Goal: Task Accomplishment & Management: Use online tool/utility

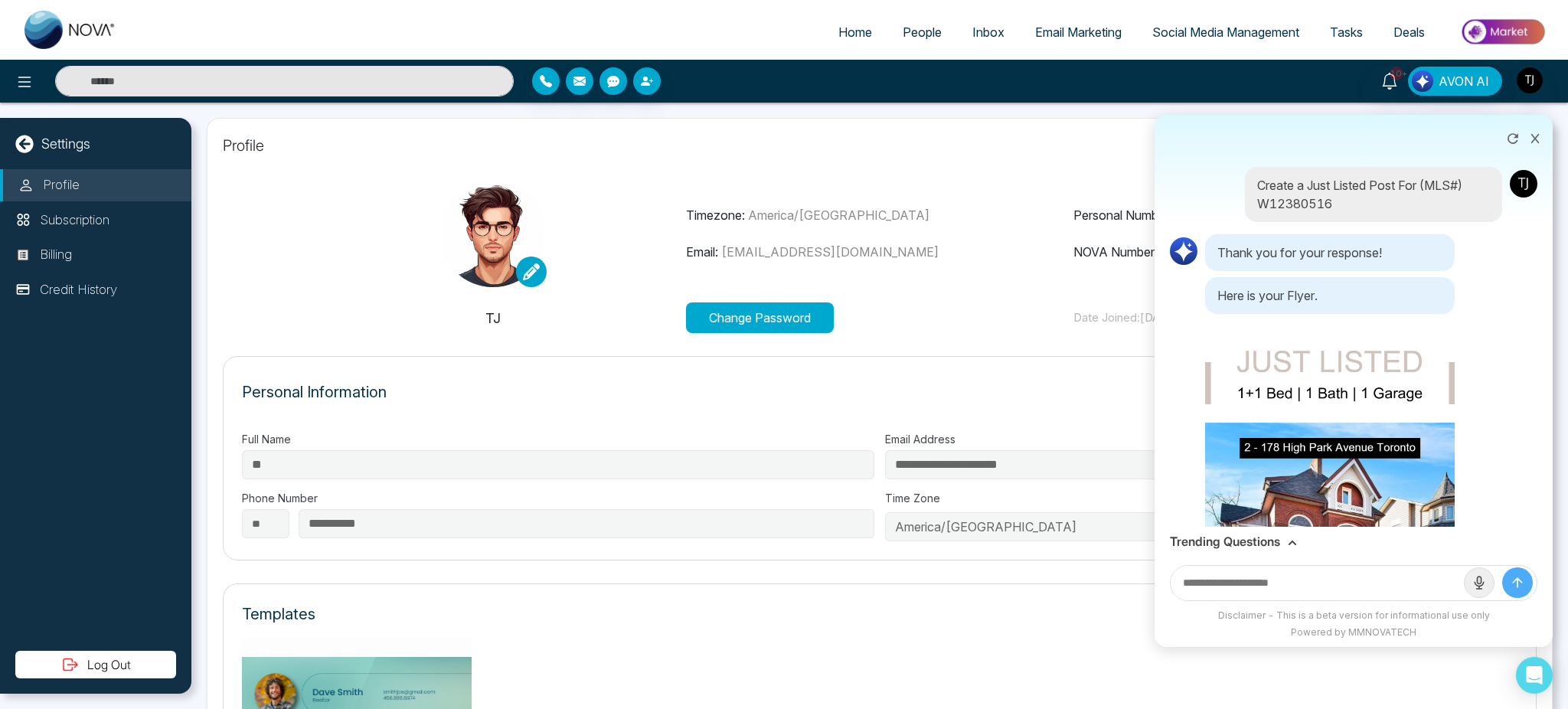
scroll to position [2708, 0]
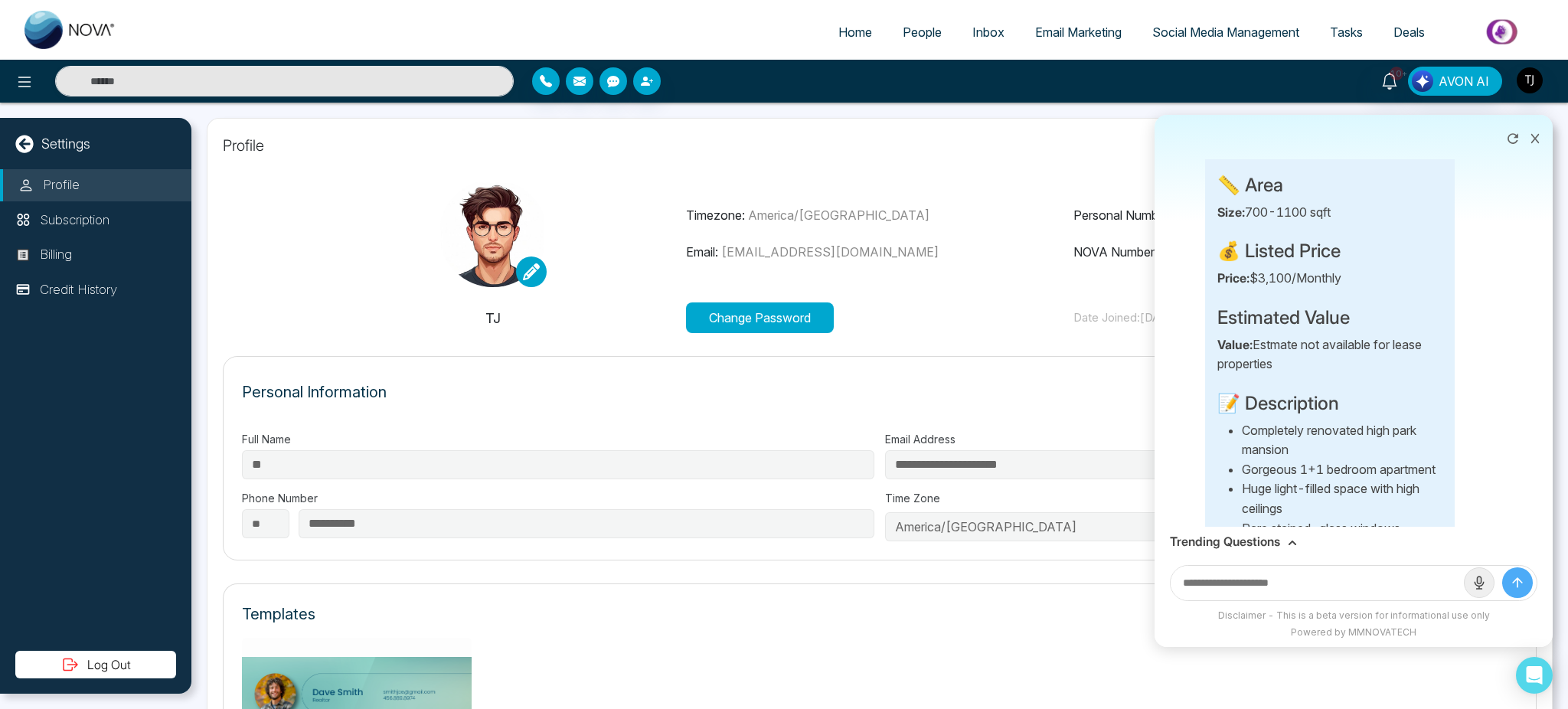
click at [1533, 138] on icon at bounding box center [1535, 138] width 11 height 11
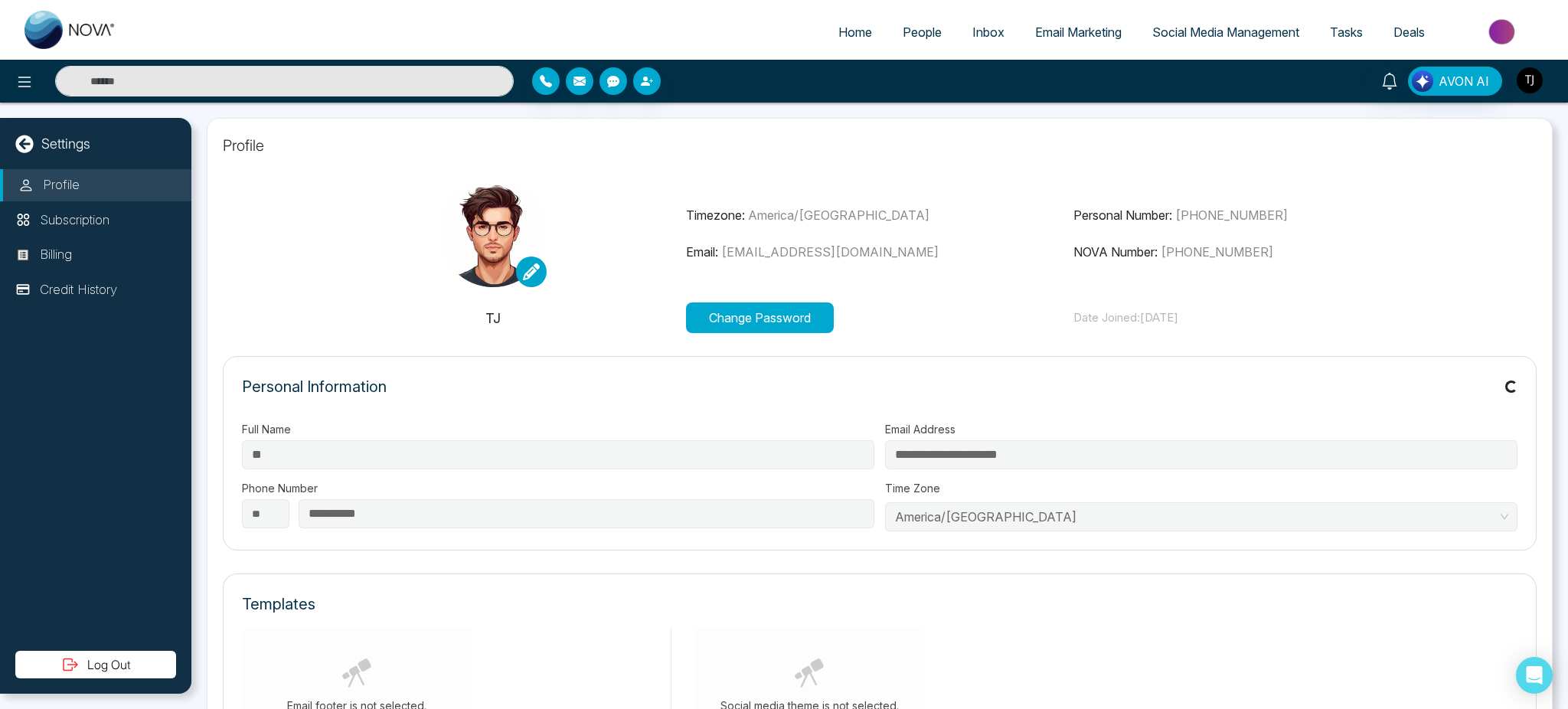
click at [1529, 83] on img "button" at bounding box center [1529, 80] width 26 height 26
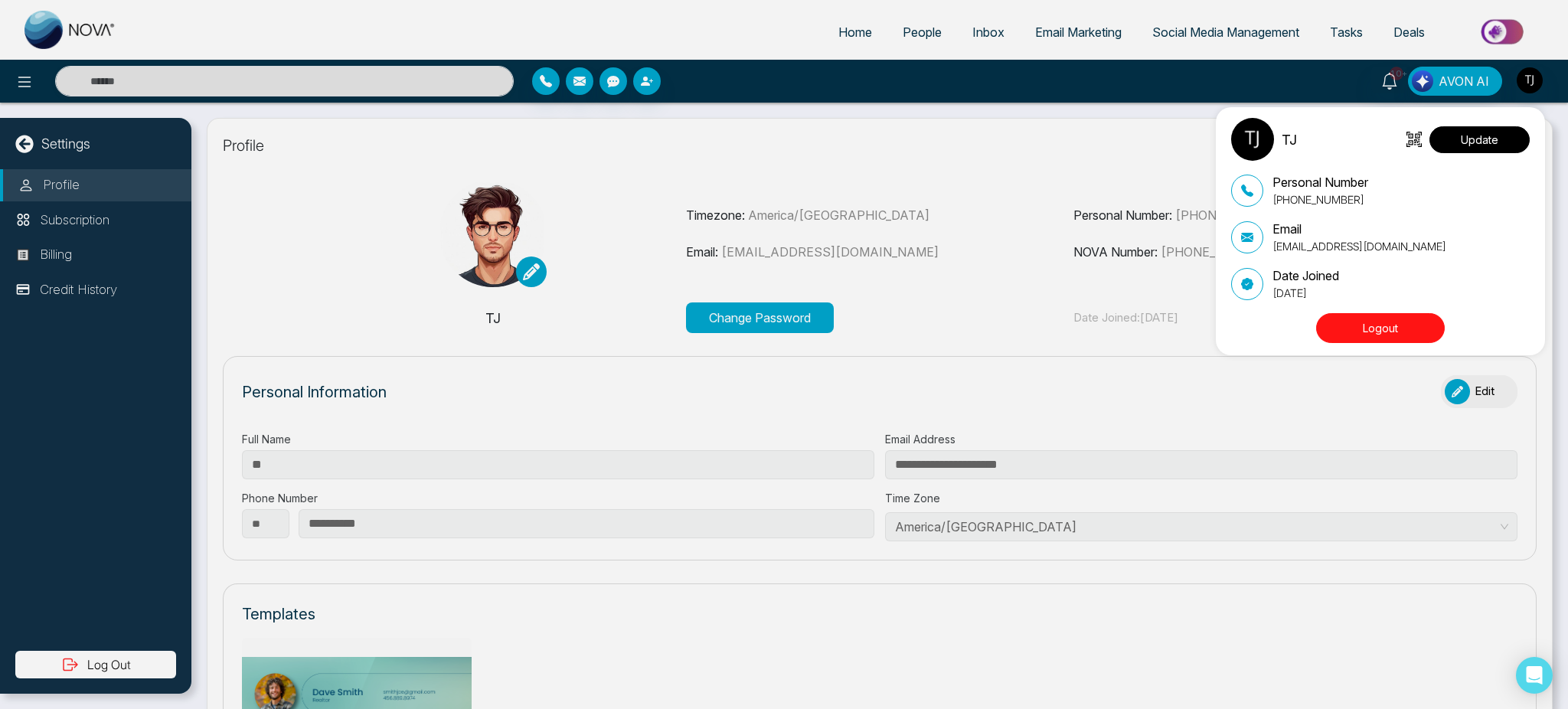
click at [1484, 146] on button "Update" at bounding box center [1480, 140] width 101 height 27
click at [1453, 138] on button "Update" at bounding box center [1480, 140] width 101 height 27
click at [1251, 137] on img at bounding box center [1253, 139] width 43 height 43
click at [1462, 137] on button "Update" at bounding box center [1480, 140] width 101 height 27
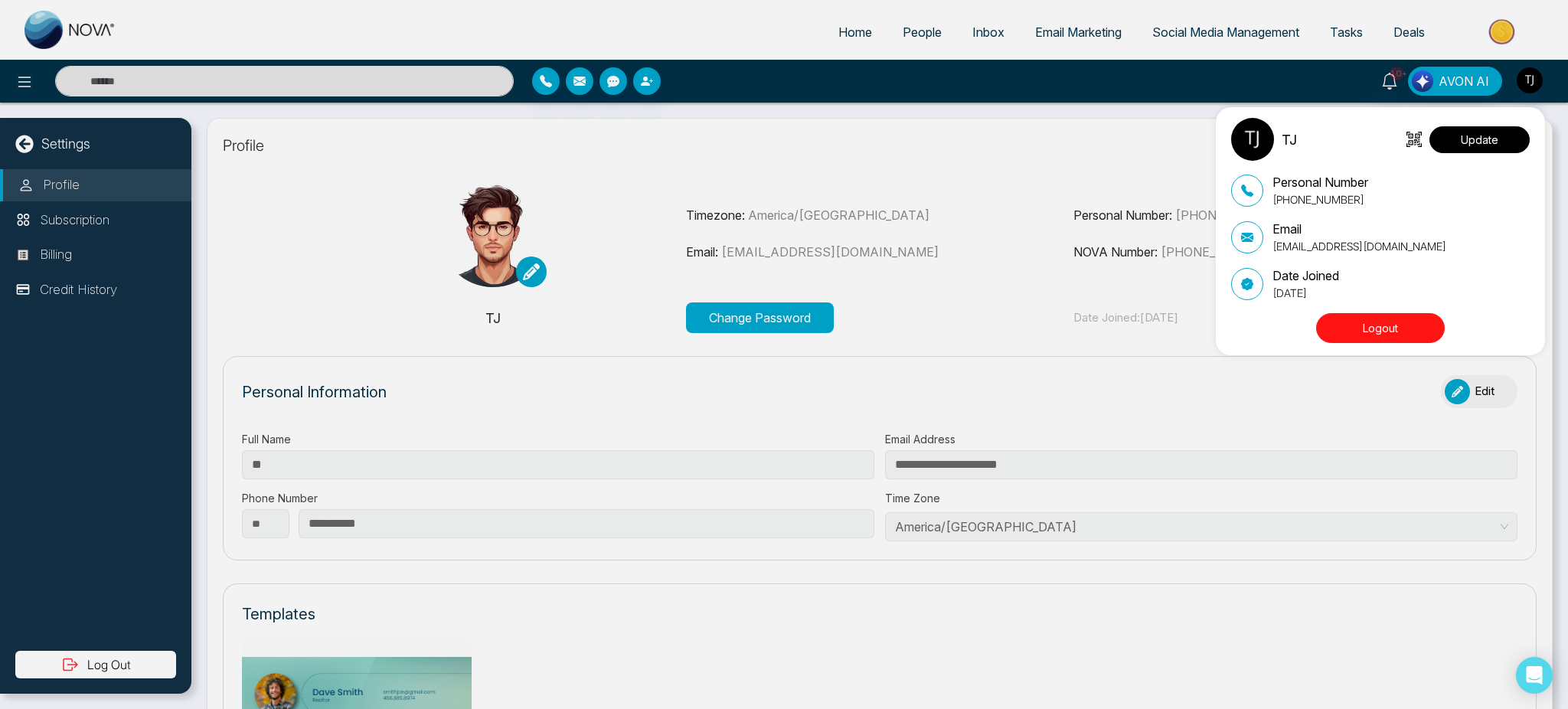
click at [1462, 137] on button "Update" at bounding box center [1480, 140] width 101 height 27
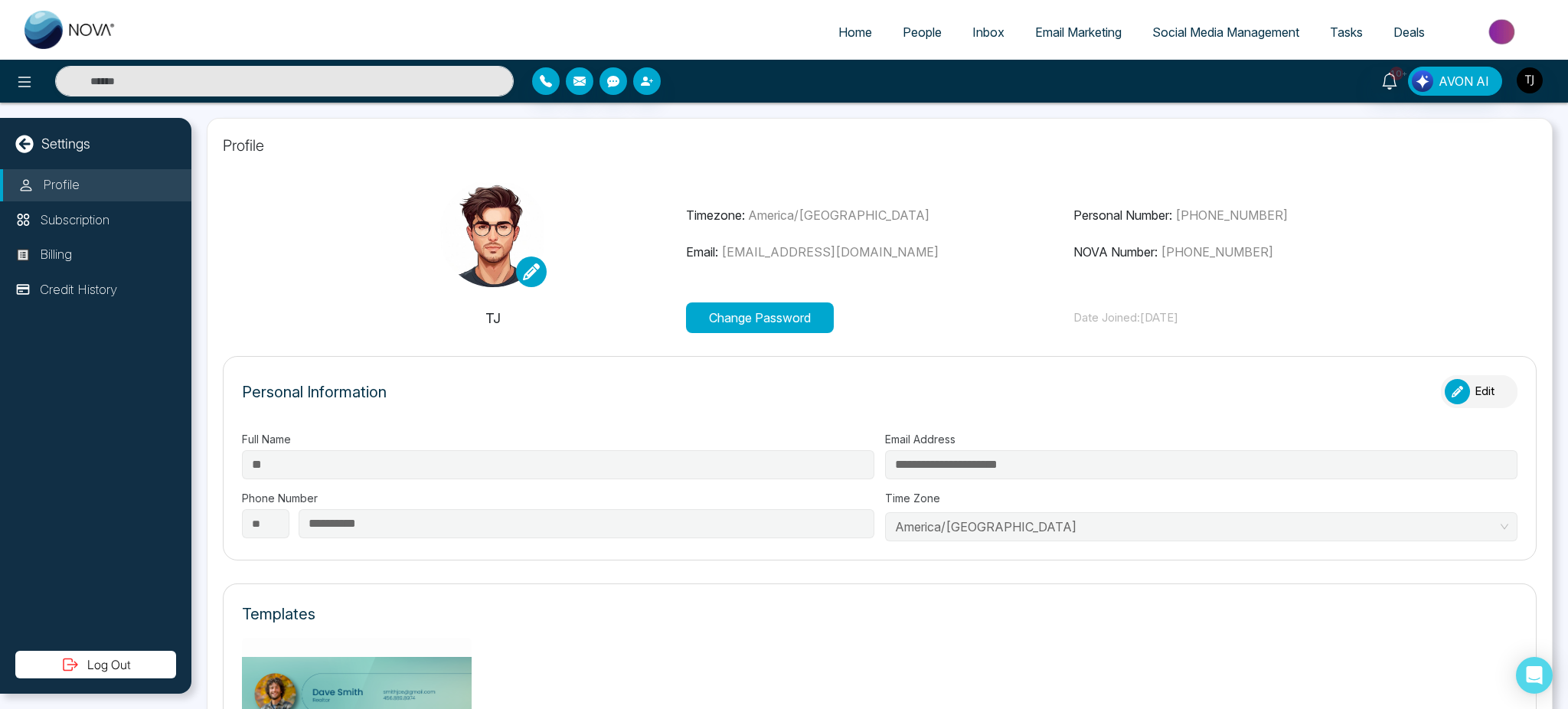
click at [72, 29] on img at bounding box center [70, 30] width 92 height 39
select select "*"
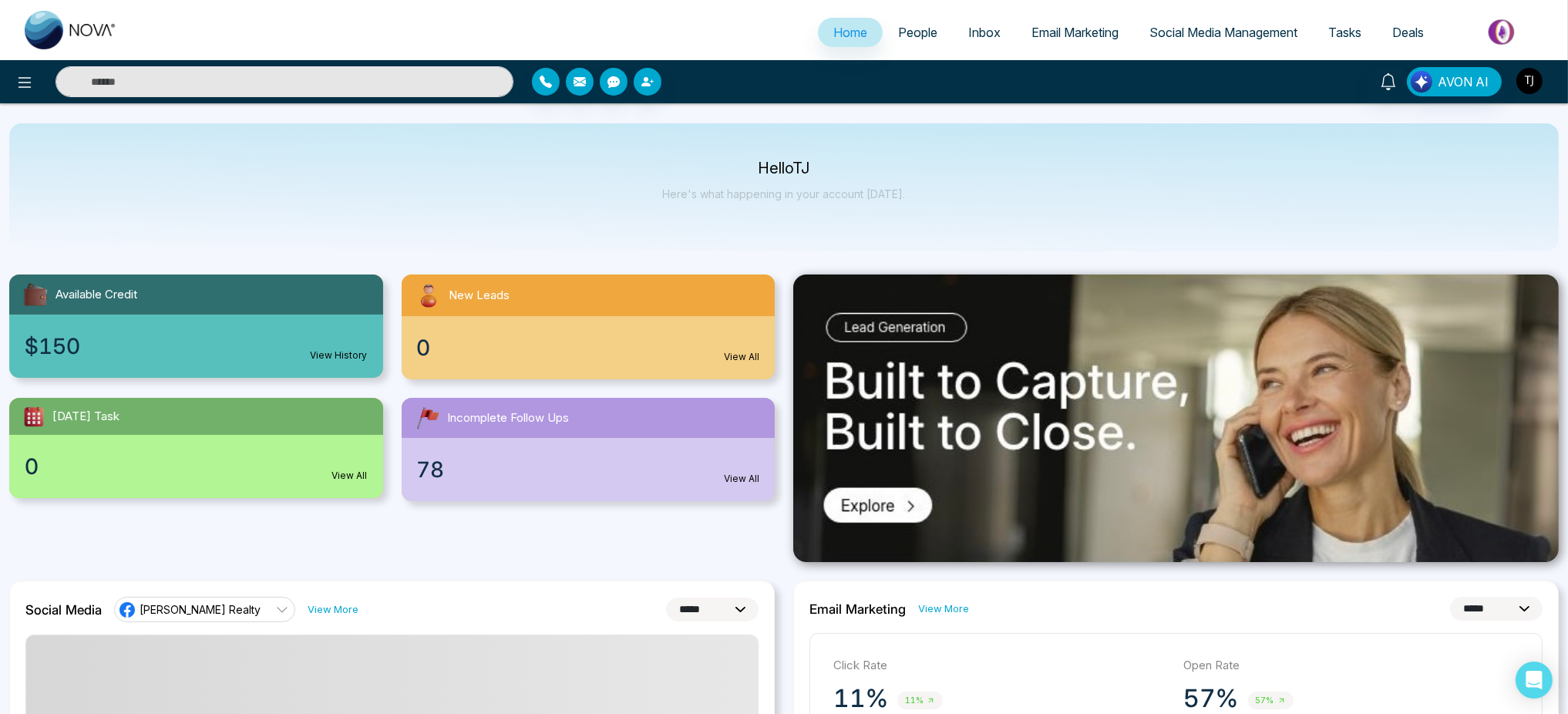
click at [1529, 85] on img "button" at bounding box center [1529, 81] width 26 height 26
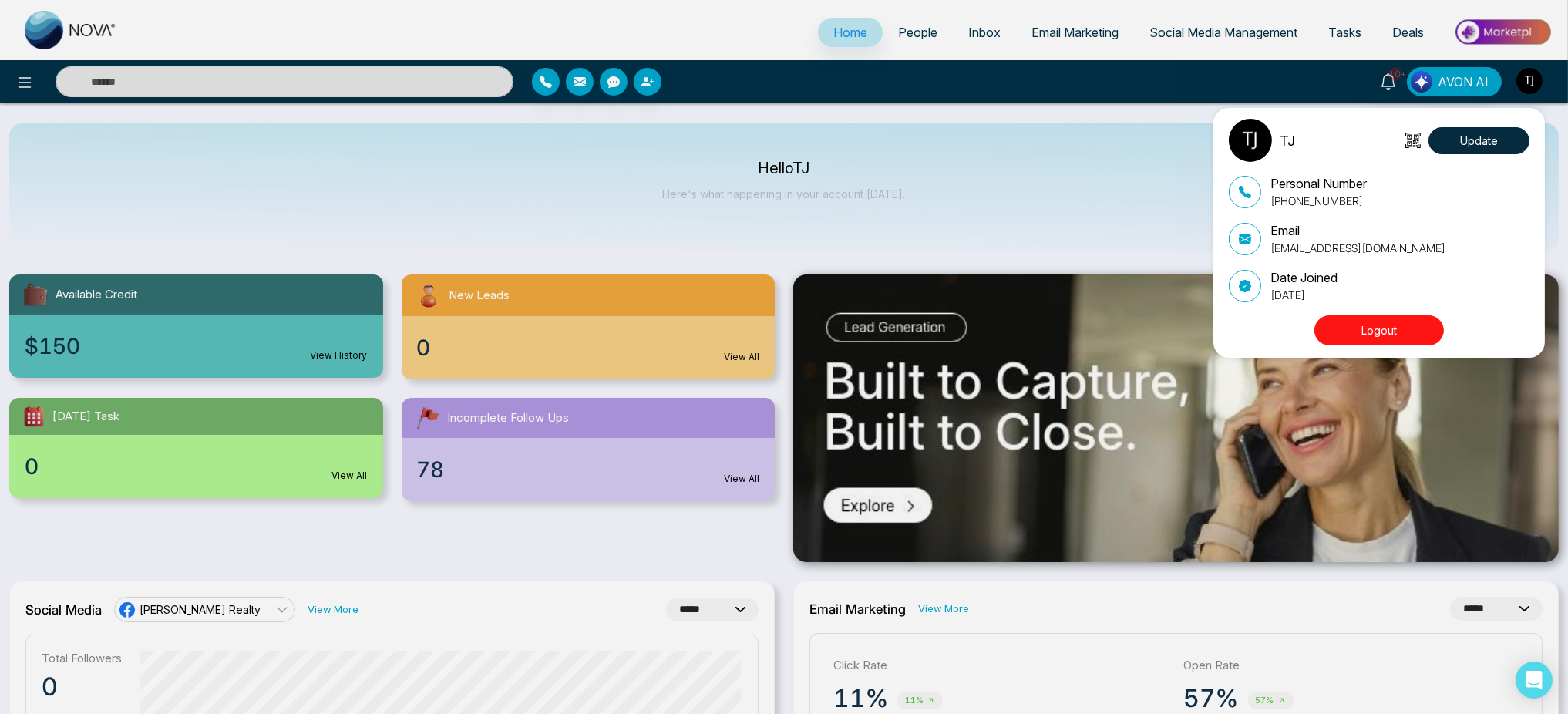
click at [1527, 86] on div "TJ Update Personal Number [PHONE_NUMBER] Email [EMAIL_ADDRESS][DOMAIN_NAME] Dat…" at bounding box center [784, 357] width 1568 height 714
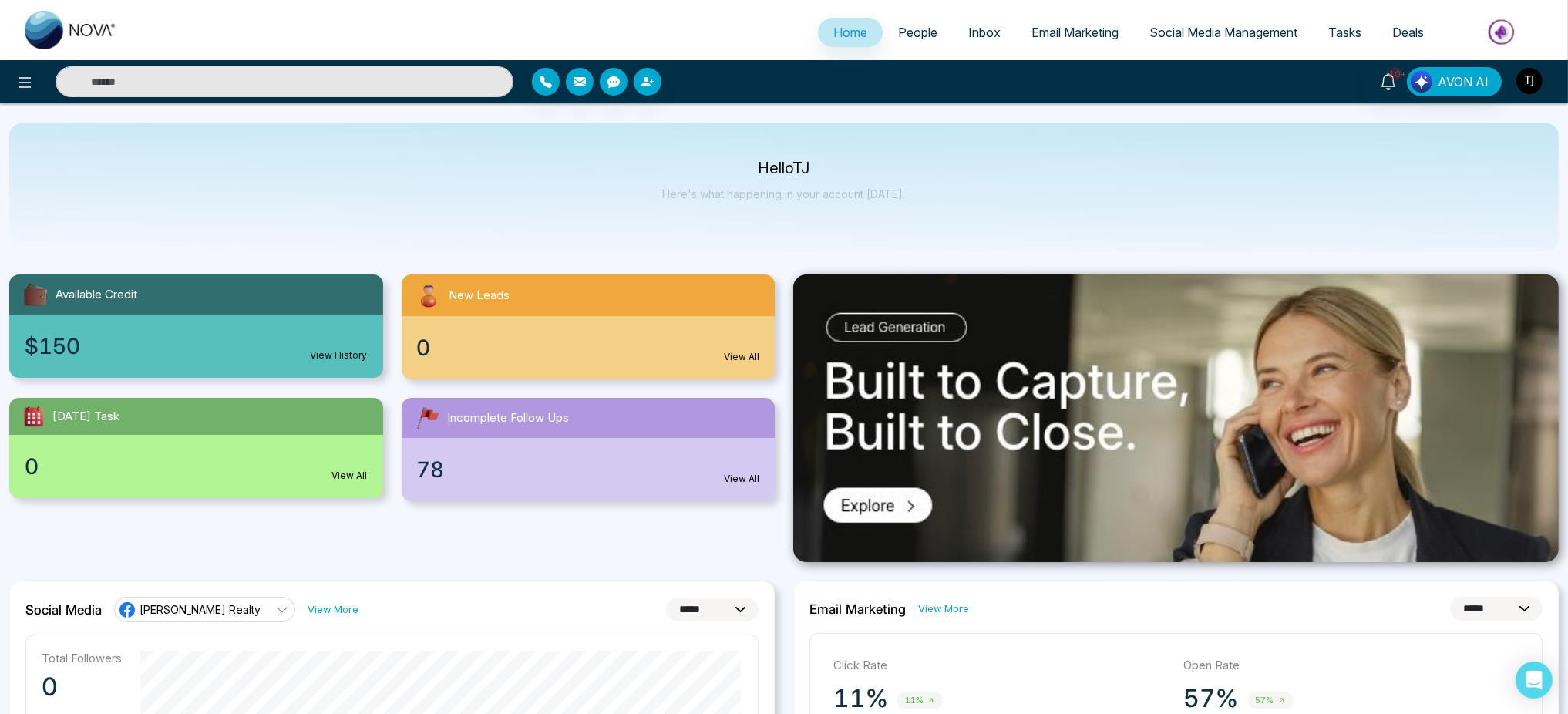
click at [1527, 86] on img "button" at bounding box center [1529, 81] width 26 height 26
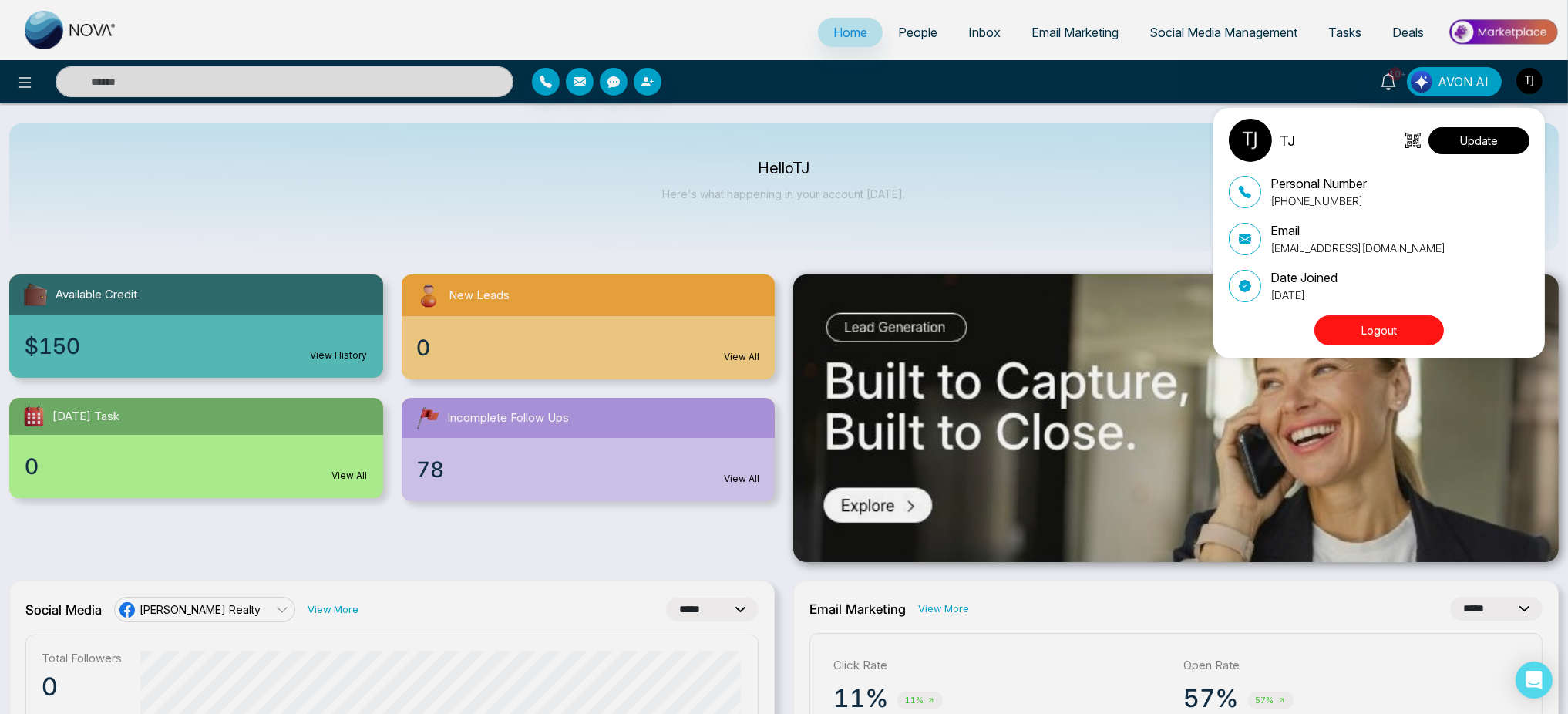
click at [1493, 140] on button "Update" at bounding box center [1479, 141] width 101 height 27
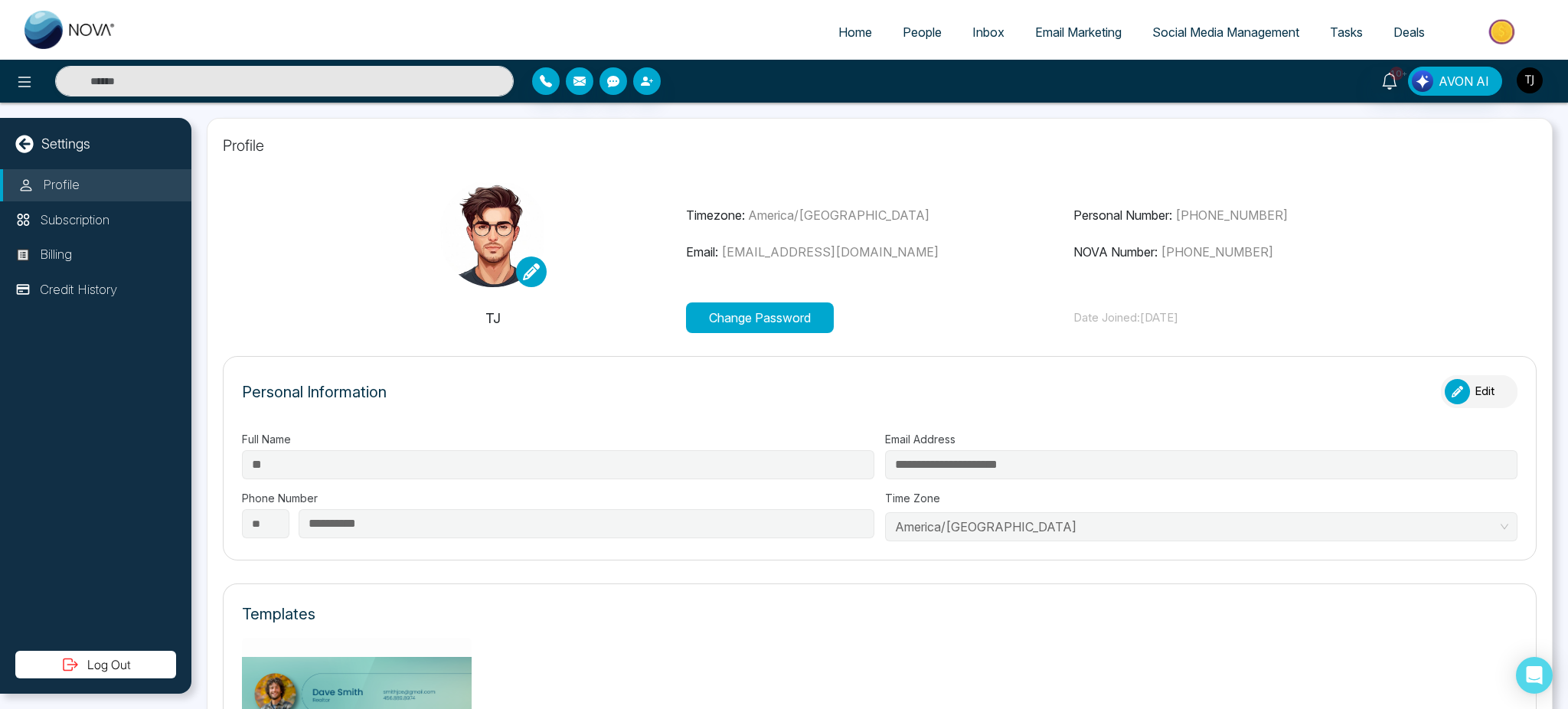
drag, startPoint x: 214, startPoint y: 134, endPoint x: 220, endPoint y: 130, distance: 7.2
click at [220, 130] on div "**********" at bounding box center [880, 584] width 1346 height 934
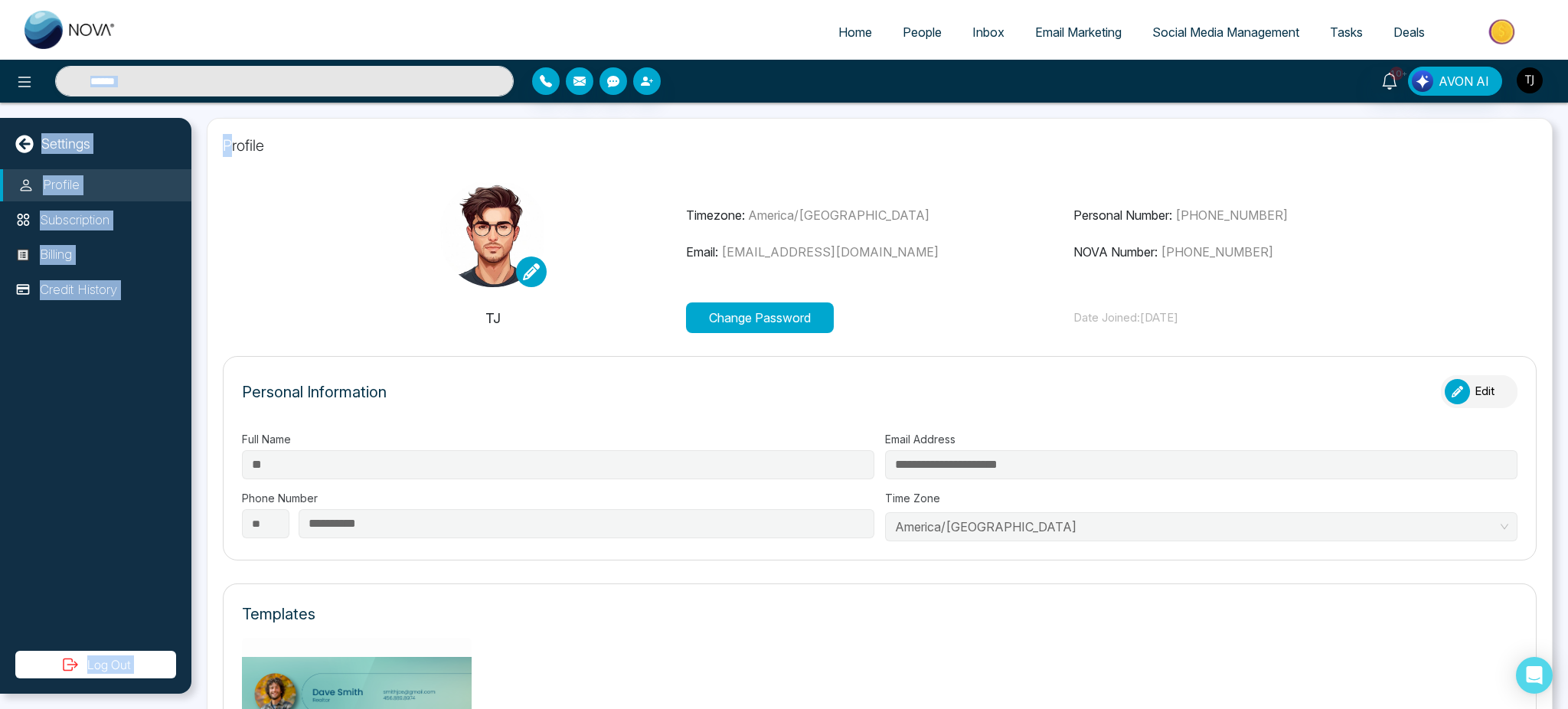
drag, startPoint x: 220, startPoint y: 140, endPoint x: 228, endPoint y: 144, distance: 8.9
click at [228, 144] on div "**********" at bounding box center [880, 584] width 1346 height 934
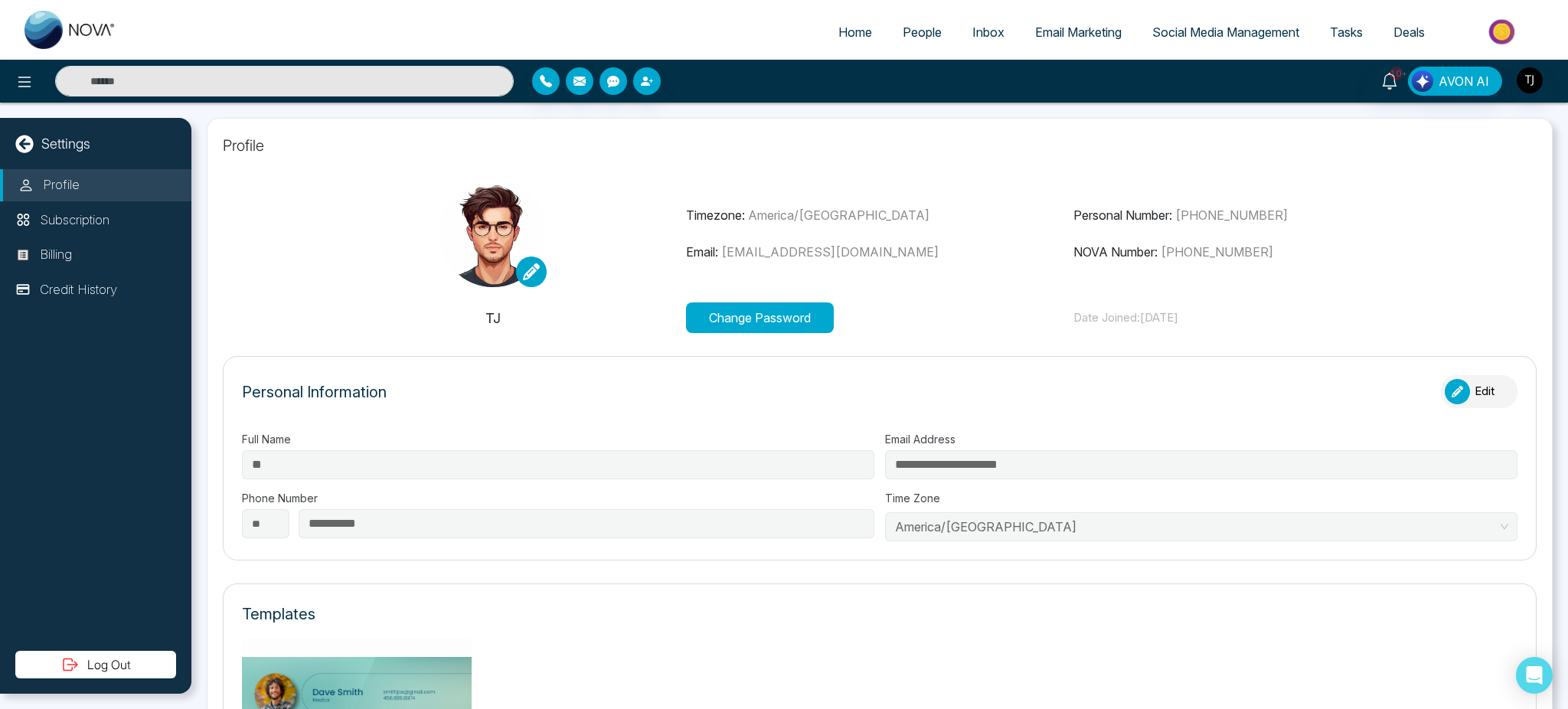
click at [237, 244] on section "Timezone: [GEOGRAPHIC_DATA]/[GEOGRAPHIC_DATA] Email: [EMAIL_ADDRESS][DOMAIN_NAM…" at bounding box center [880, 256] width 1314 height 153
drag, startPoint x: 223, startPoint y: 142, endPoint x: 218, endPoint y: 121, distance: 21.6
click at [218, 121] on div "**********" at bounding box center [880, 584] width 1346 height 934
click at [227, 142] on div "**********" at bounding box center [880, 584] width 1346 height 934
click at [228, 154] on p "Profile" at bounding box center [880, 146] width 1314 height 23
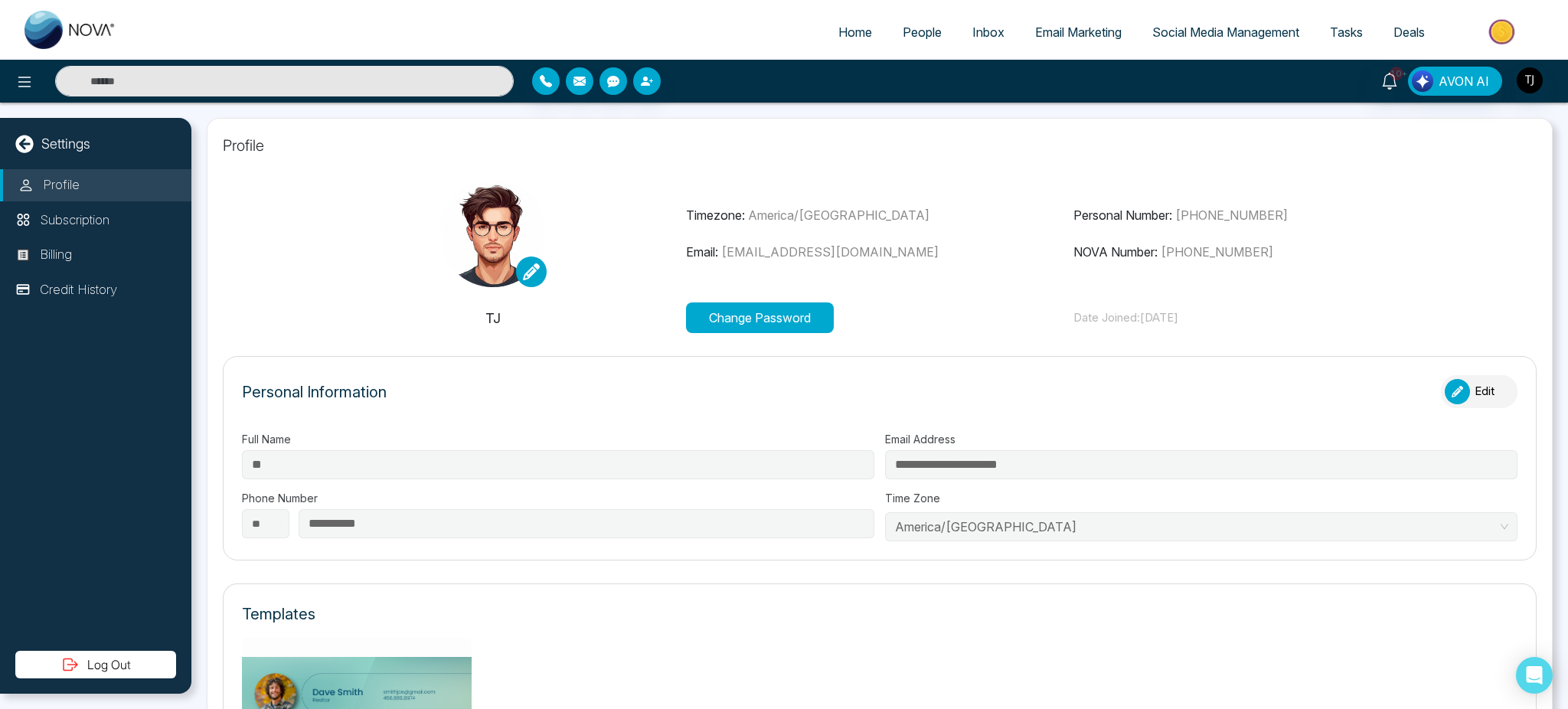
click at [1499, 386] on button "Edit" at bounding box center [1478, 391] width 76 height 33
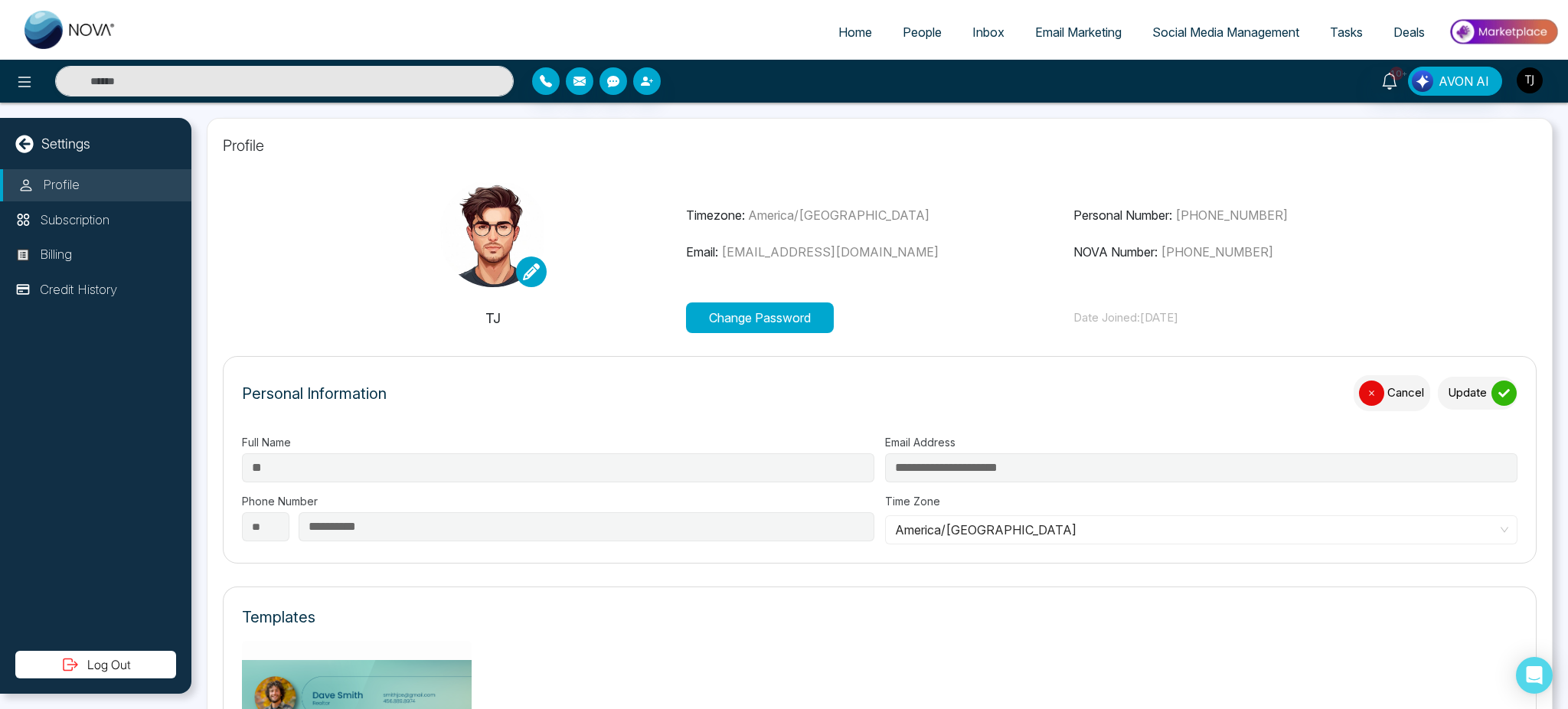
click at [1492, 389] on div "submit" at bounding box center [1504, 393] width 25 height 25
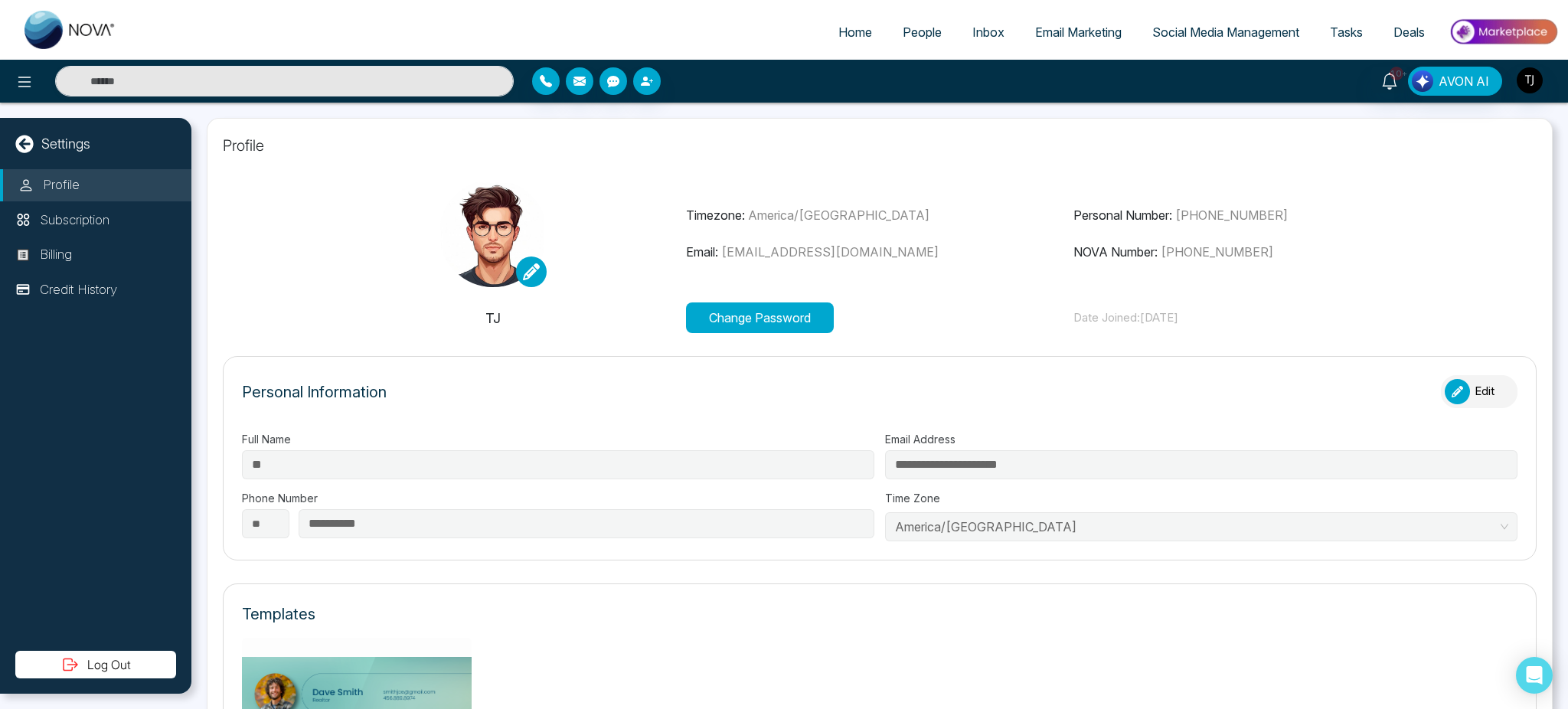
click at [1482, 389] on button "Edit" at bounding box center [1478, 391] width 76 height 33
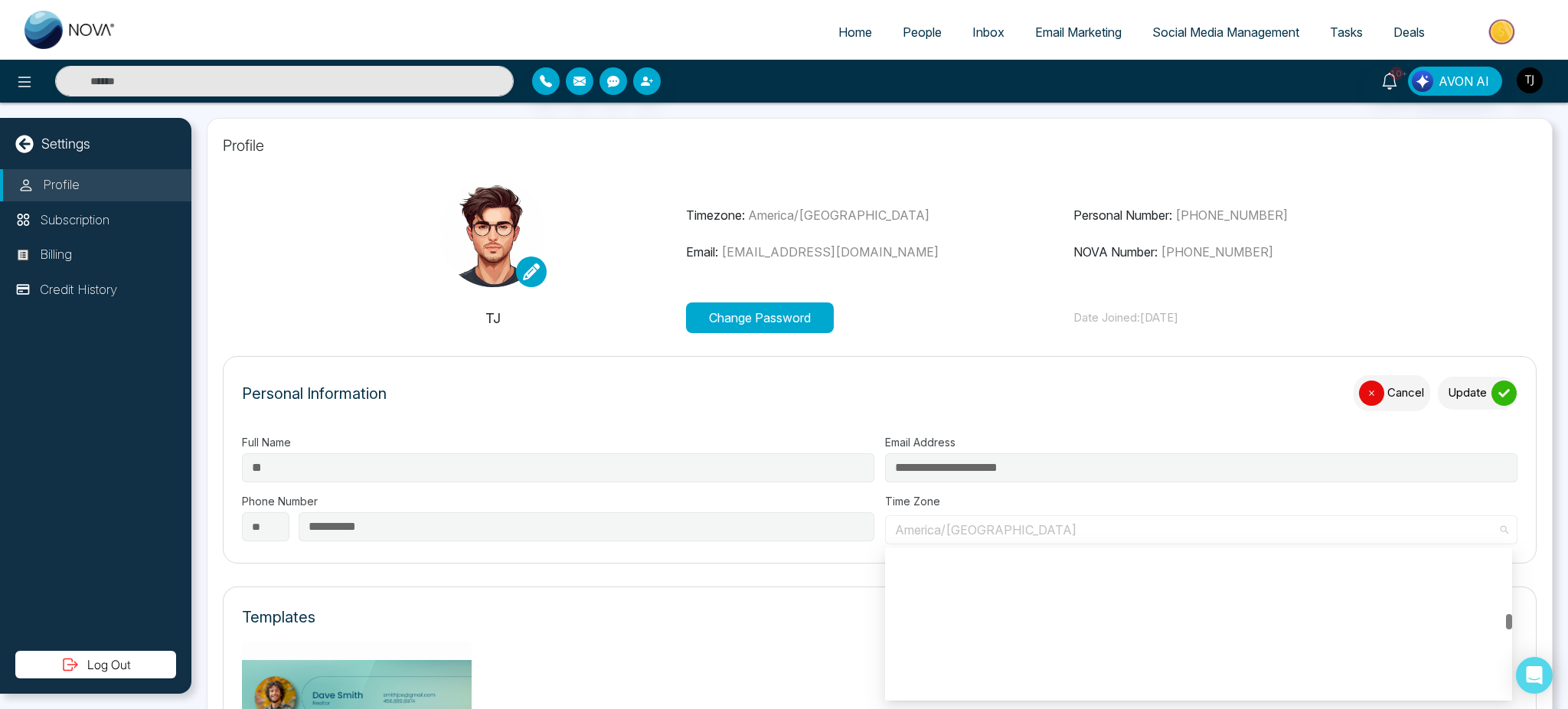
click at [997, 539] on span "America/[GEOGRAPHIC_DATA]" at bounding box center [1201, 530] width 613 height 23
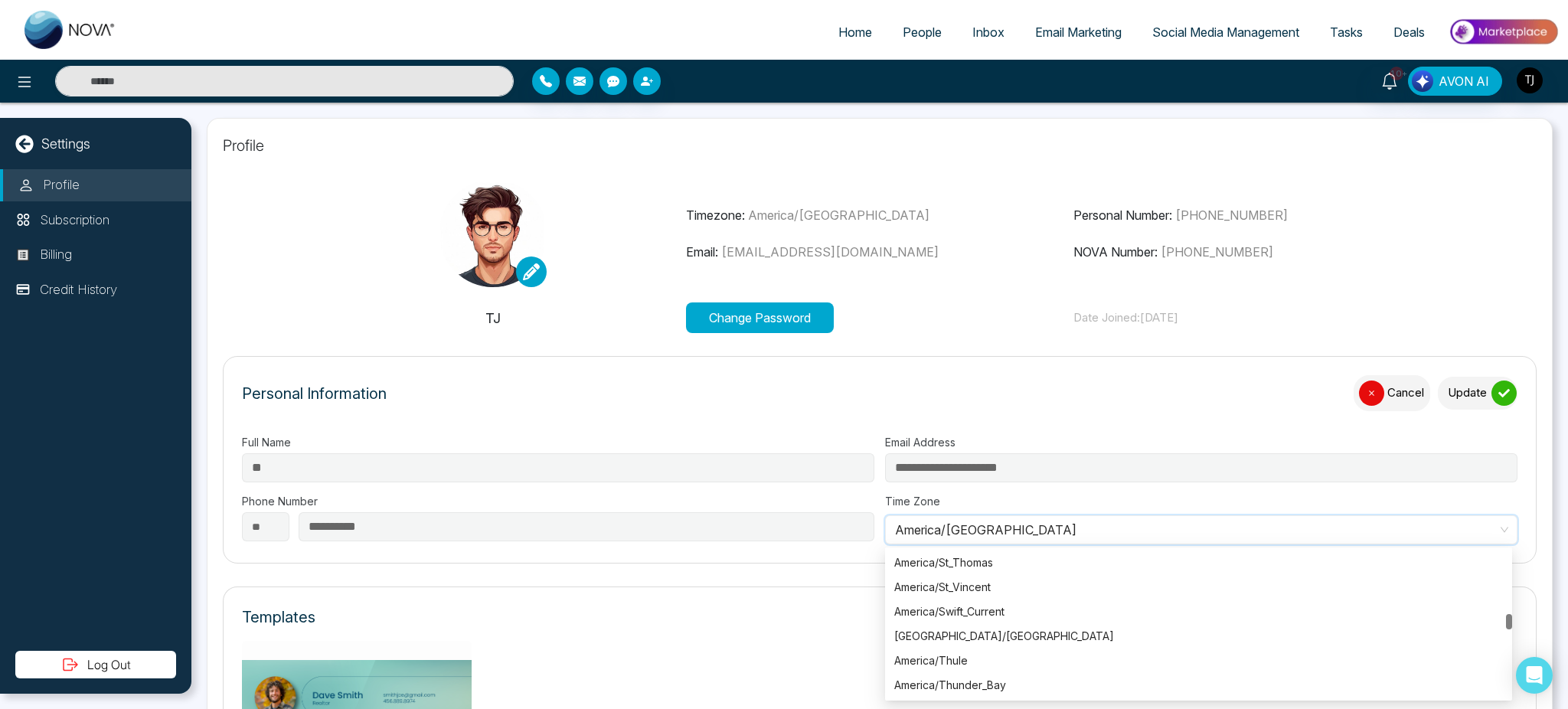
click at [997, 539] on span "America/[GEOGRAPHIC_DATA]" at bounding box center [1201, 530] width 613 height 23
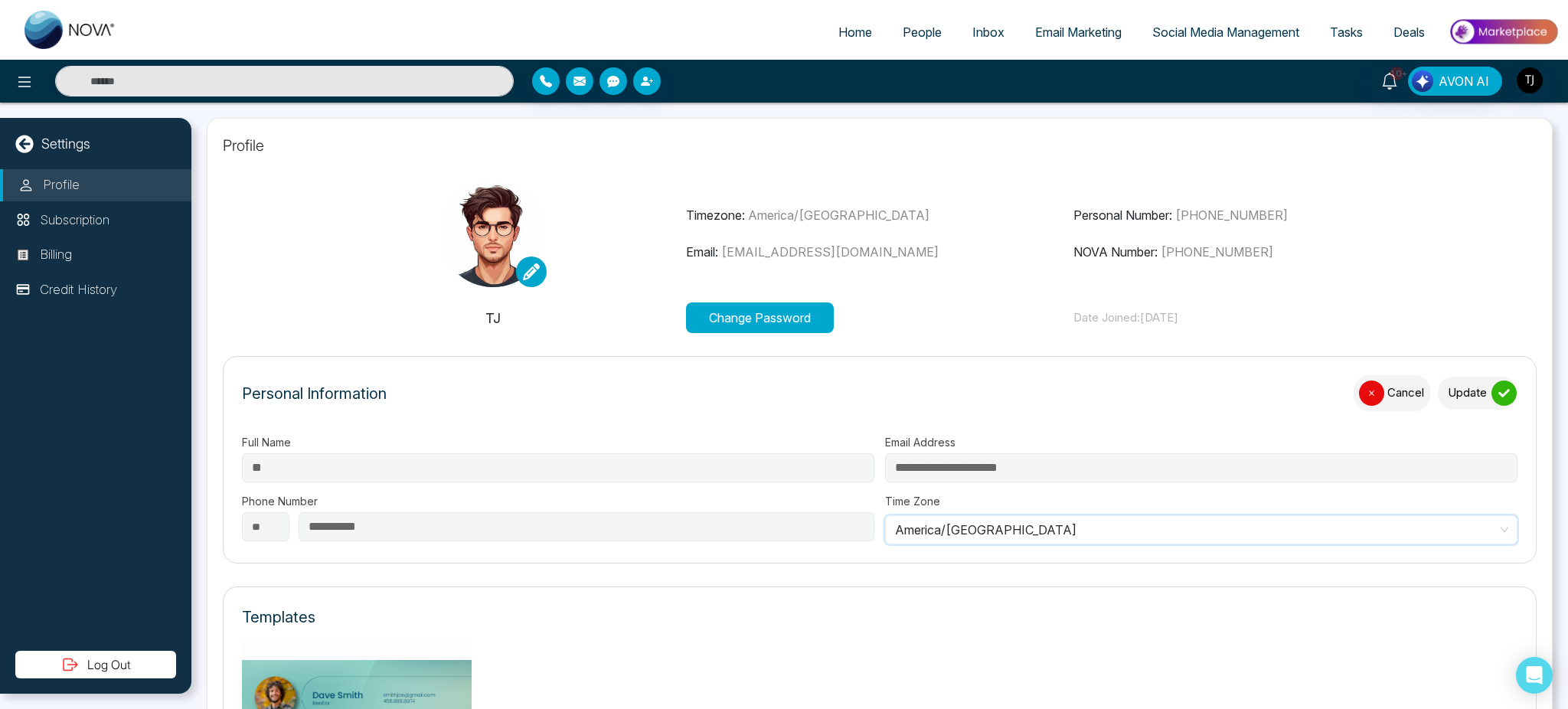
click at [1498, 395] on icon "submit" at bounding box center [1503, 393] width 12 height 12
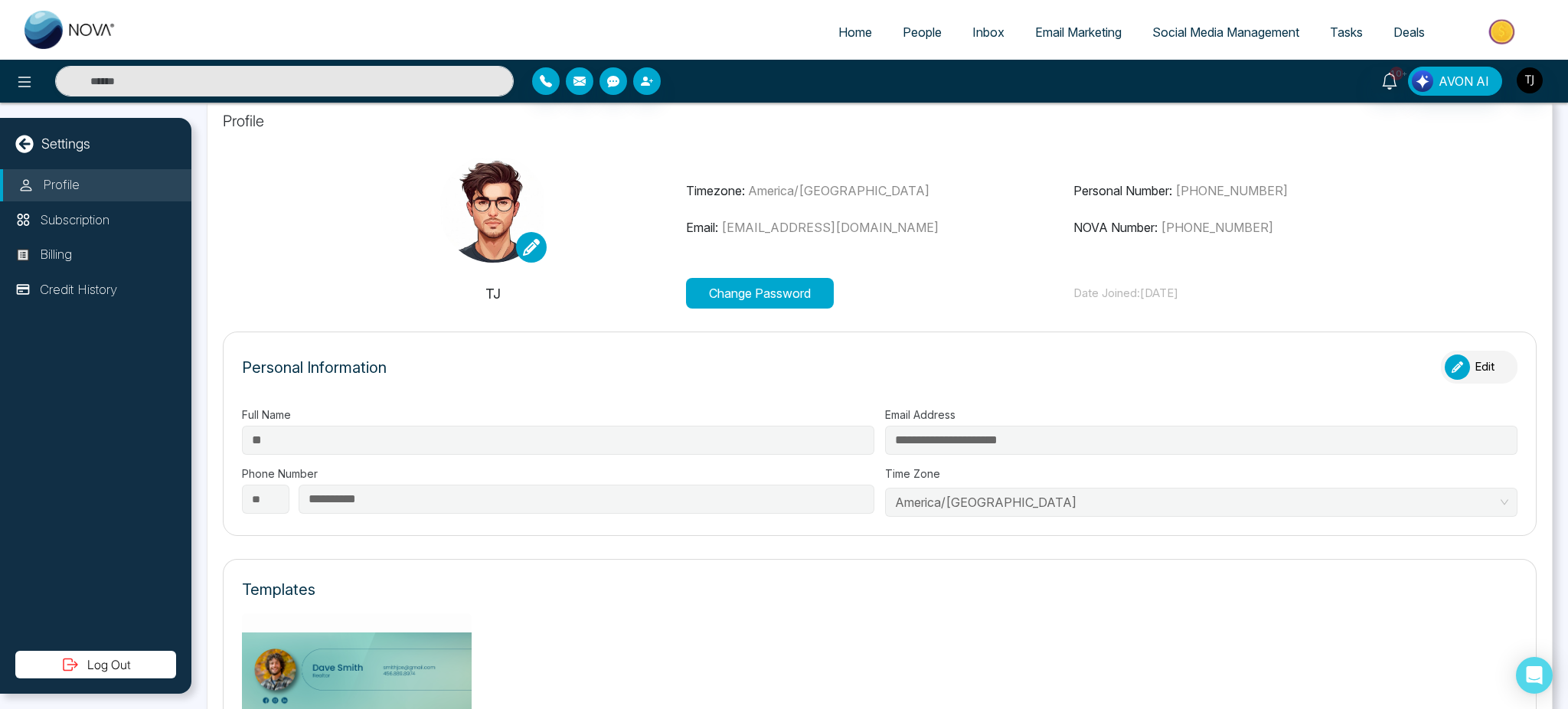
scroll to position [0, 0]
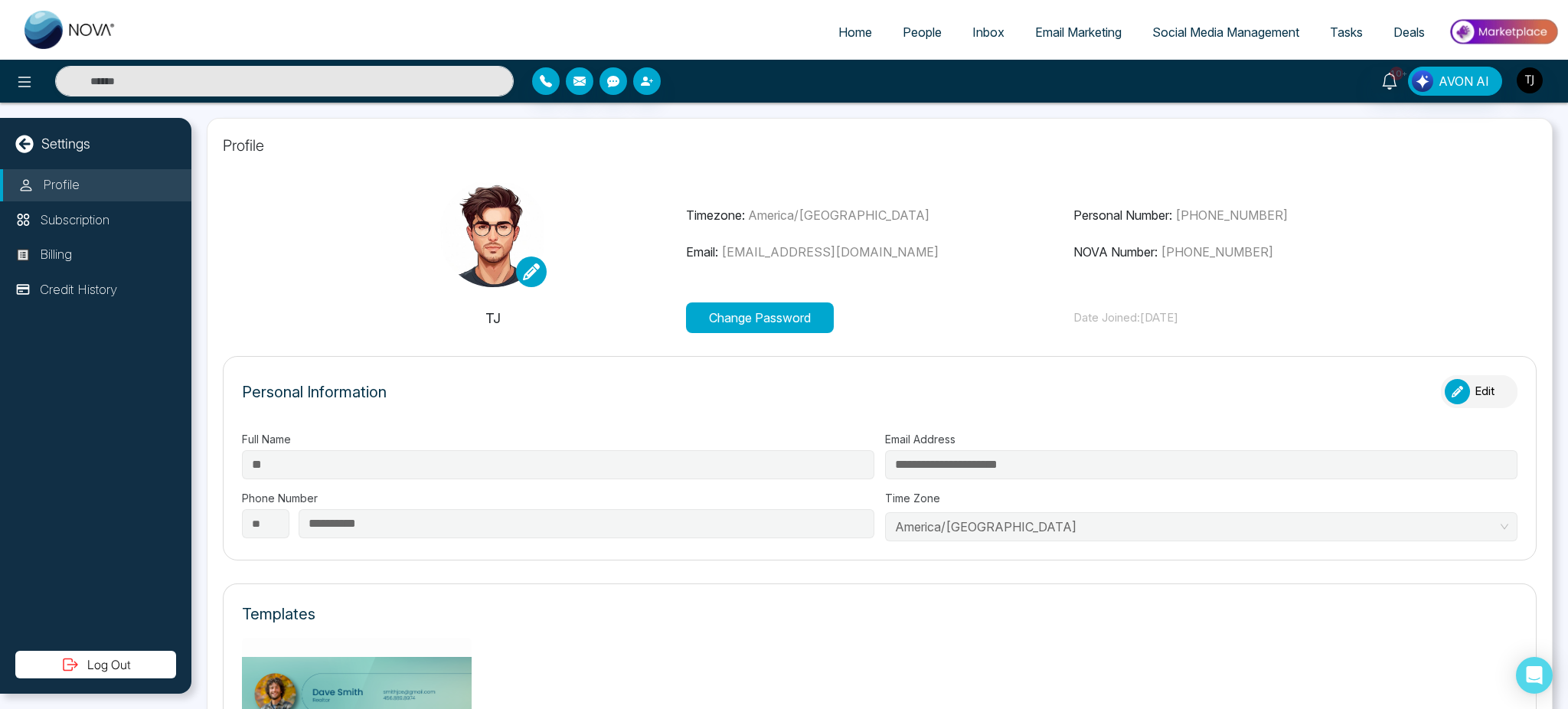
click at [1456, 390] on div "button" at bounding box center [1457, 392] width 25 height 25
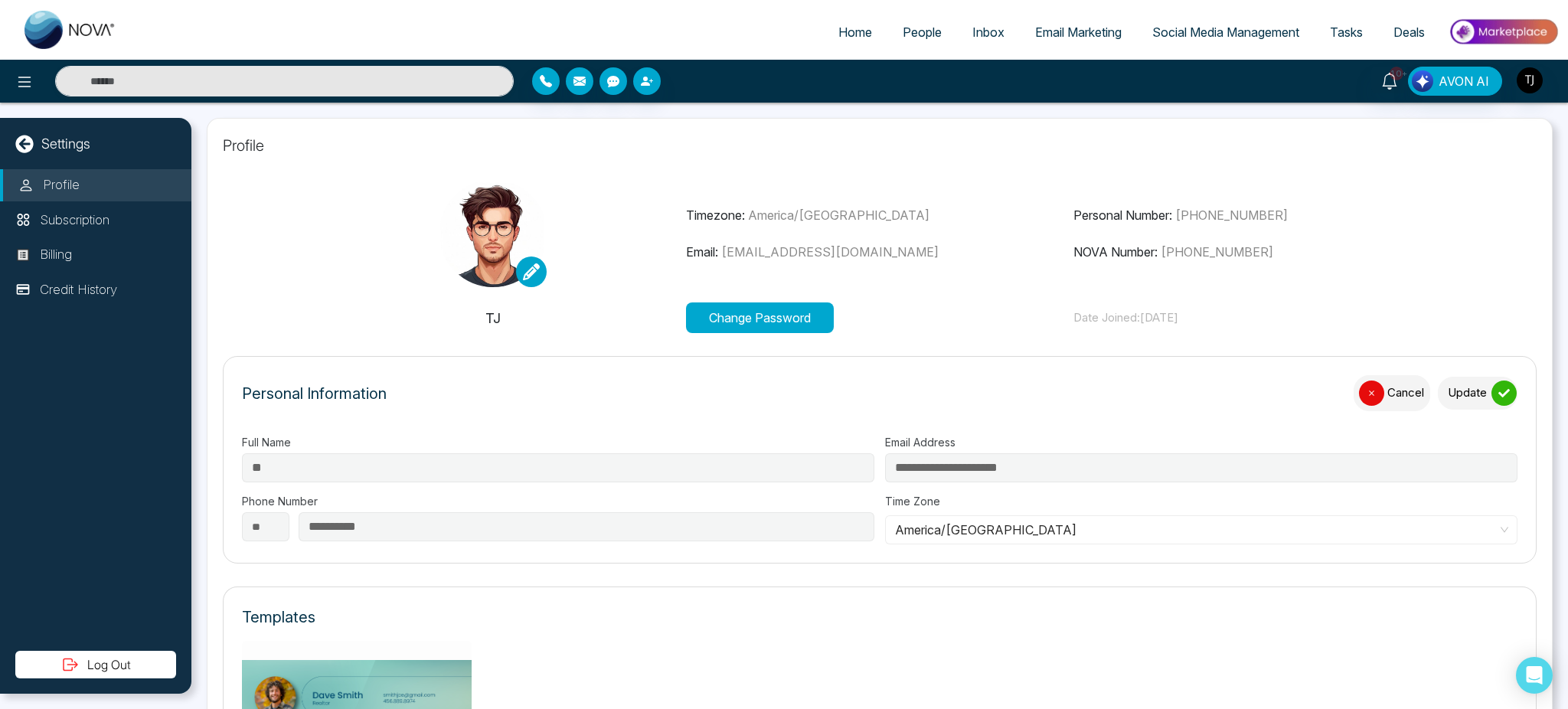
click at [1457, 392] on button "Update" at bounding box center [1477, 393] width 80 height 33
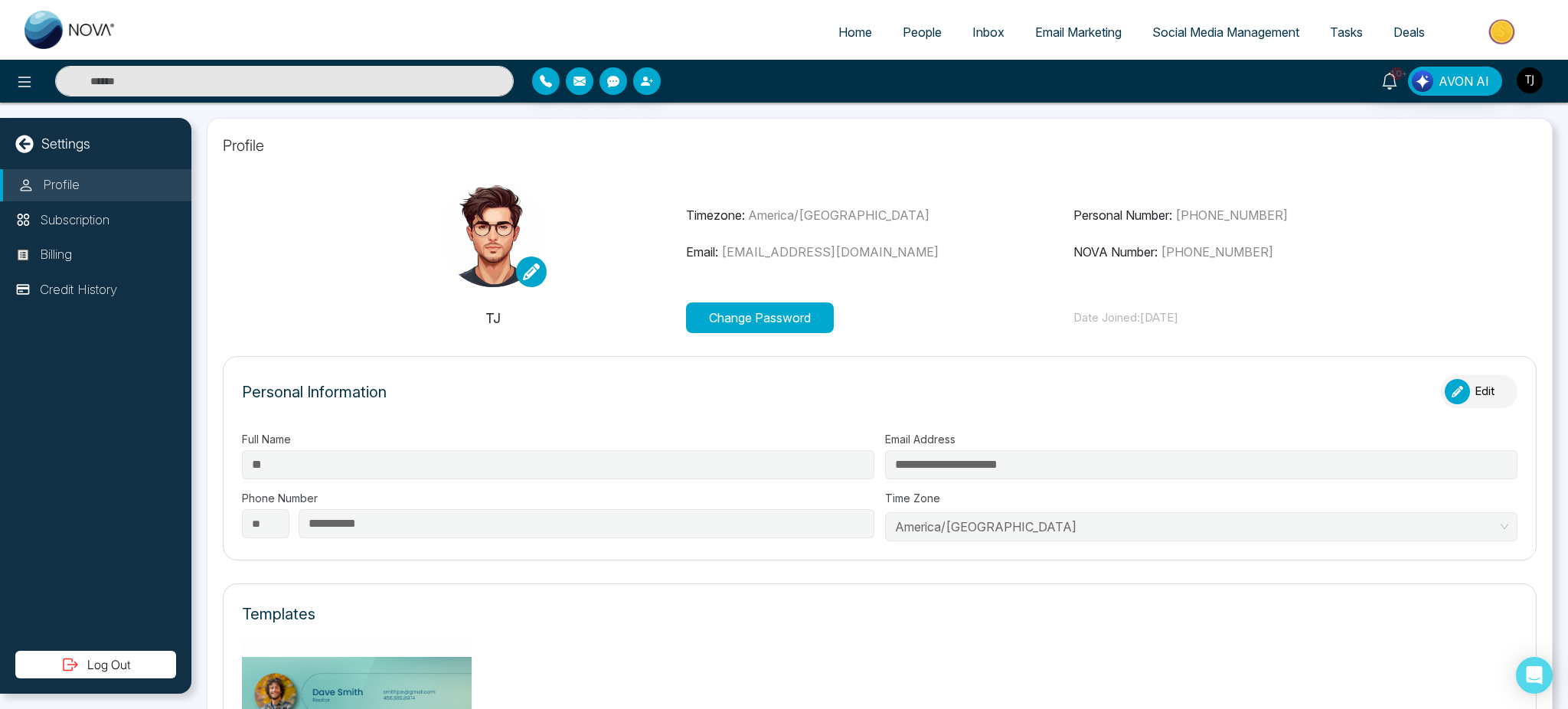
click at [529, 275] on icon at bounding box center [531, 271] width 17 height 17
click at [531, 277] on icon at bounding box center [531, 271] width 17 height 17
click at [567, 303] on label "Change Image" at bounding box center [578, 306] width 107 height 17
click at [0, 0] on input "Change Image" at bounding box center [0, 0] width 0 height 0
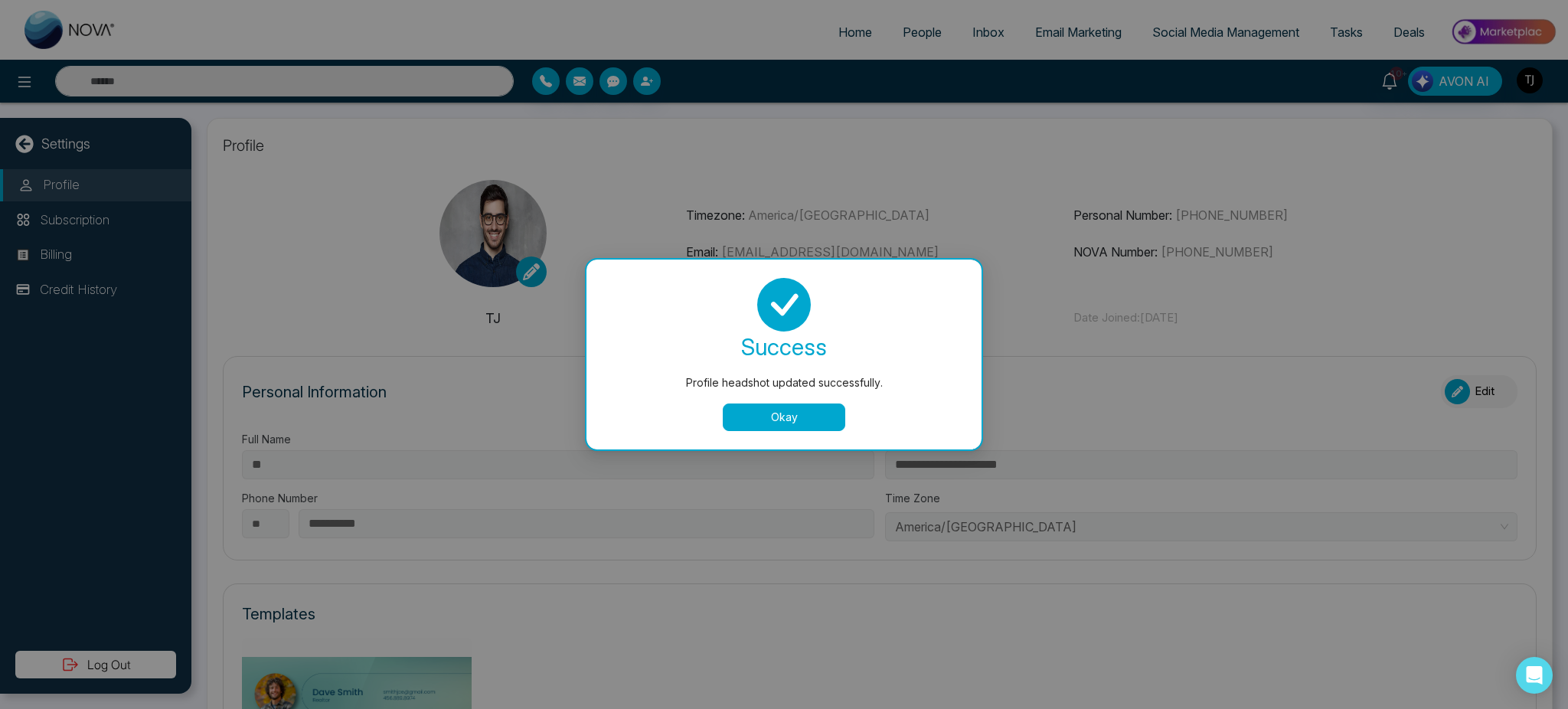
click at [818, 416] on button "Okay" at bounding box center [784, 417] width 122 height 28
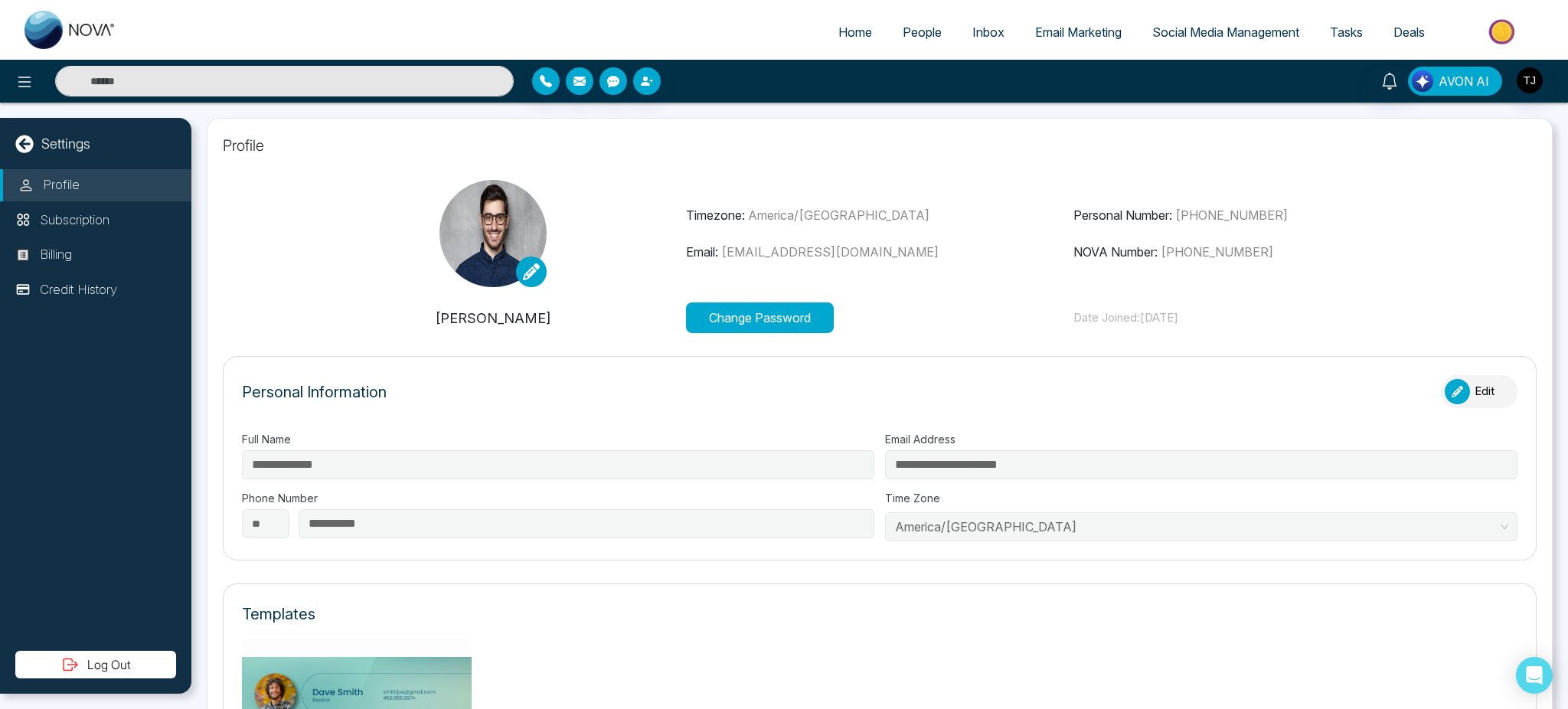
click at [1449, 84] on span "AVON AI" at bounding box center [1464, 81] width 50 height 18
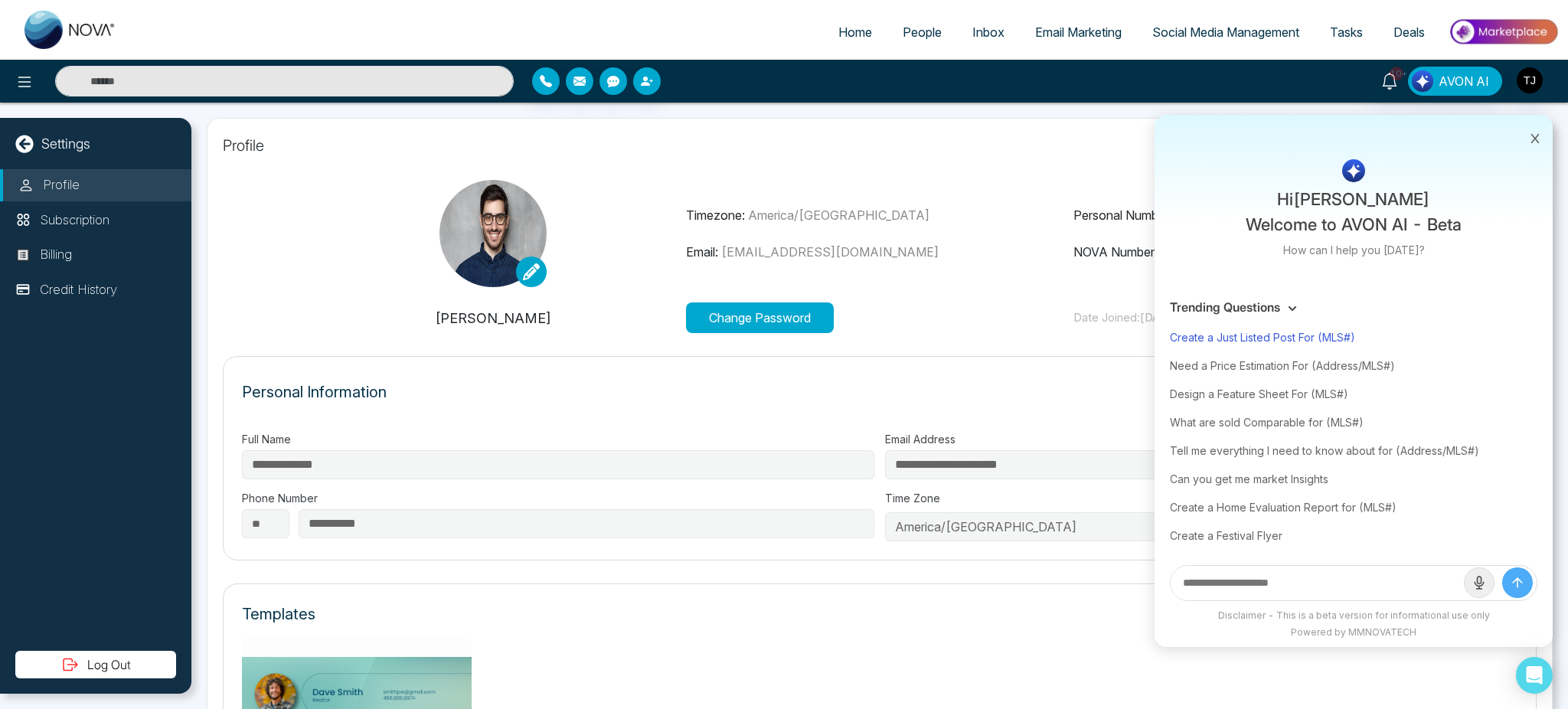
click at [1290, 324] on div "Create a Just Listed Post For (MLS#)" at bounding box center [1353, 338] width 368 height 29
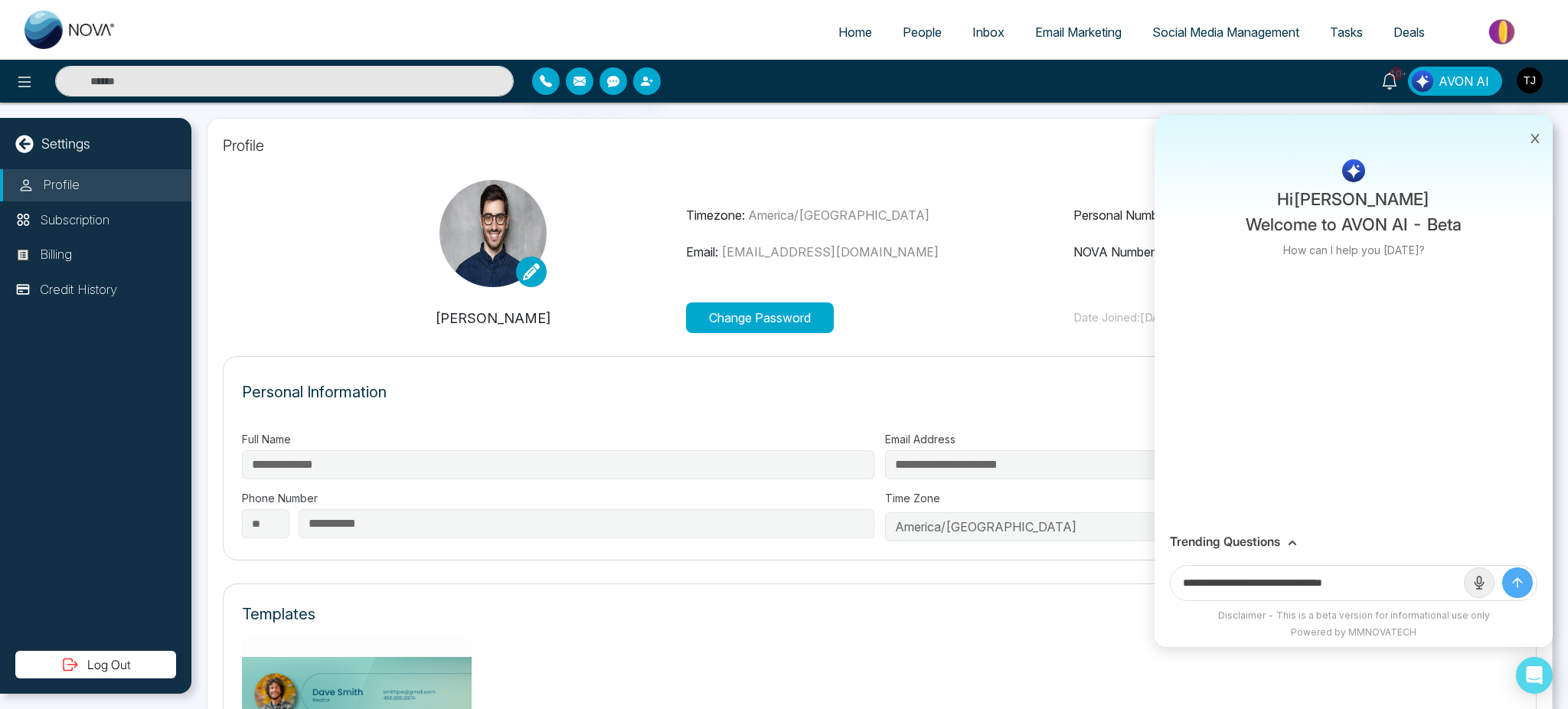
click at [1393, 599] on input "**********" at bounding box center [1317, 583] width 293 height 34
paste input "**********"
type input "**********"
click at [1502, 567] on button "submit" at bounding box center [1518, 582] width 31 height 31
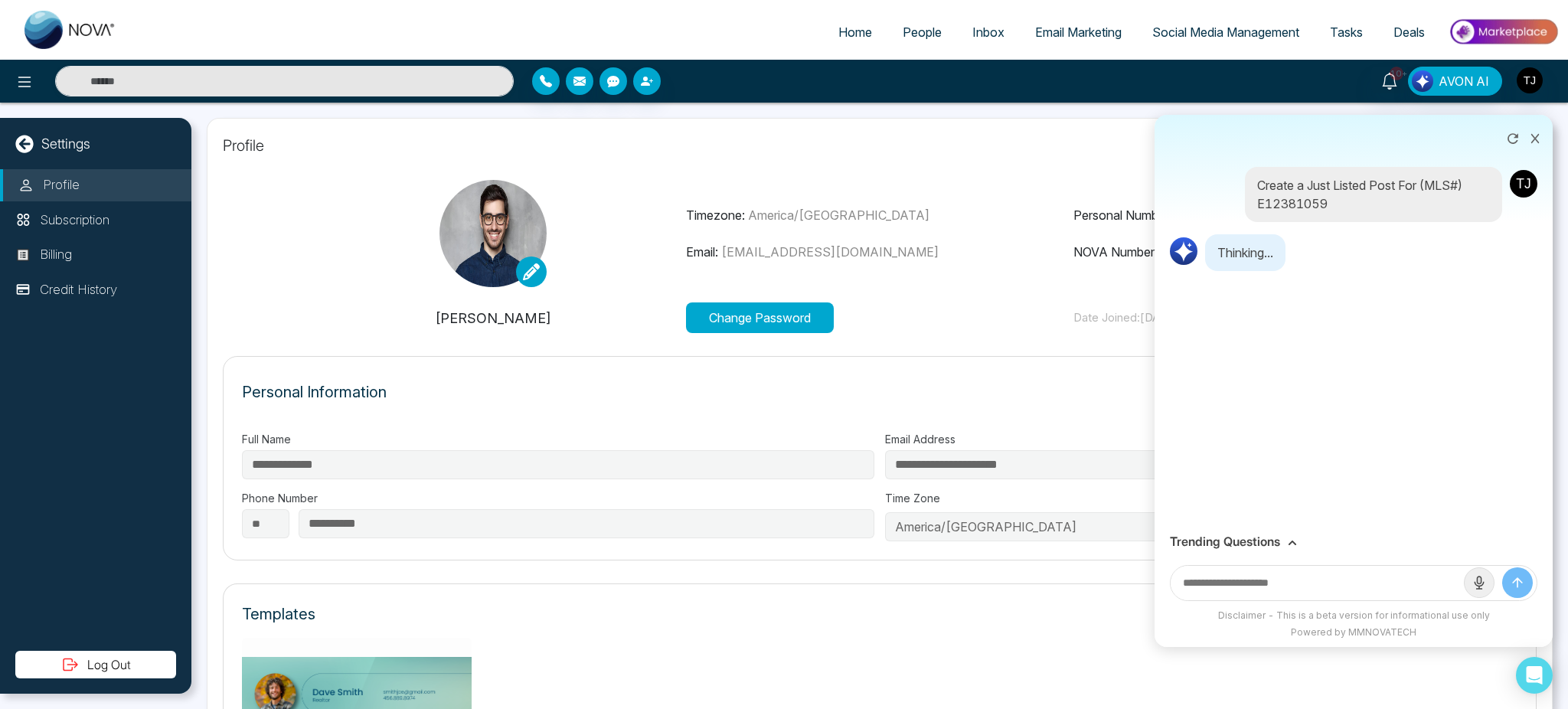
click at [1254, 540] on h3 "Trending Questions" at bounding box center [1225, 542] width 111 height 14
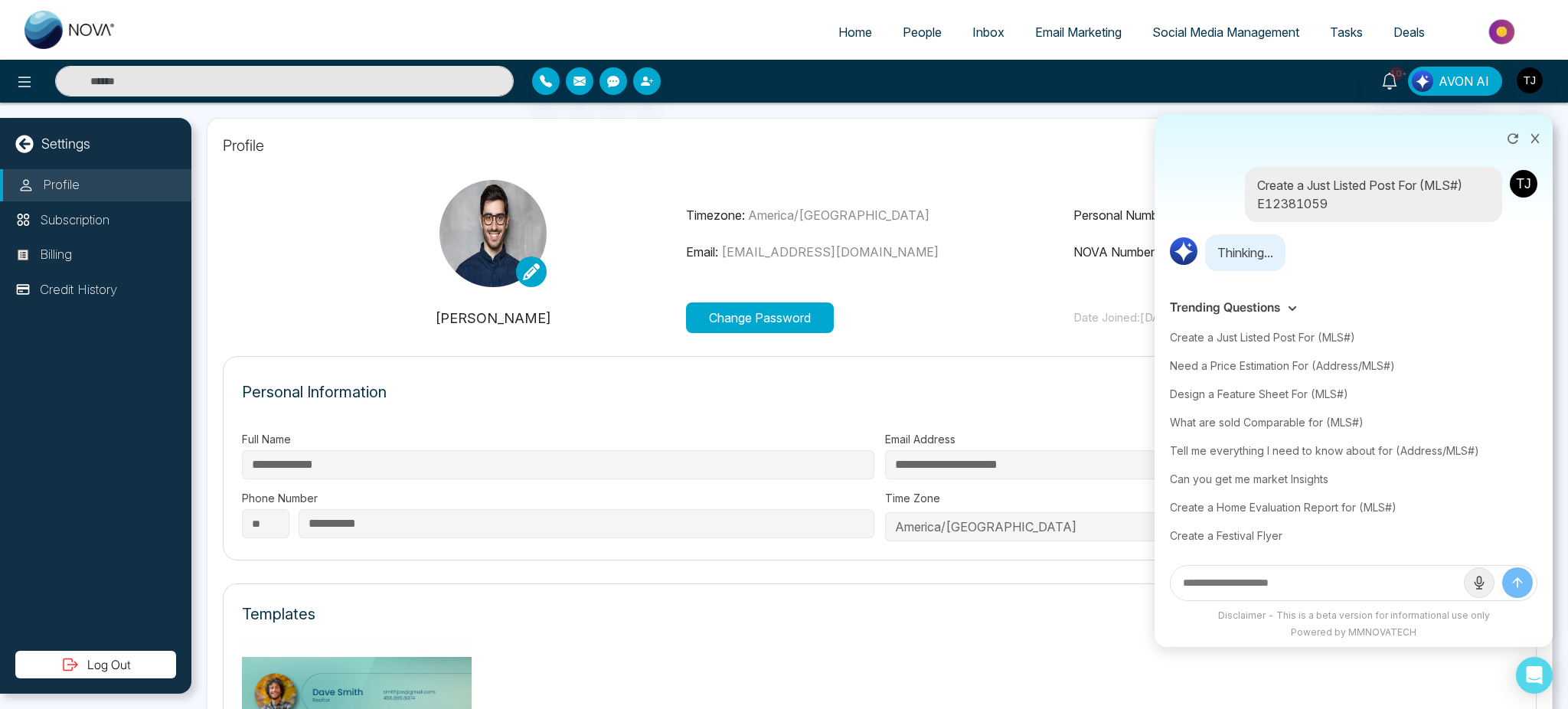
click at [1244, 303] on h3 "Trending Questions" at bounding box center [1225, 307] width 111 height 14
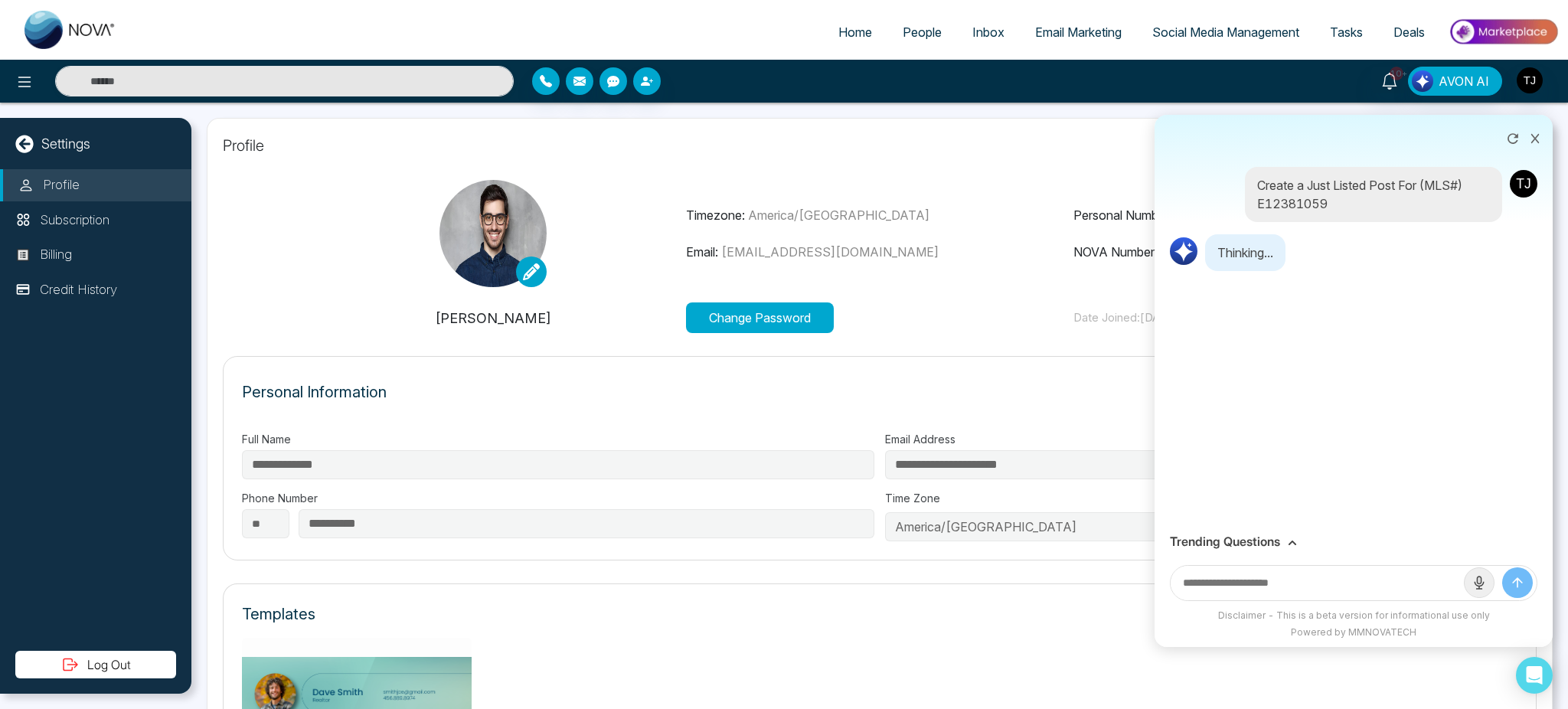
click at [1288, 543] on icon at bounding box center [1292, 543] width 9 height 9
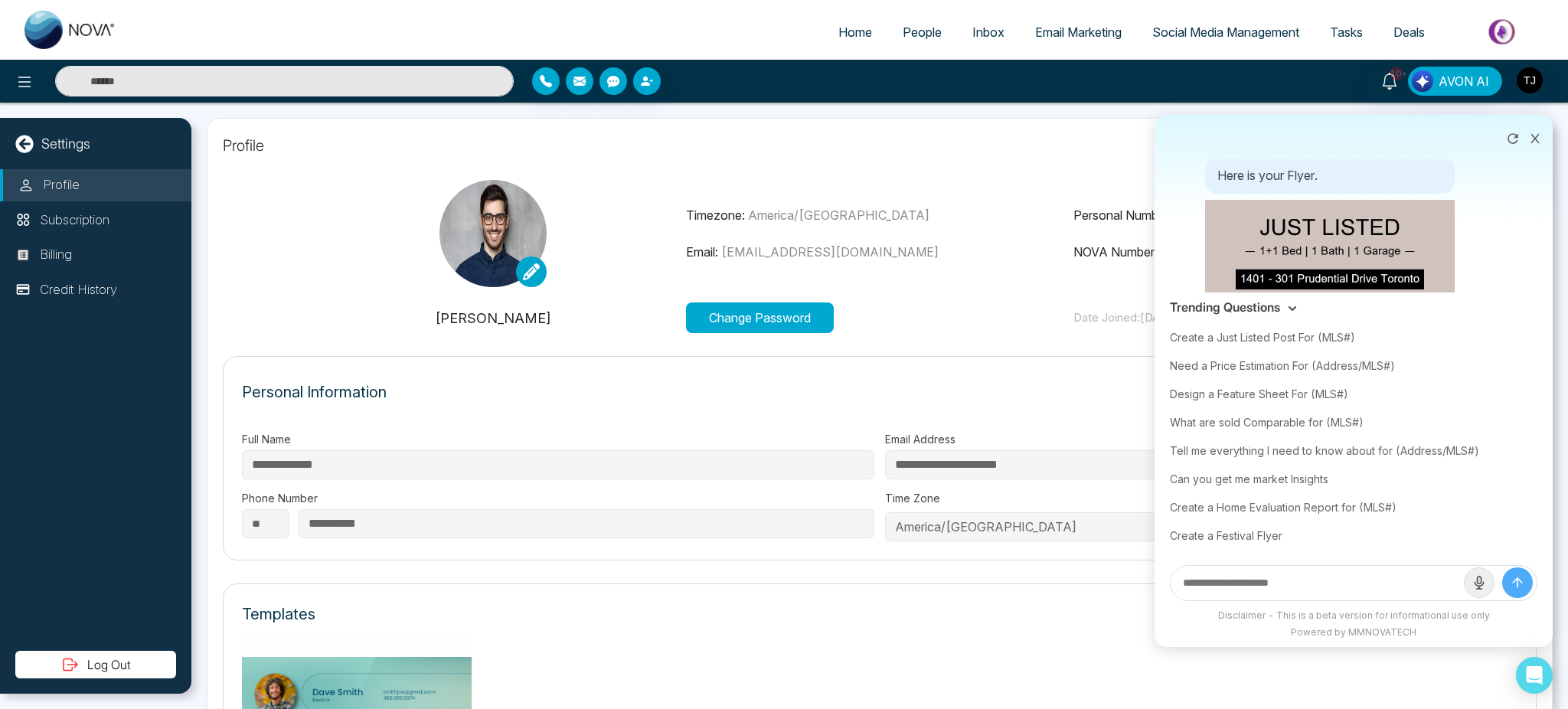
scroll to position [123, 0]
click at [1265, 305] on h3 "Trending Questions" at bounding box center [1225, 307] width 111 height 14
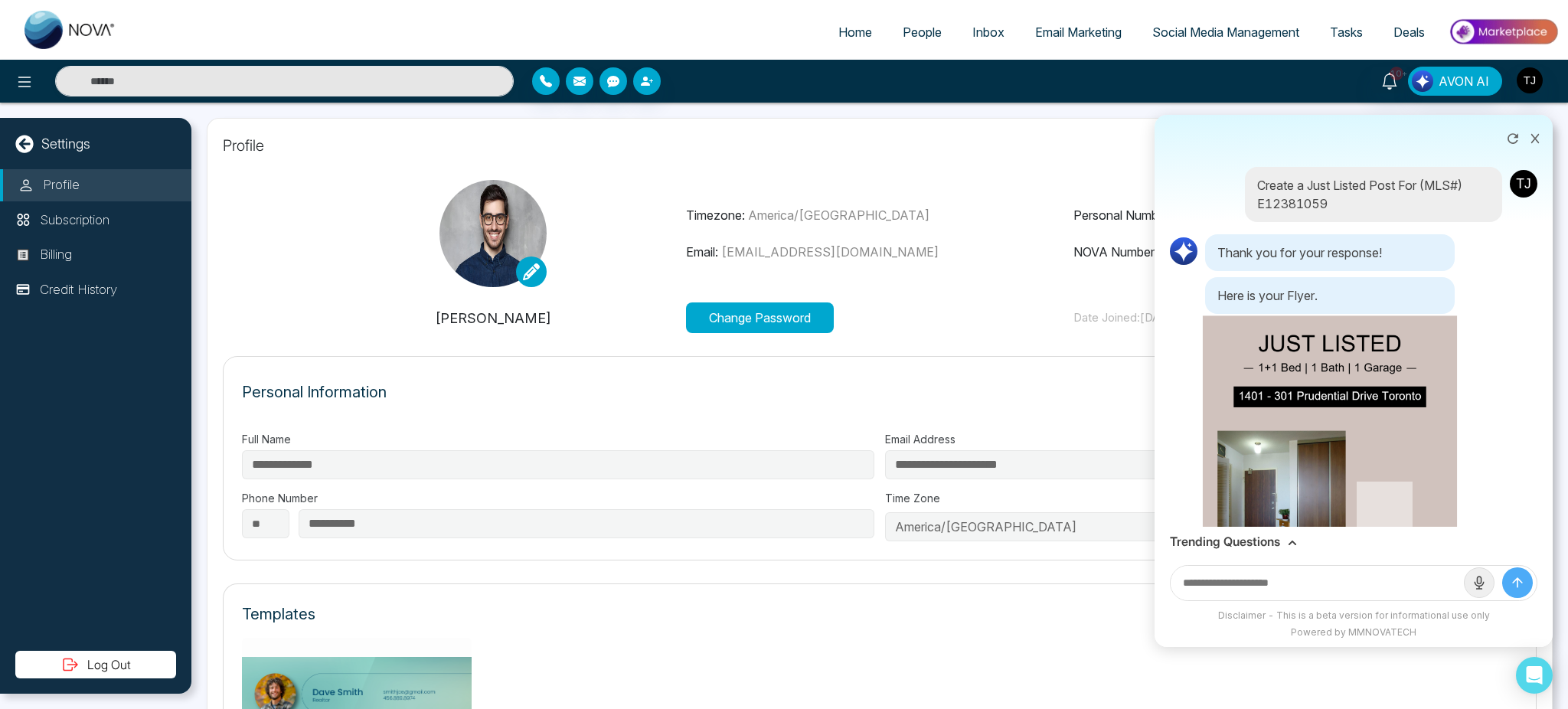
scroll to position [313, 0]
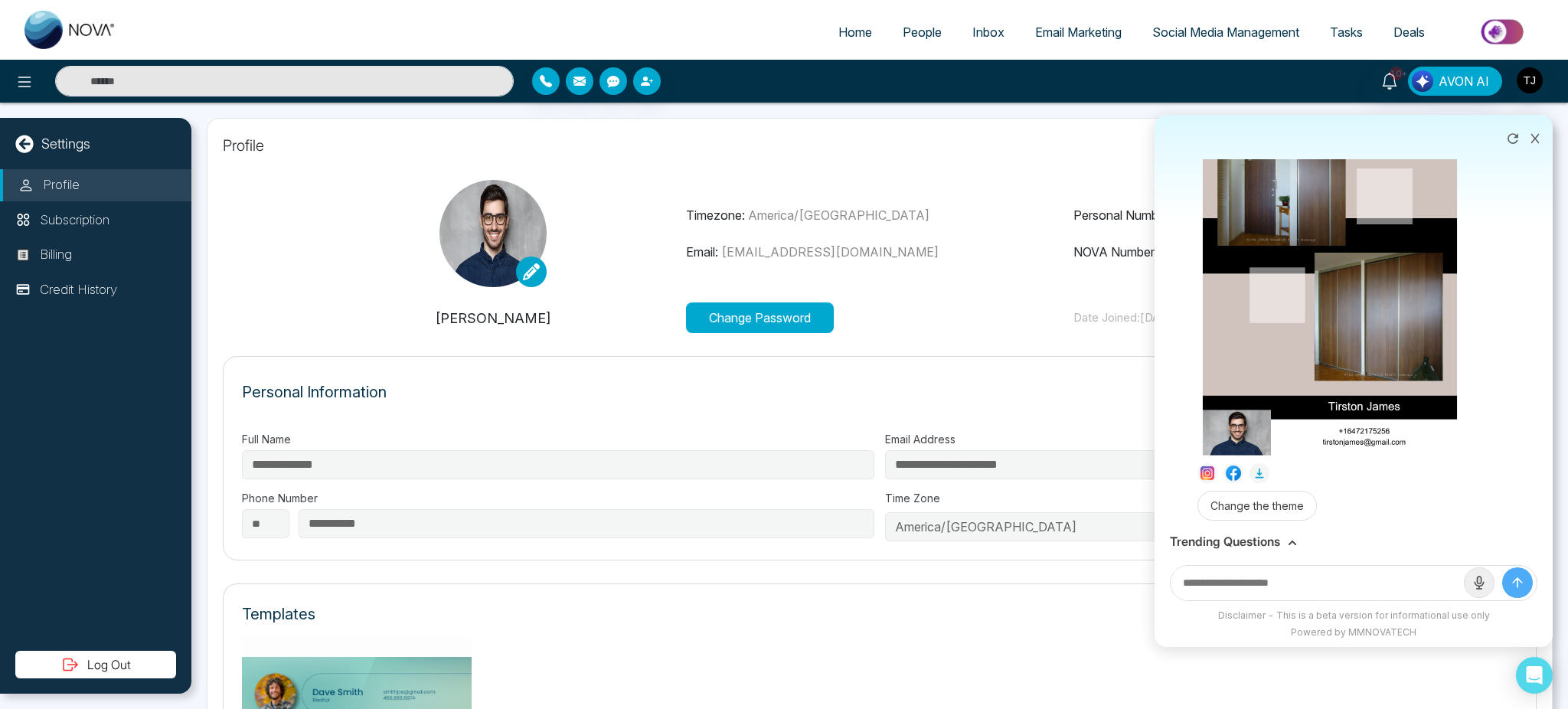
click at [1362, 362] on img at bounding box center [1330, 228] width 255 height 452
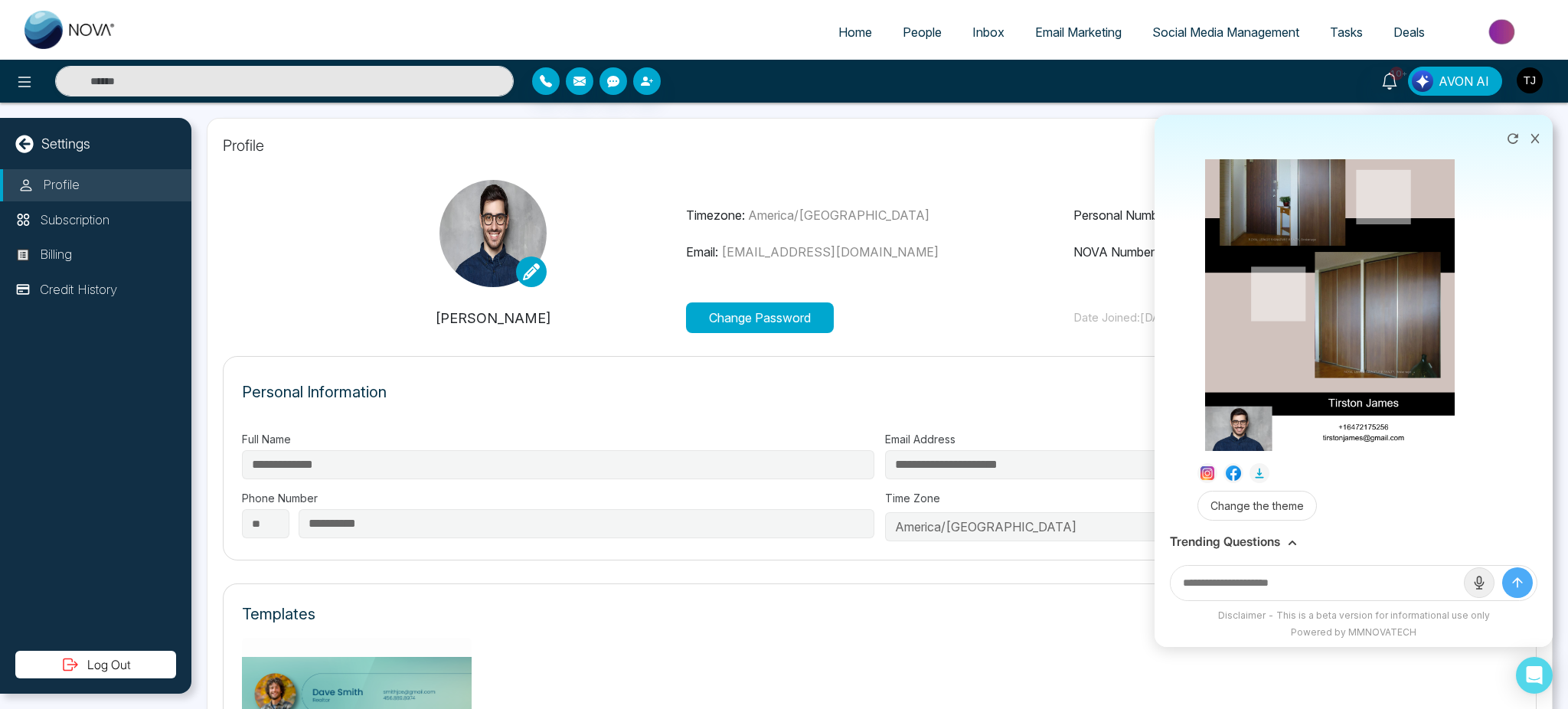
click at [1471, 319] on div "Download" at bounding box center [784, 354] width 1568 height 709
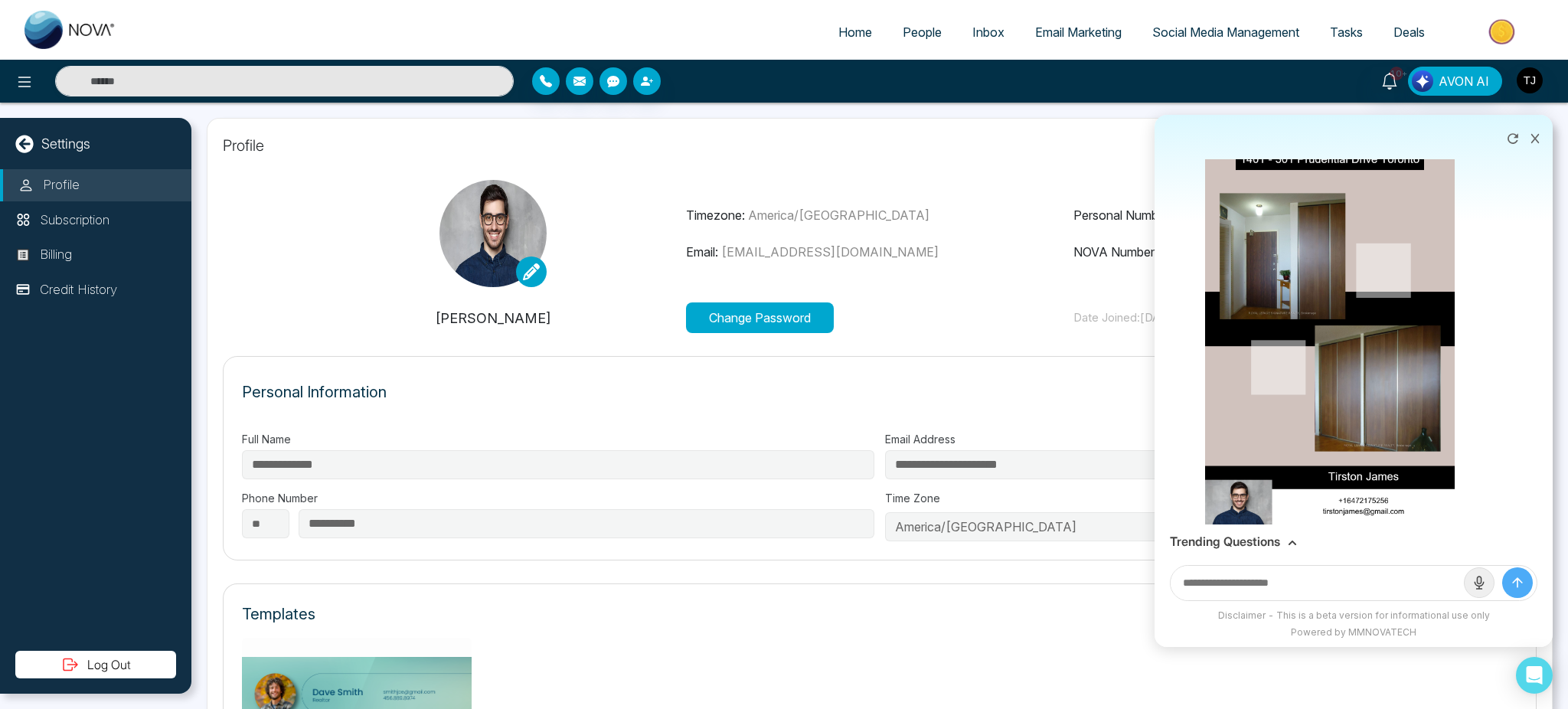
scroll to position [236, 0]
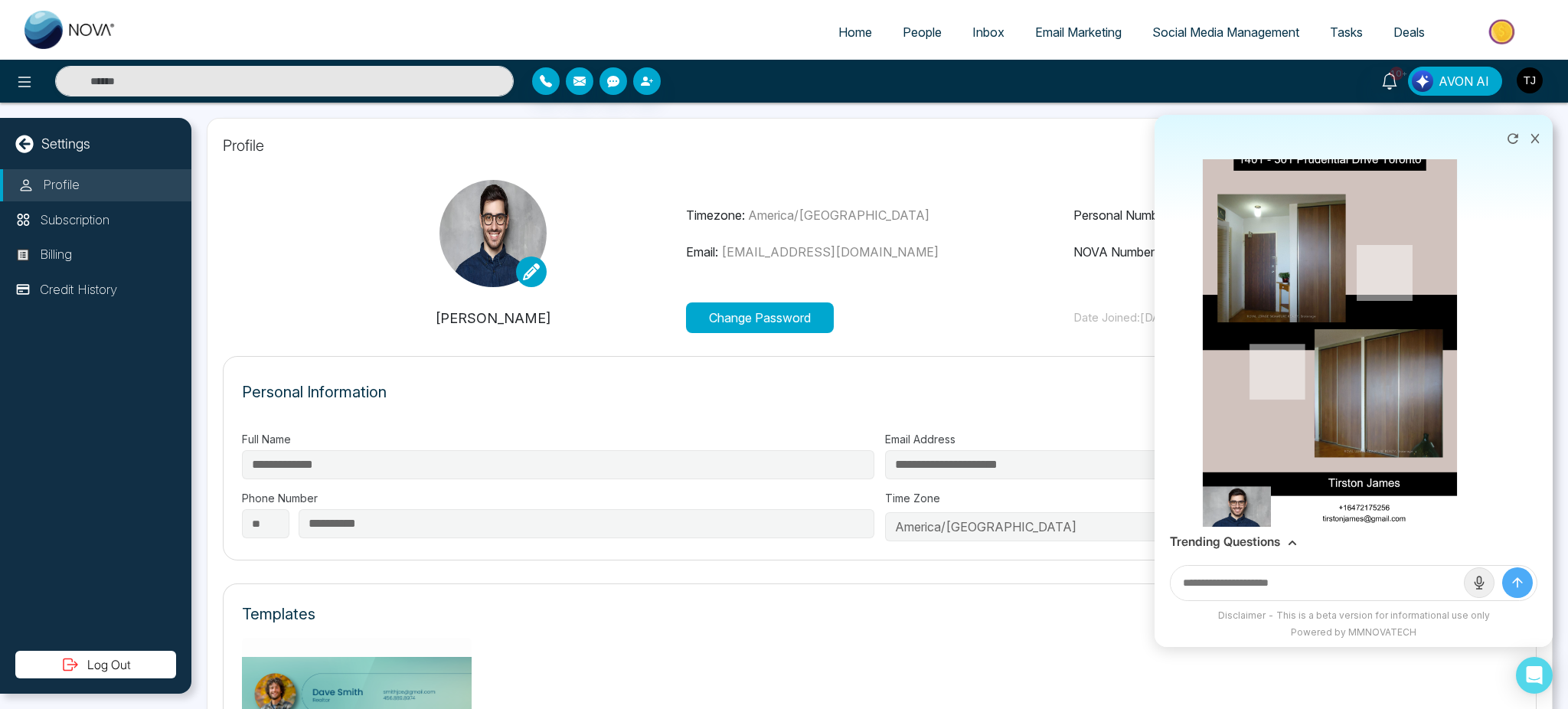
click at [1255, 404] on img at bounding box center [1330, 305] width 255 height 452
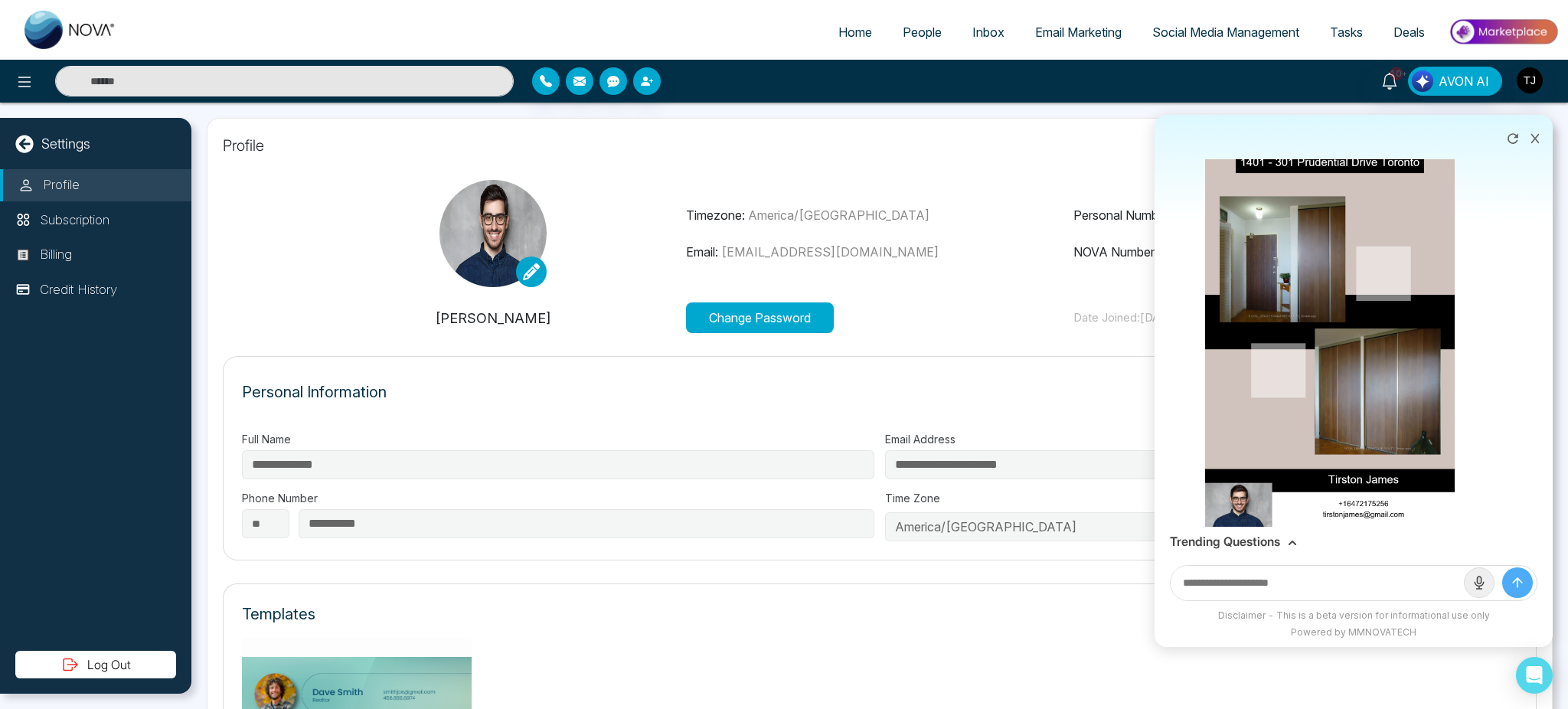
click at [1162, 356] on div "Download" at bounding box center [784, 354] width 1568 height 709
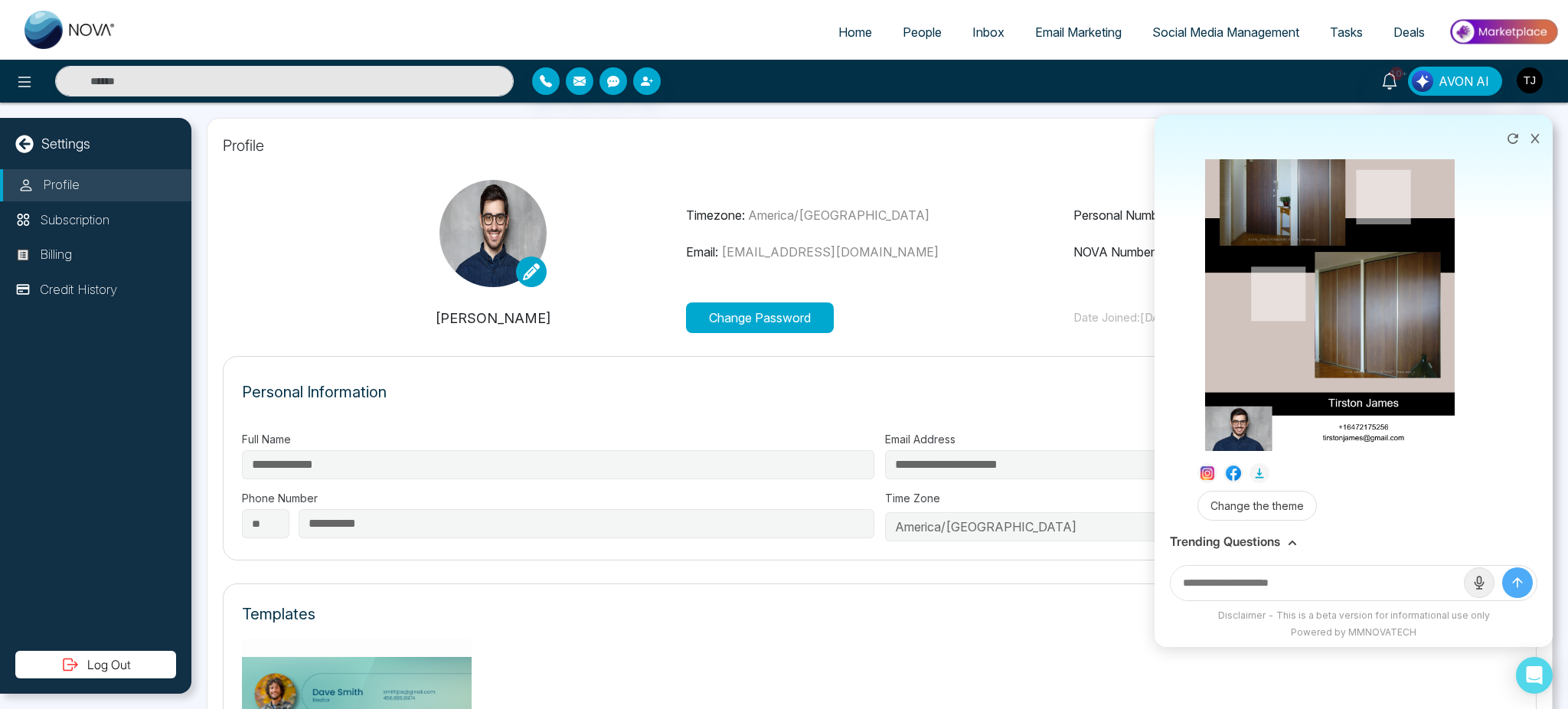
scroll to position [313, 0]
click at [1210, 545] on h3 "Trending Questions" at bounding box center [1225, 542] width 111 height 14
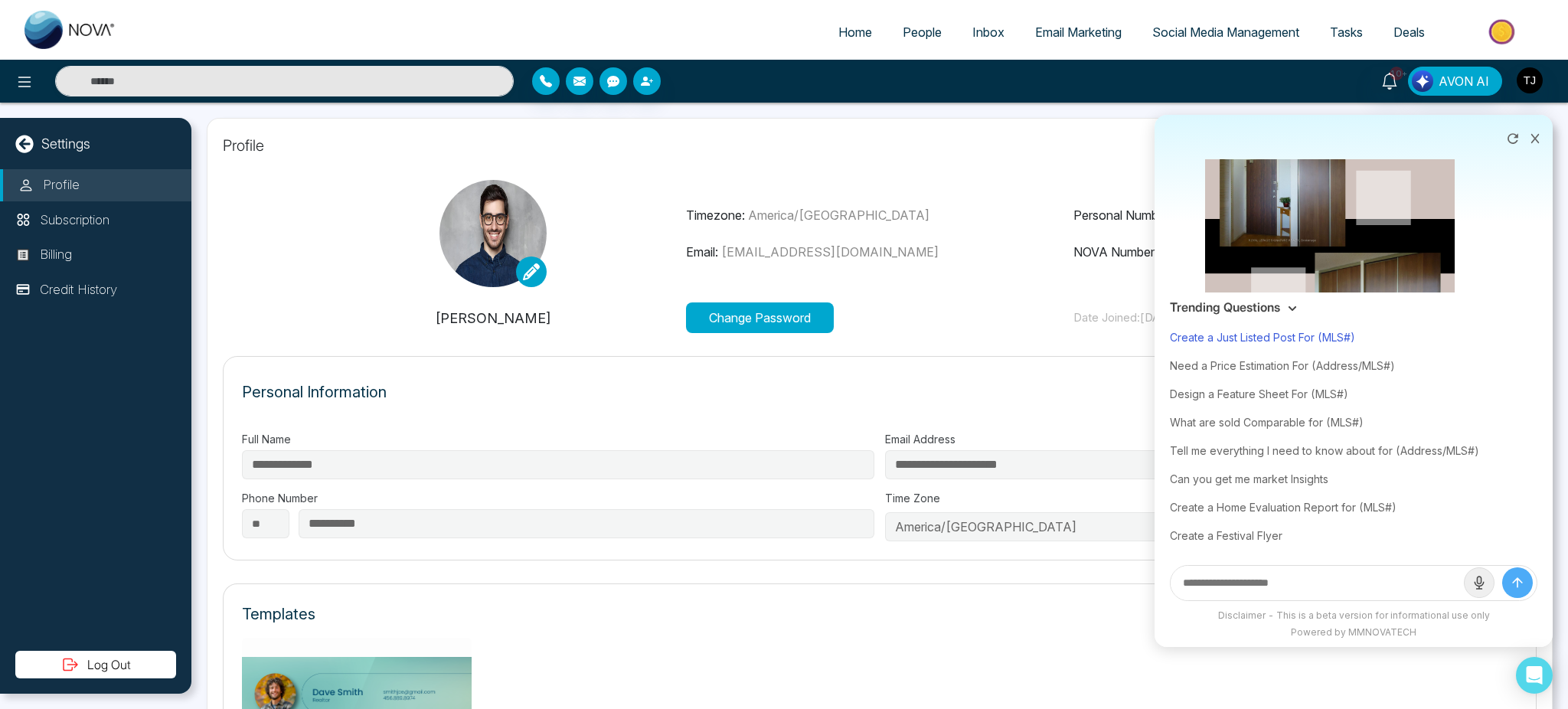
click at [1250, 331] on div "Create a Just Listed Post For (MLS#)" at bounding box center [1353, 338] width 368 height 29
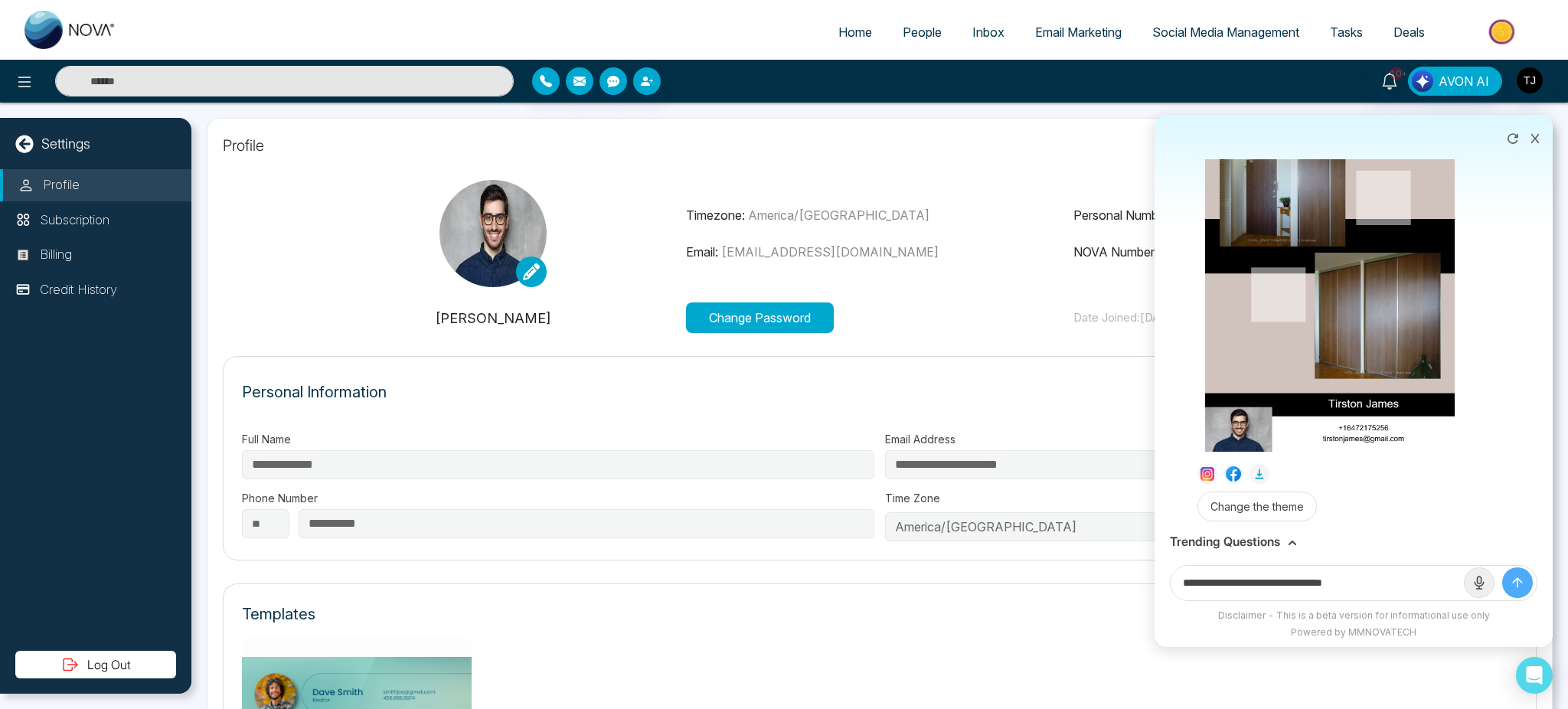
click at [1386, 579] on input "**********" at bounding box center [1317, 583] width 293 height 34
paste input "**********"
type input "**********"
click at [1502, 567] on button "submit" at bounding box center [1518, 582] width 31 height 31
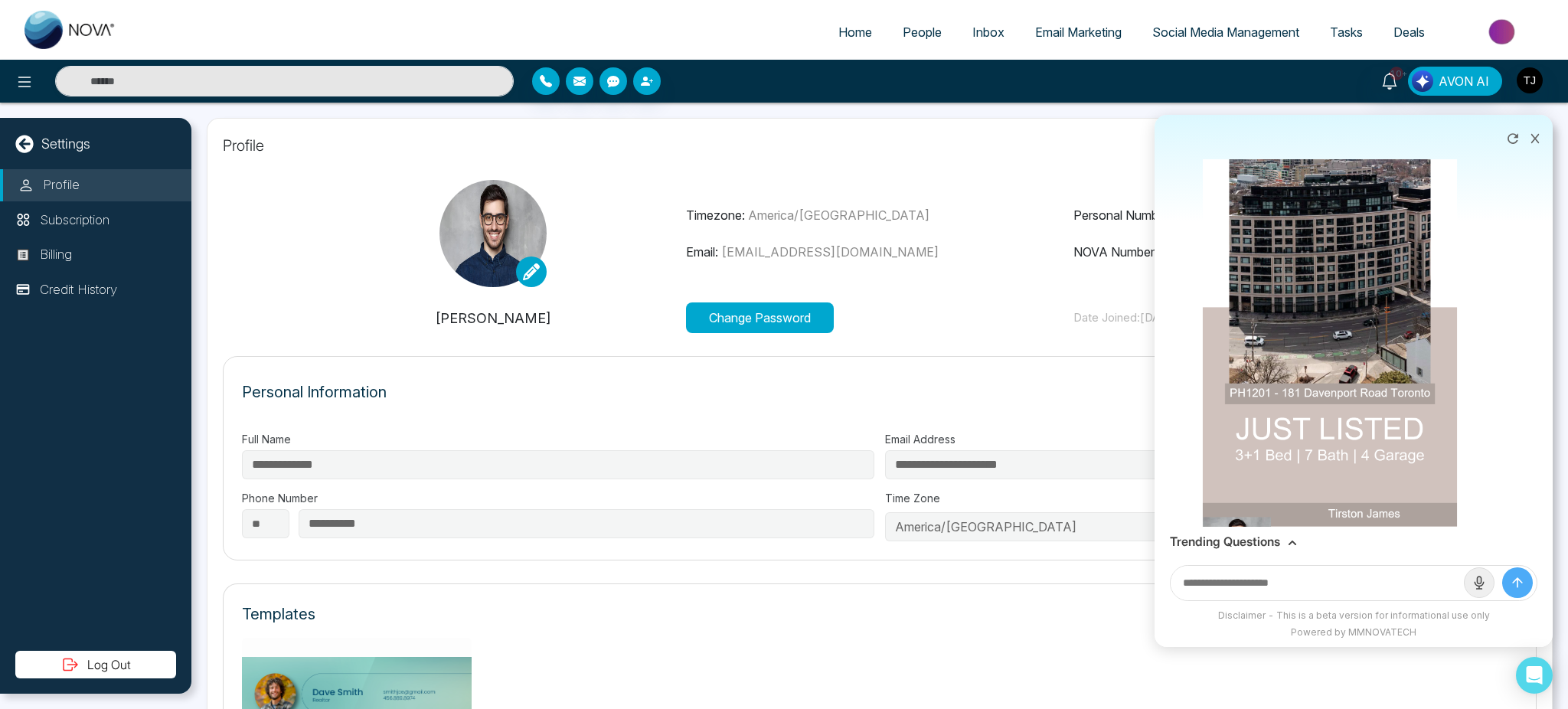
scroll to position [880, 0]
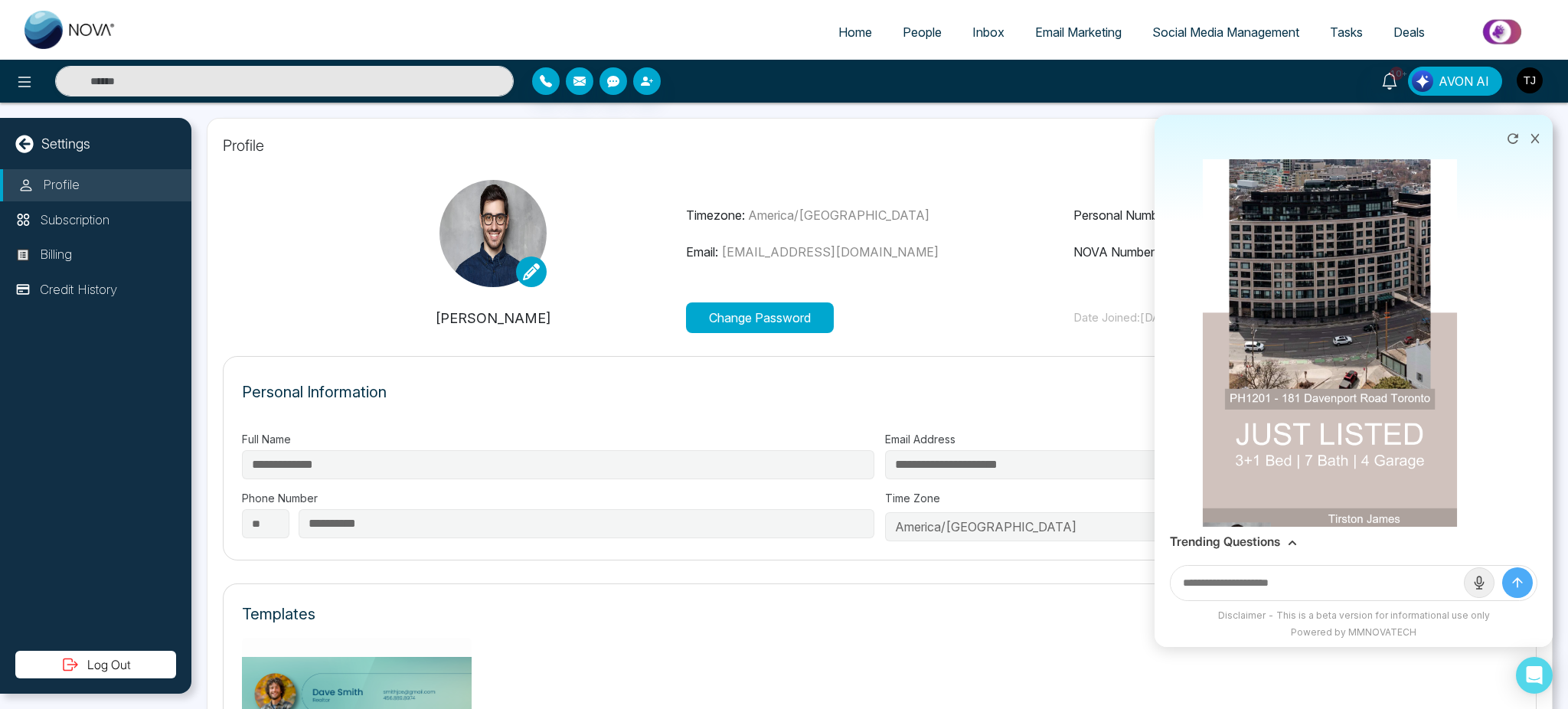
click at [1420, 379] on img at bounding box center [1330, 341] width 255 height 452
click at [1420, 379] on div "Download" at bounding box center [784, 354] width 1568 height 709
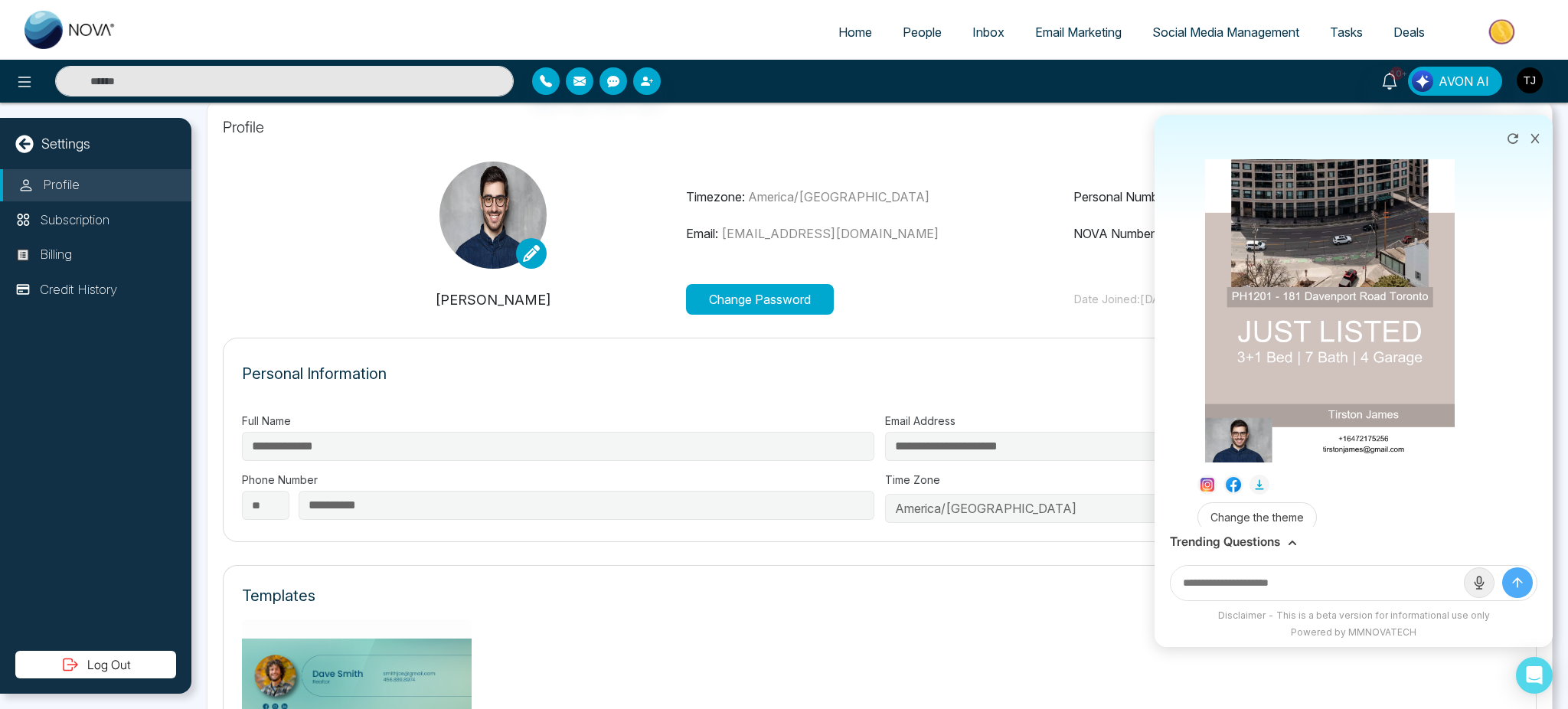
scroll to position [0, 0]
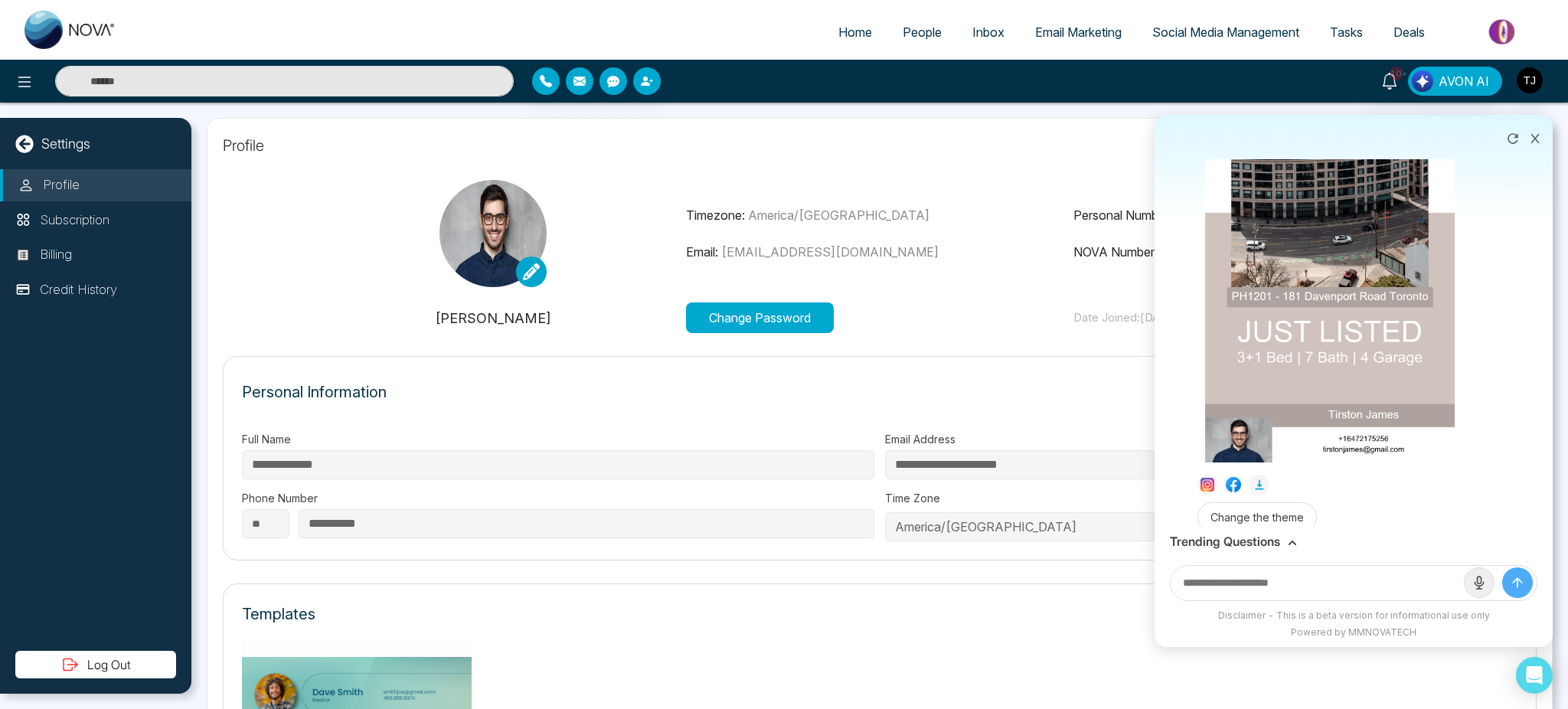
click at [873, 411] on div "Personal Information Edit" at bounding box center [879, 399] width 1275 height 49
click at [1536, 141] on icon at bounding box center [1535, 138] width 8 height 9
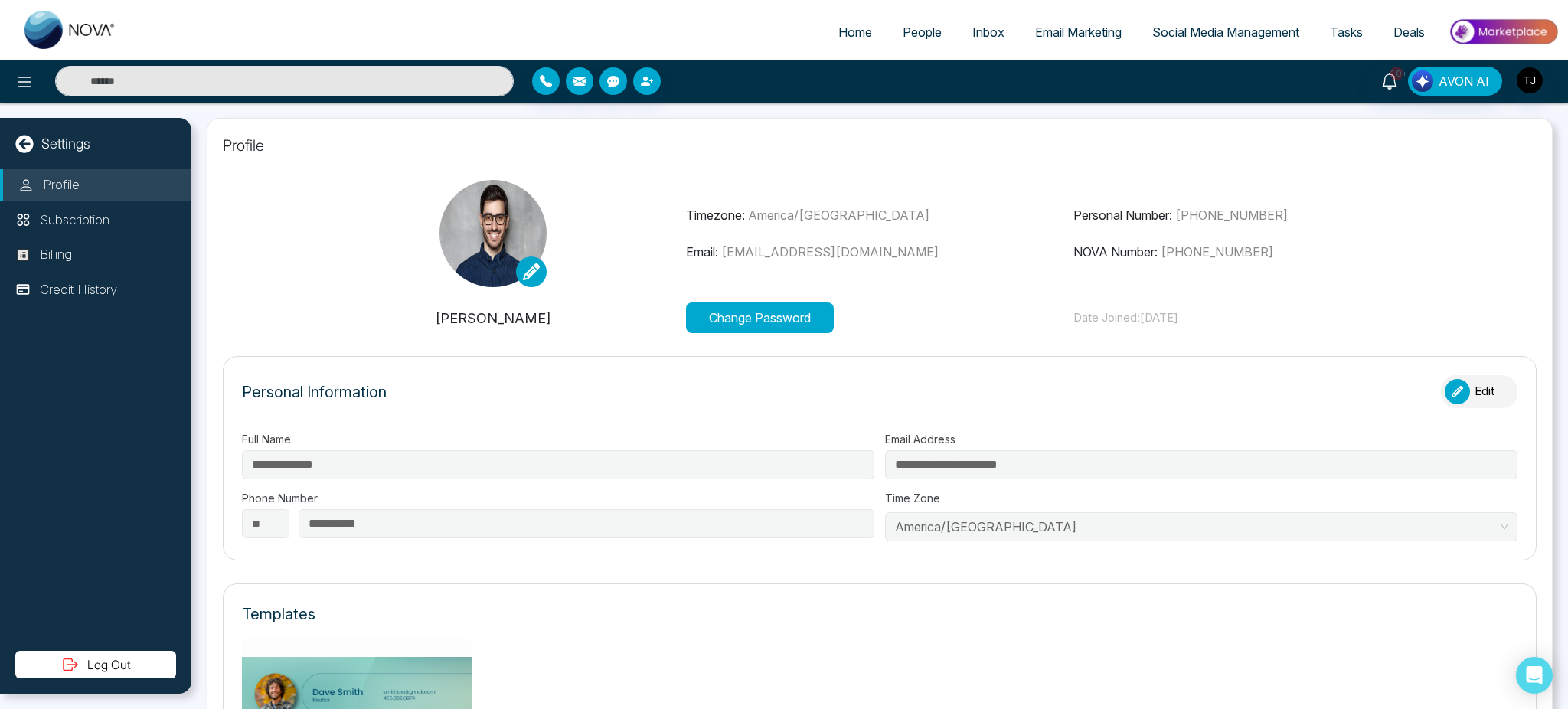
click at [94, 28] on img at bounding box center [70, 30] width 92 height 39
select select "*"
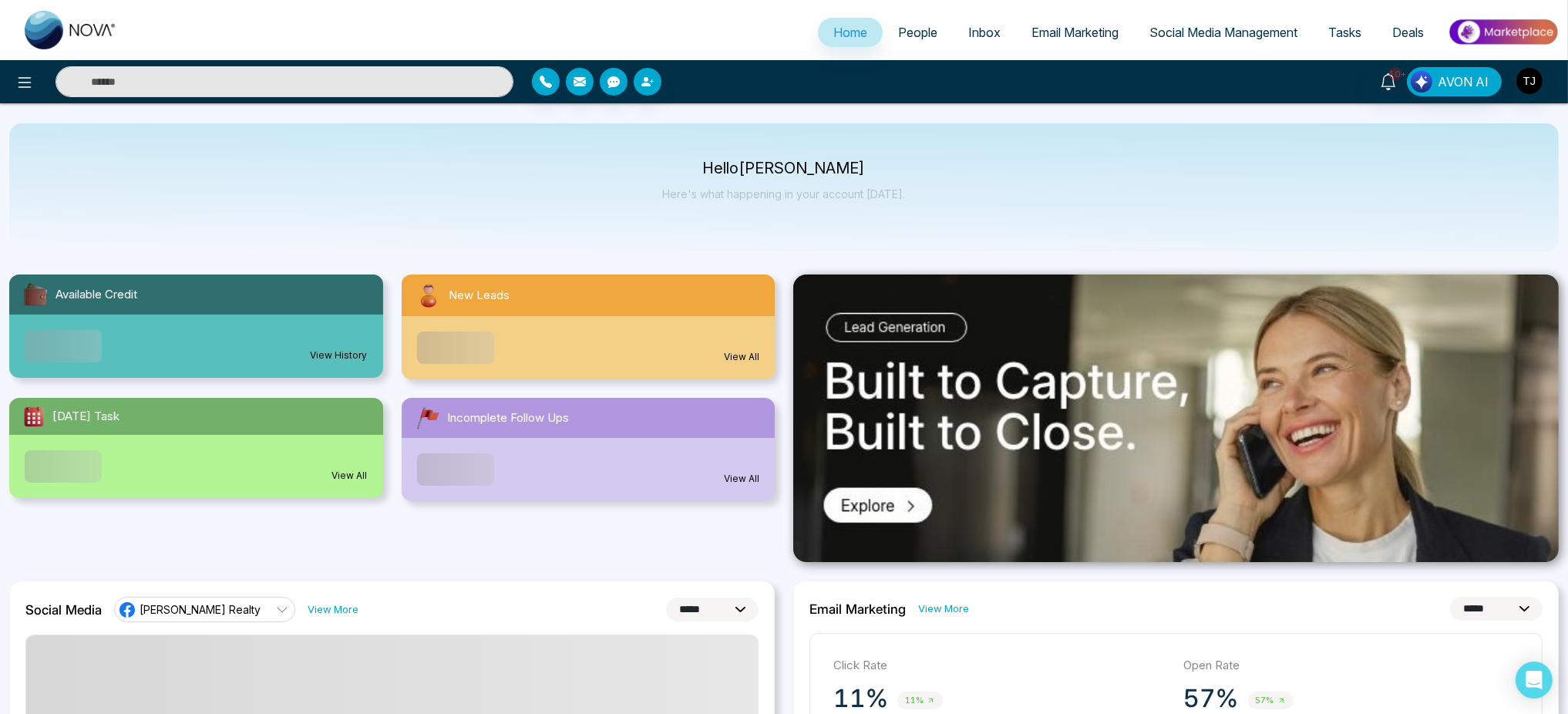
drag, startPoint x: 916, startPoint y: 195, endPoint x: 992, endPoint y: 186, distance: 76.5
click at [992, 186] on div "Hello [PERSON_NAME] Here's what happening in your account [DATE]." at bounding box center [784, 186] width 1549 height 128
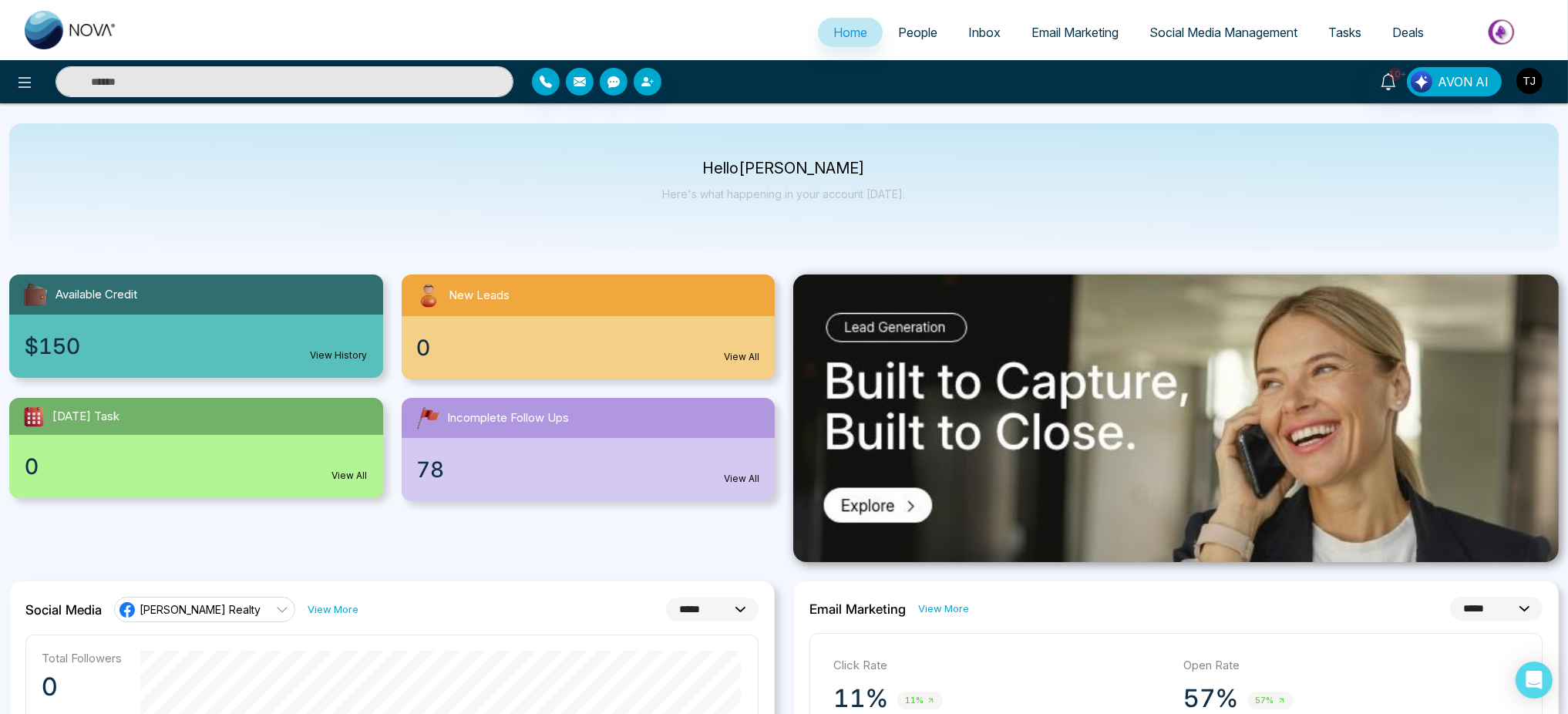
drag, startPoint x: 941, startPoint y: 198, endPoint x: 906, endPoint y: 226, distance: 44.8
click at [906, 226] on div "Hello [PERSON_NAME] Here's what happening in your account [DATE]." at bounding box center [784, 186] width 1549 height 128
drag, startPoint x: 929, startPoint y: 203, endPoint x: 903, endPoint y: 198, distance: 26.5
click at [903, 198] on div "Hello [PERSON_NAME] Here's what happening in your account [DATE]." at bounding box center [784, 186] width 1549 height 128
drag, startPoint x: 903, startPoint y: 198, endPoint x: 995, endPoint y: 216, distance: 93.7
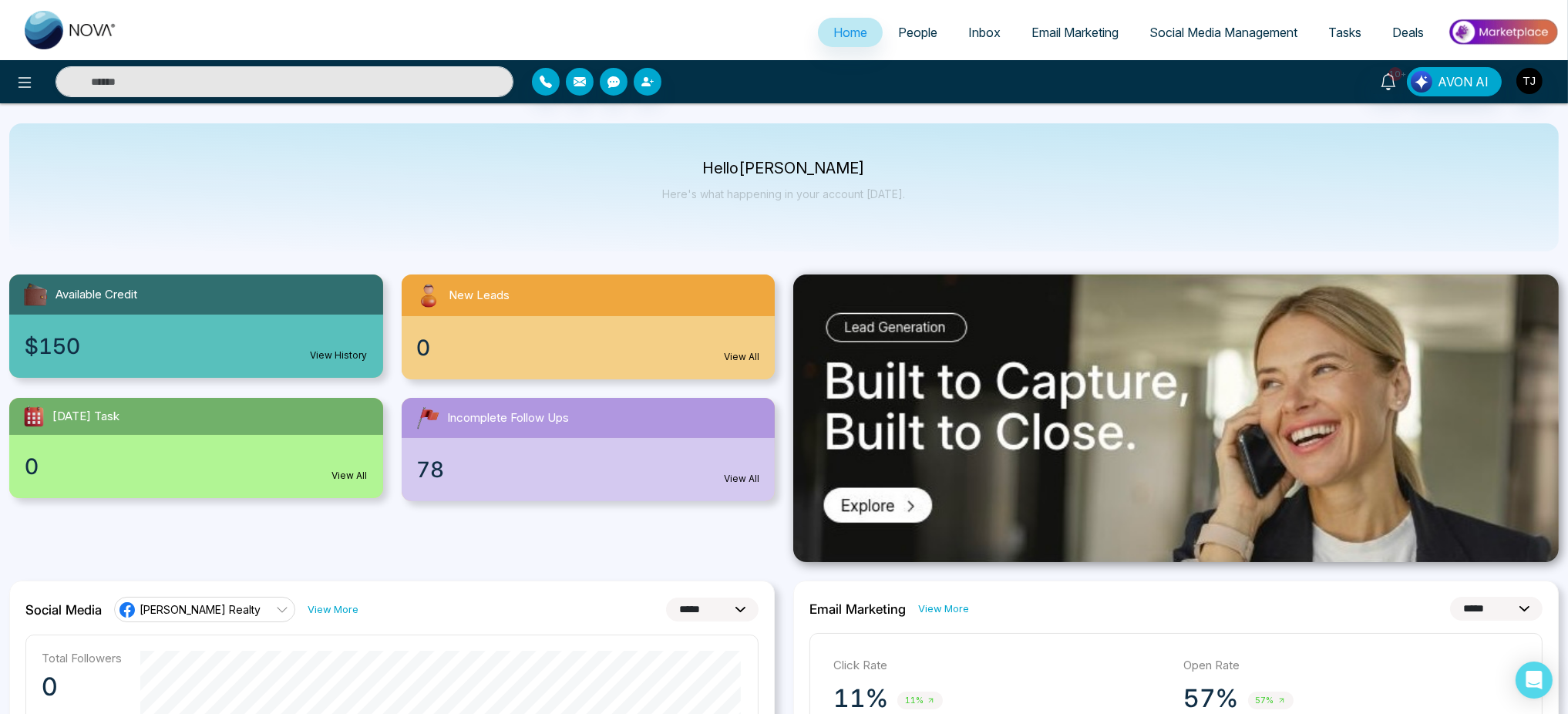
click at [995, 216] on div "Hello [PERSON_NAME] Here's what happening in your account [DATE]." at bounding box center [784, 186] width 1549 height 128
drag, startPoint x: 930, startPoint y: 201, endPoint x: 966, endPoint y: 188, distance: 38.3
click at [966, 188] on div "Hello [PERSON_NAME] Here's what happening in your account [DATE]." at bounding box center [784, 186] width 1549 height 128
drag, startPoint x: 926, startPoint y: 195, endPoint x: 968, endPoint y: 183, distance: 43.7
click at [968, 183] on div "Hello [PERSON_NAME] Here's what happening in your account [DATE]." at bounding box center [784, 186] width 1549 height 128
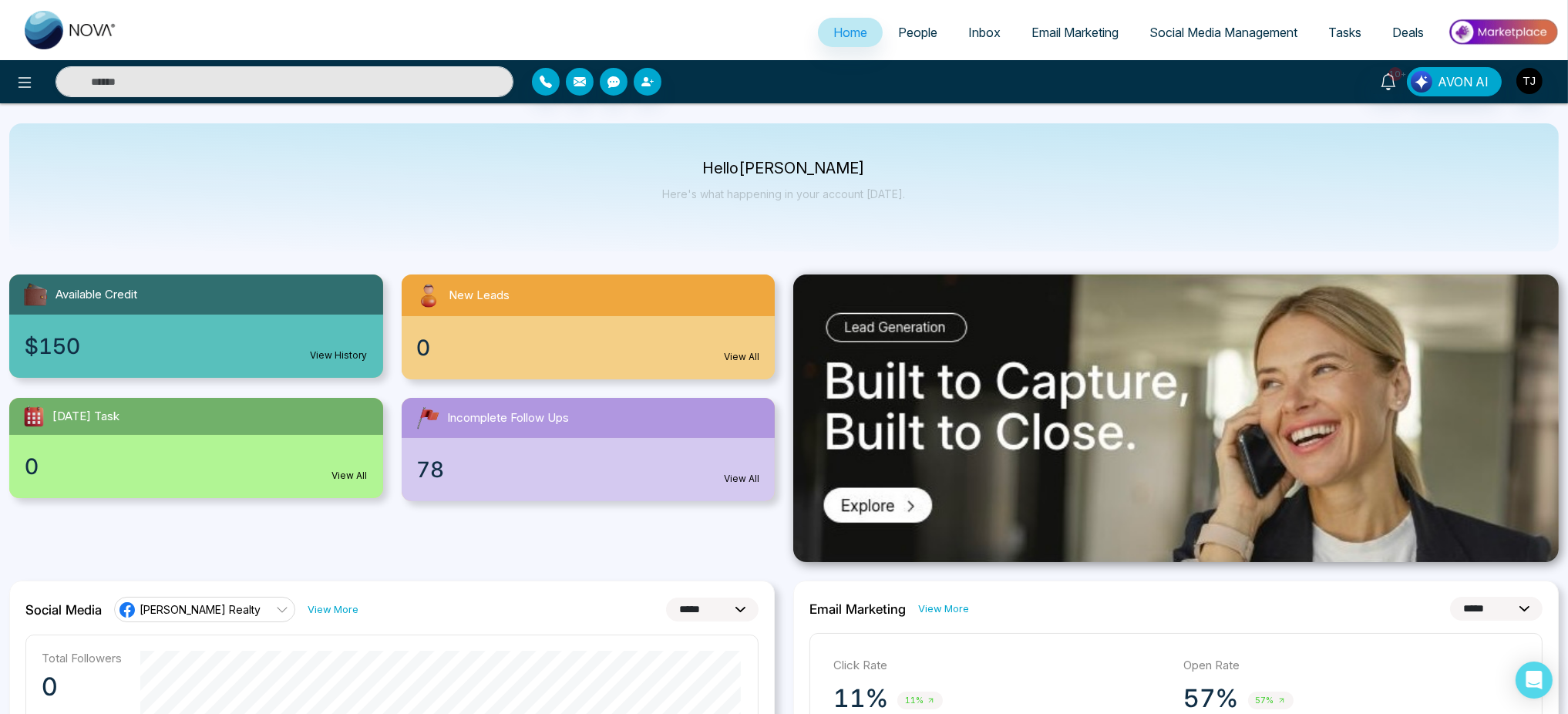
drag, startPoint x: 958, startPoint y: 197, endPoint x: 914, endPoint y: 230, distance: 55.0
click at [914, 230] on div "Hello [PERSON_NAME] Here's what happening in your account [DATE]." at bounding box center [784, 186] width 1549 height 128
drag, startPoint x: 908, startPoint y: 194, endPoint x: 937, endPoint y: 205, distance: 31.0
click at [937, 205] on div "Hello [PERSON_NAME] Here's what happening in your account [DATE]." at bounding box center [784, 186] width 1549 height 128
drag, startPoint x: 928, startPoint y: 193, endPoint x: 860, endPoint y: 74, distance: 137.1
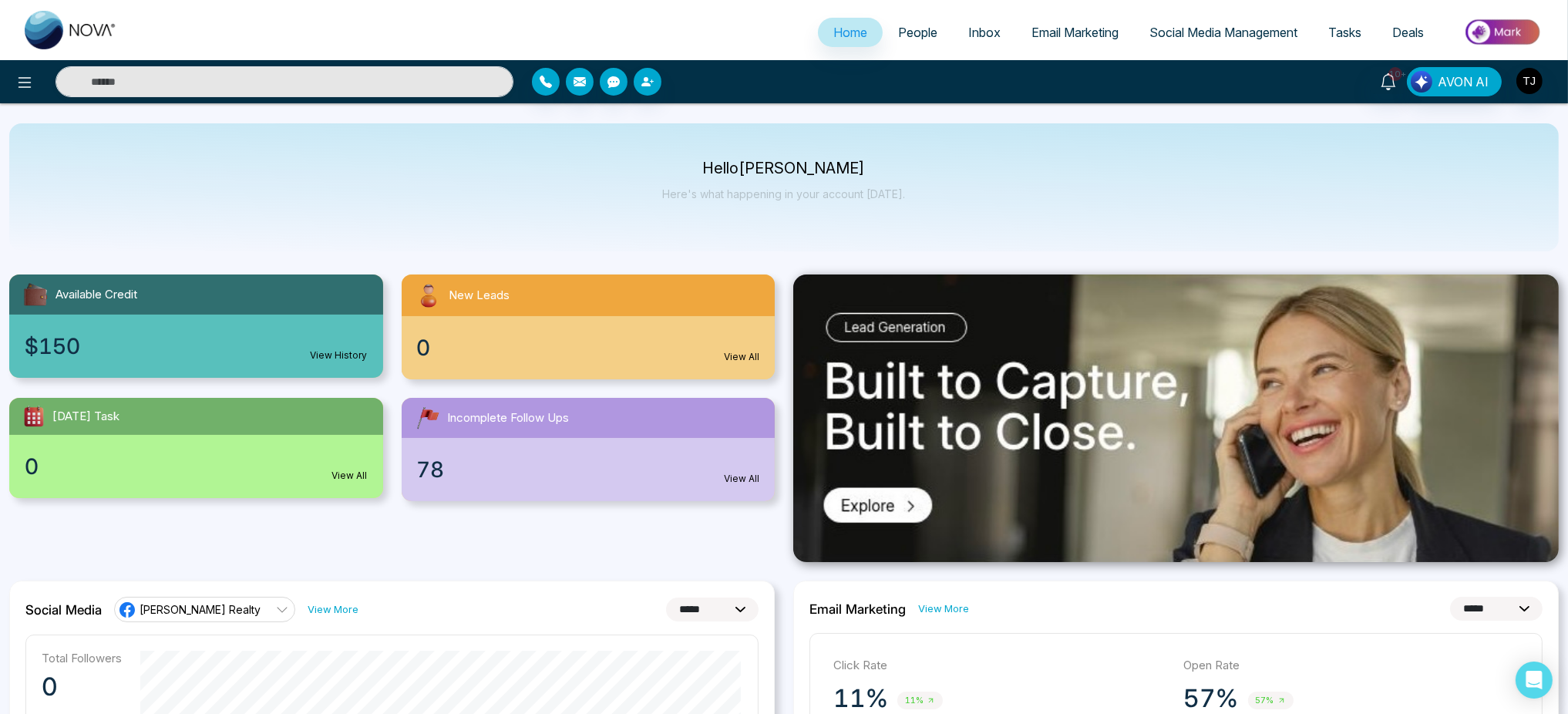
click at [783, 260] on div "Available Credit $150 View History New Leads 0 View All [DATE] Task 0 View All …" at bounding box center [392, 378] width 784 height 245
drag, startPoint x: 908, startPoint y: 201, endPoint x: 903, endPoint y: 217, distance: 16.8
click at [903, 217] on div "Hello [PERSON_NAME] Here's what happening in your account [DATE]." at bounding box center [784, 186] width 1549 height 128
drag, startPoint x: 918, startPoint y: 195, endPoint x: 941, endPoint y: 207, distance: 25.9
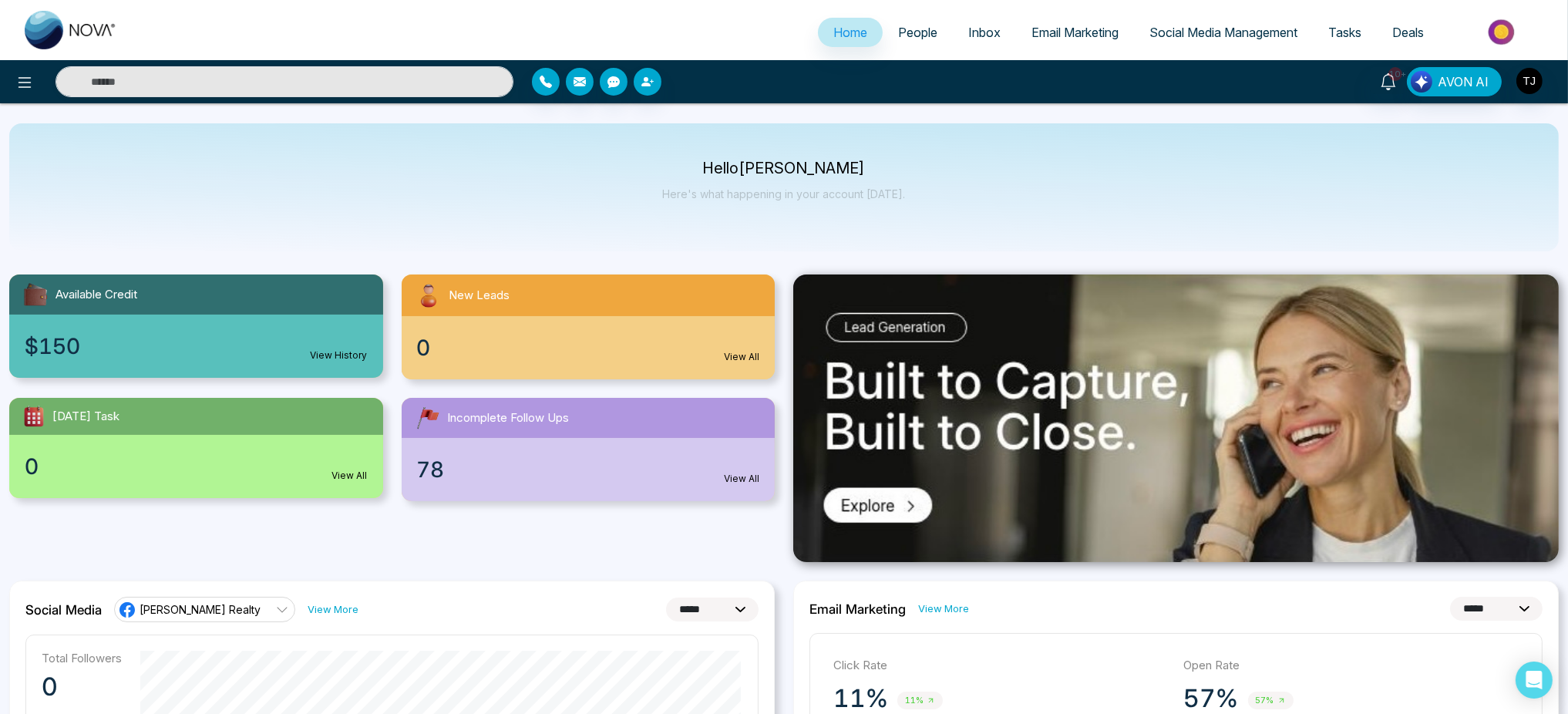
click at [941, 207] on div "Hello [PERSON_NAME] Here's what happening in your account [DATE]." at bounding box center [784, 186] width 1549 height 128
drag, startPoint x: 914, startPoint y: 196, endPoint x: 928, endPoint y: 195, distance: 14.0
click at [928, 195] on div "Hello [PERSON_NAME] Here's what happening in your account [DATE]." at bounding box center [784, 186] width 1549 height 128
drag, startPoint x: 928, startPoint y: 195, endPoint x: 950, endPoint y: 202, distance: 23.1
click at [950, 202] on div "Hello [PERSON_NAME] Here's what happening in your account [DATE]." at bounding box center [784, 186] width 1549 height 128
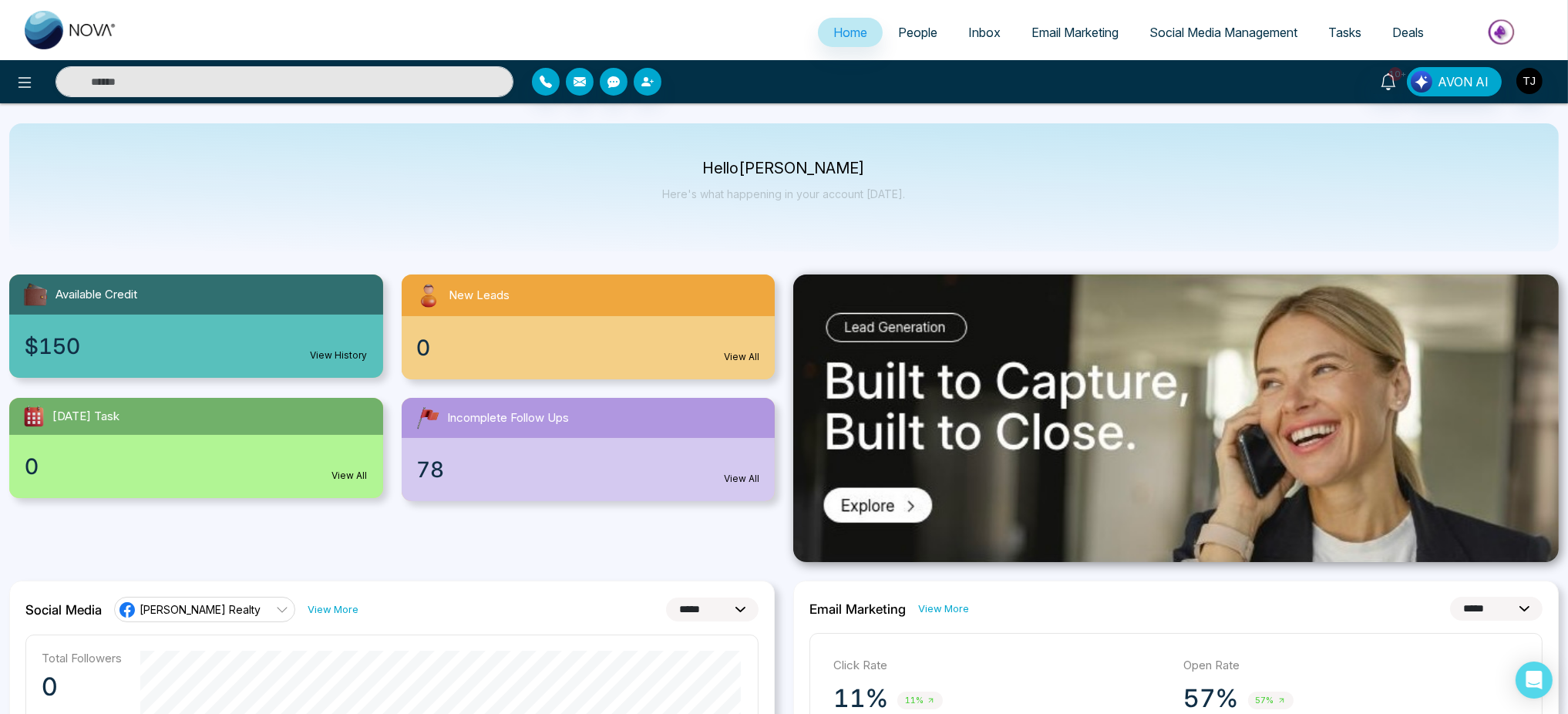
drag, startPoint x: 917, startPoint y: 195, endPoint x: 903, endPoint y: 199, distance: 14.6
click at [903, 199] on div "Hello [PERSON_NAME] Here's what happening in your account [DATE]." at bounding box center [784, 186] width 1549 height 128
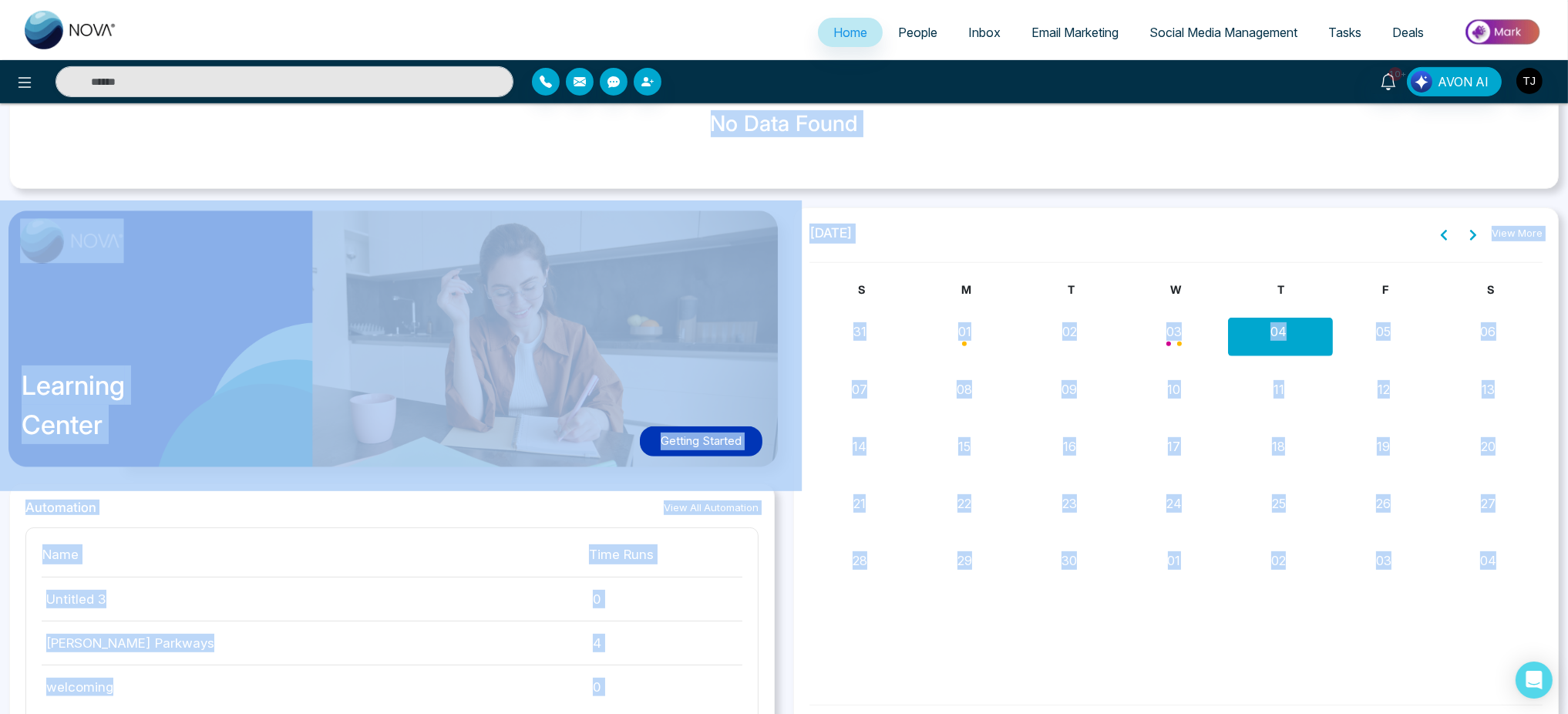
scroll to position [1395, 0]
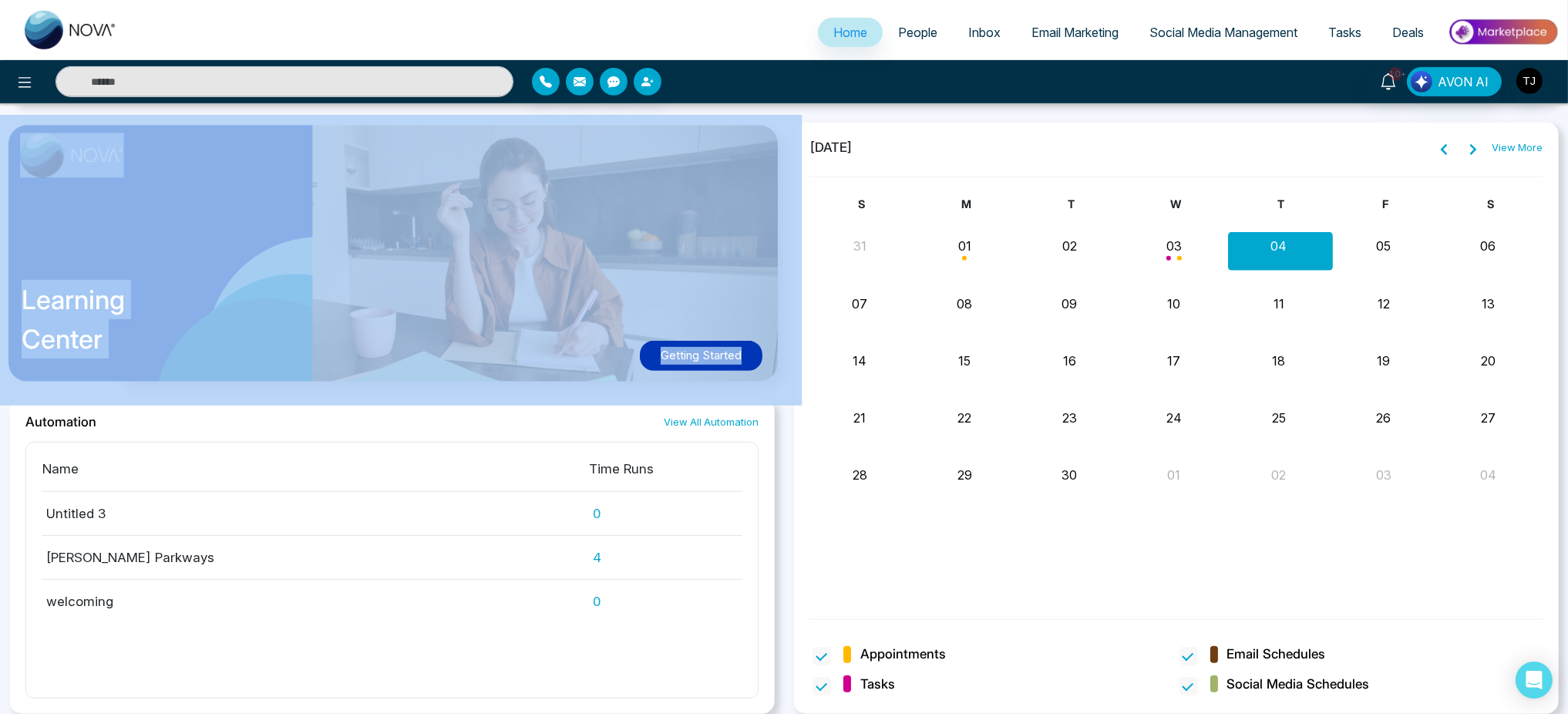
drag, startPoint x: 670, startPoint y: 147, endPoint x: 774, endPoint y: 121, distance: 107.2
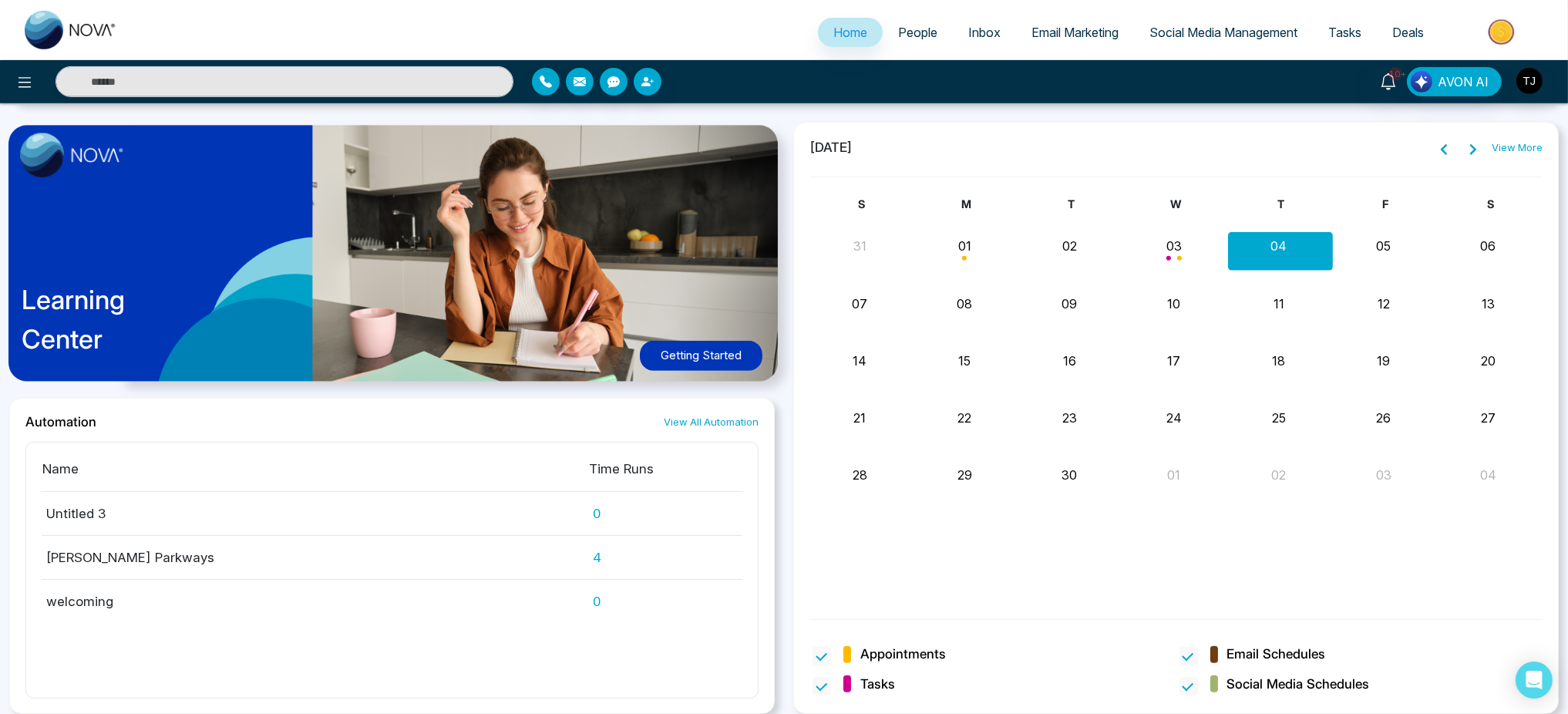
click at [794, 479] on div "[DATE] View More S M T W T F S 31 01 02 03 04 05 06 [PERSON_NAME] Meeting Call …" at bounding box center [1176, 418] width 765 height 593
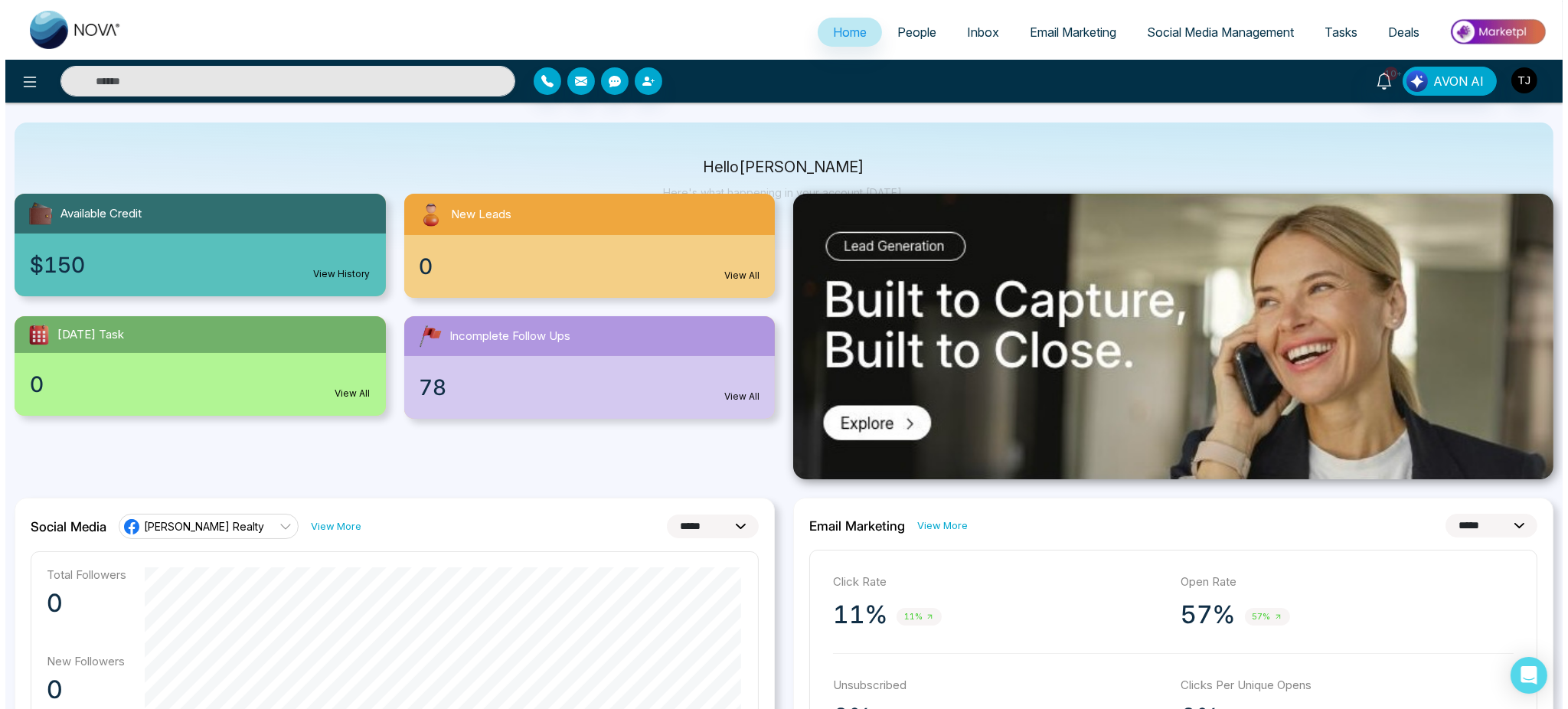
scroll to position [0, 0]
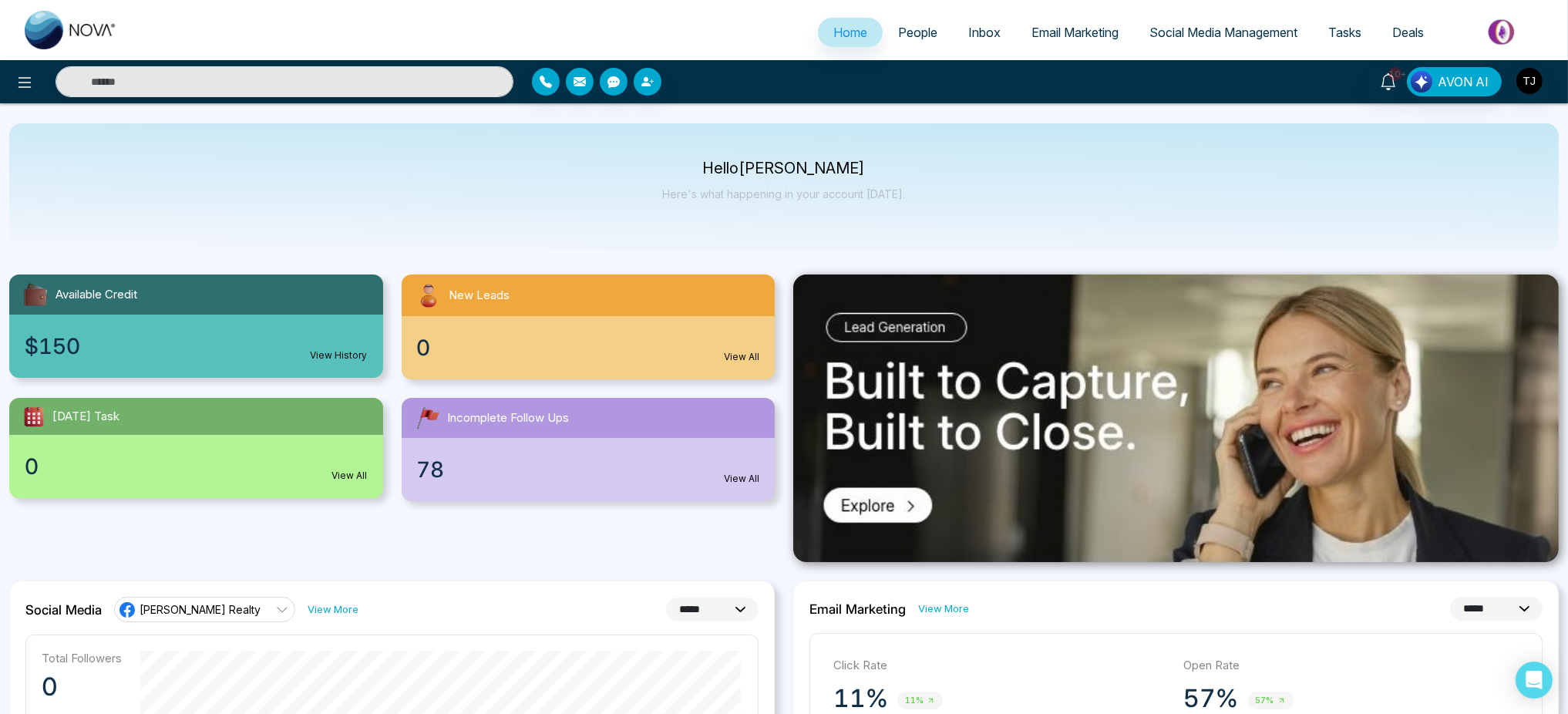
drag, startPoint x: 929, startPoint y: 205, endPoint x: 983, endPoint y: 193, distance: 55.3
click at [983, 193] on div "Hello [PERSON_NAME] Here's what happening in your account [DATE]." at bounding box center [784, 186] width 1549 height 128
drag, startPoint x: 927, startPoint y: 199, endPoint x: 965, endPoint y: 218, distance: 42.5
click at [965, 218] on div "Hello [PERSON_NAME] Here's what happening in your account [DATE]." at bounding box center [784, 186] width 1549 height 128
click at [1534, 81] on img "button" at bounding box center [1529, 81] width 26 height 26
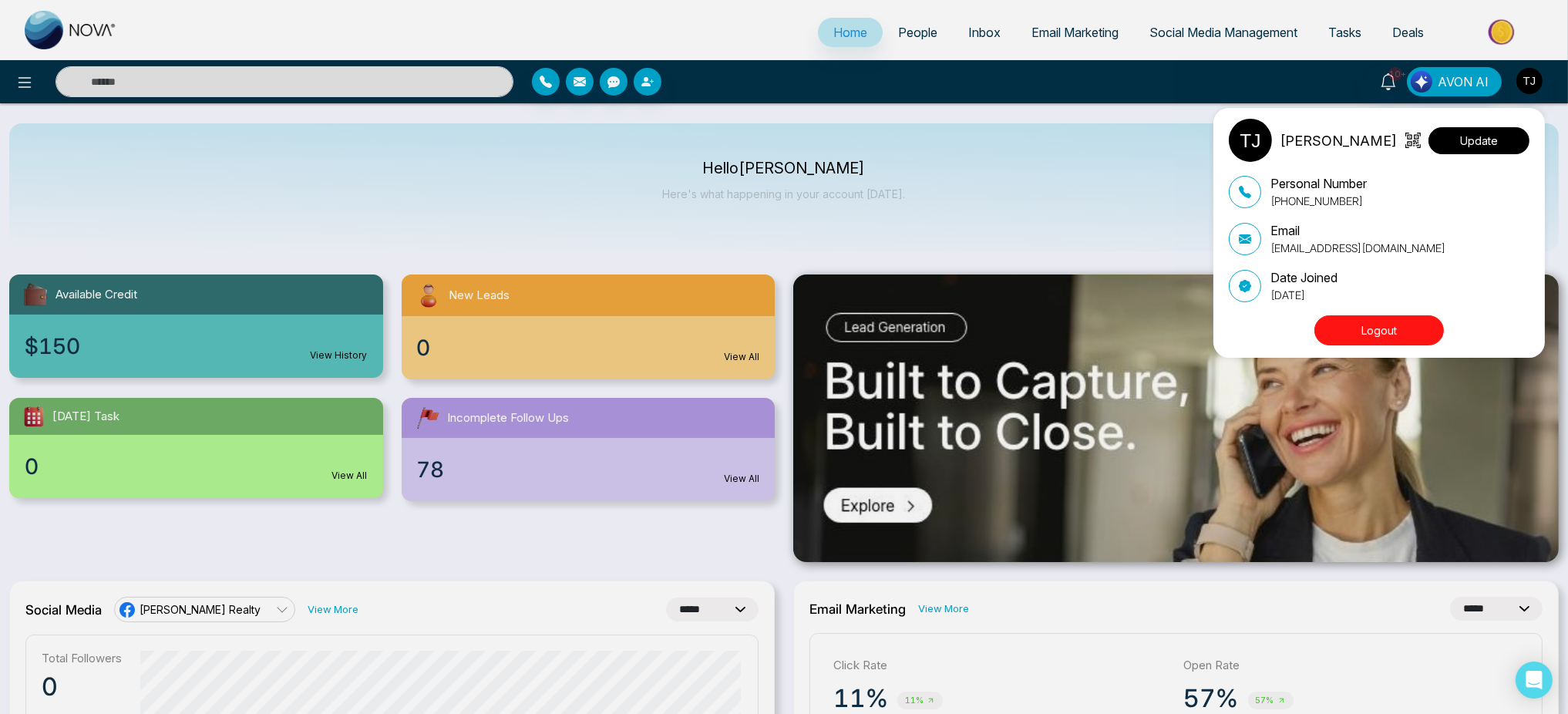
click at [1452, 141] on button "Update" at bounding box center [1479, 141] width 101 height 27
select select
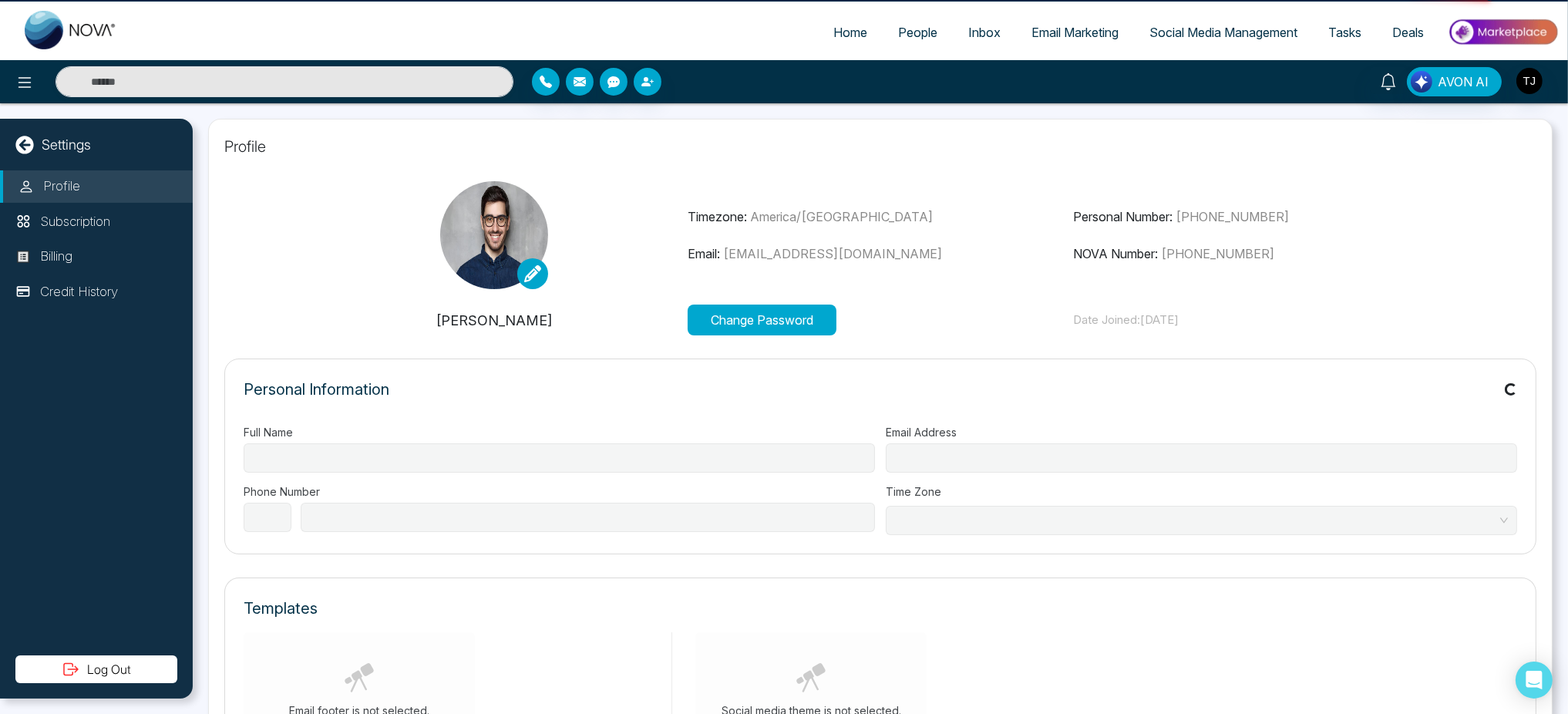
type input "**********"
select select "**"
type input "**********"
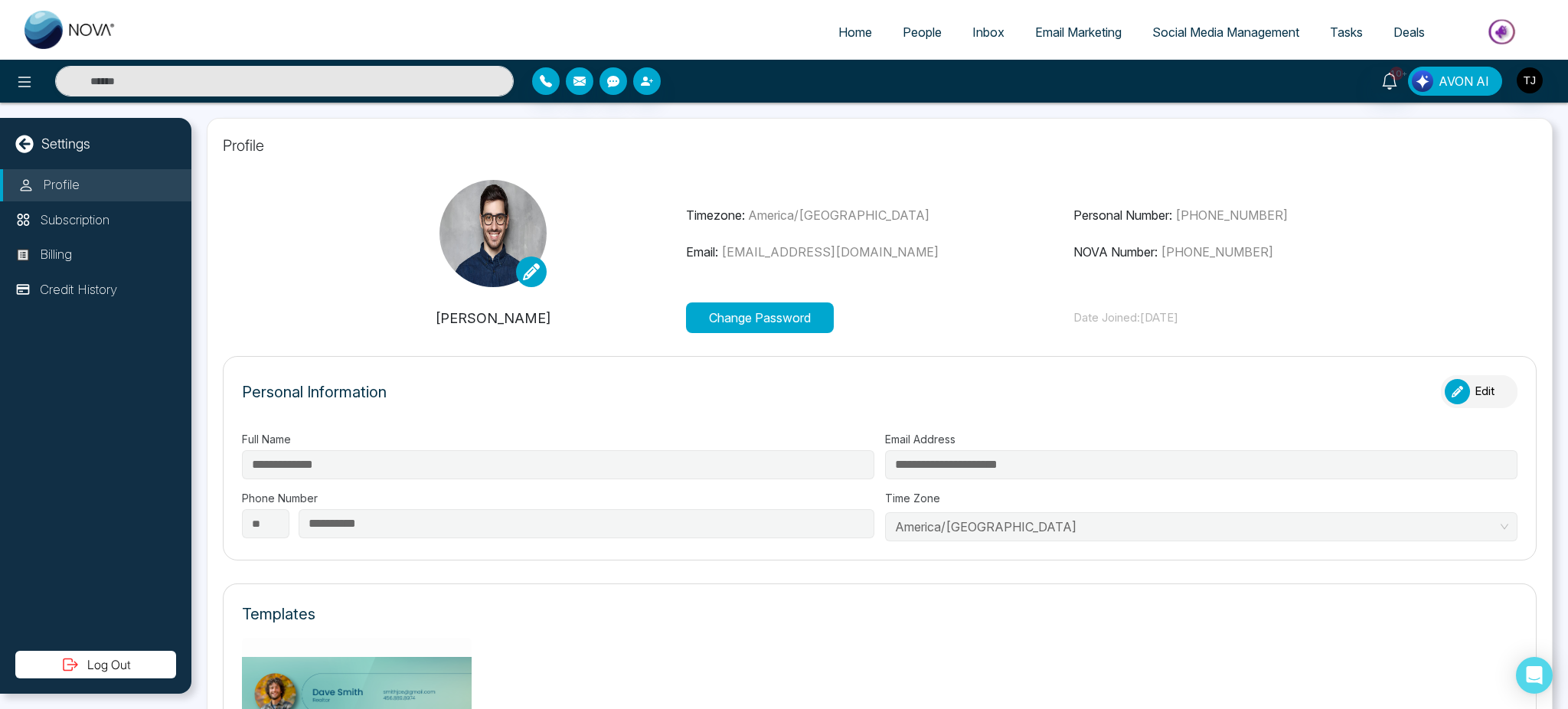
click at [1448, 80] on span "AVON AI" at bounding box center [1464, 81] width 50 height 18
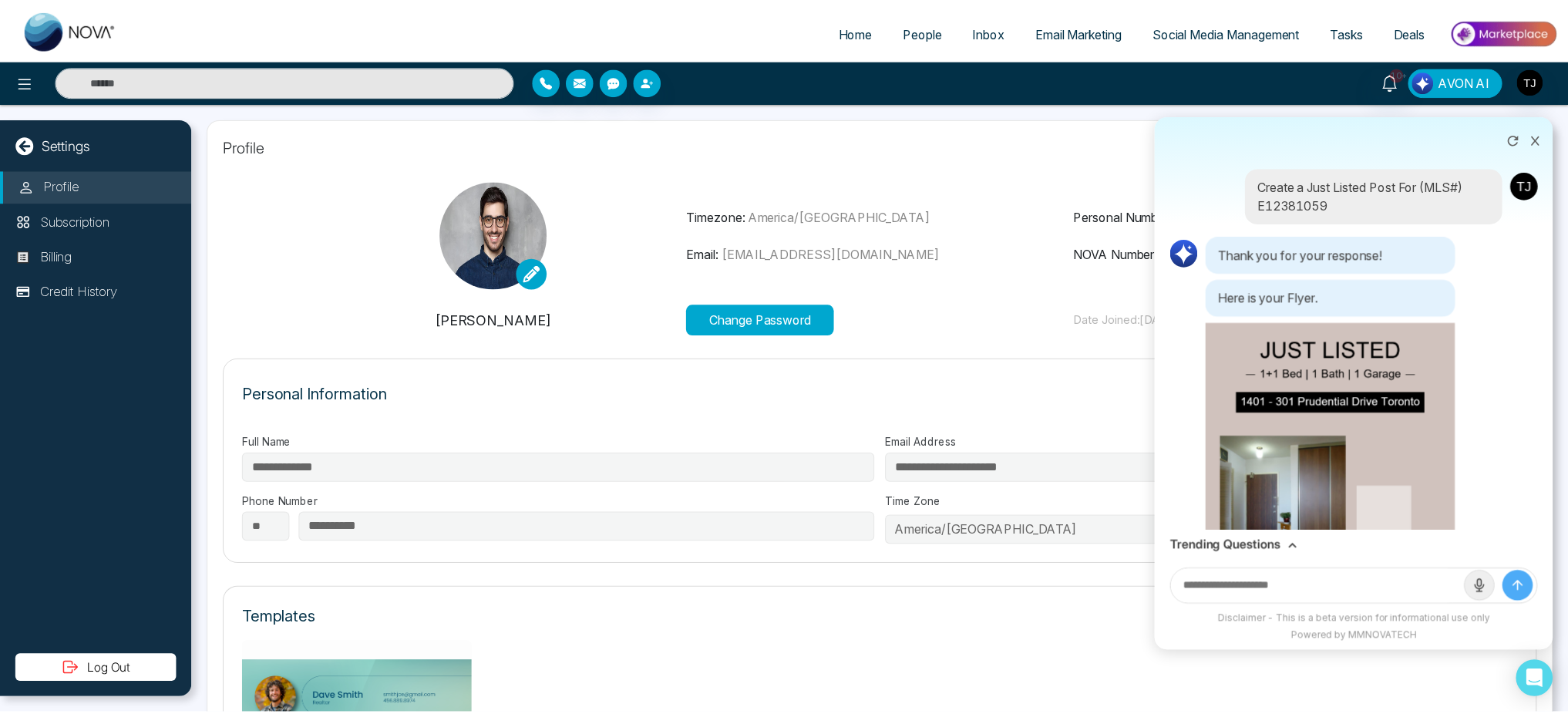
scroll to position [986, 0]
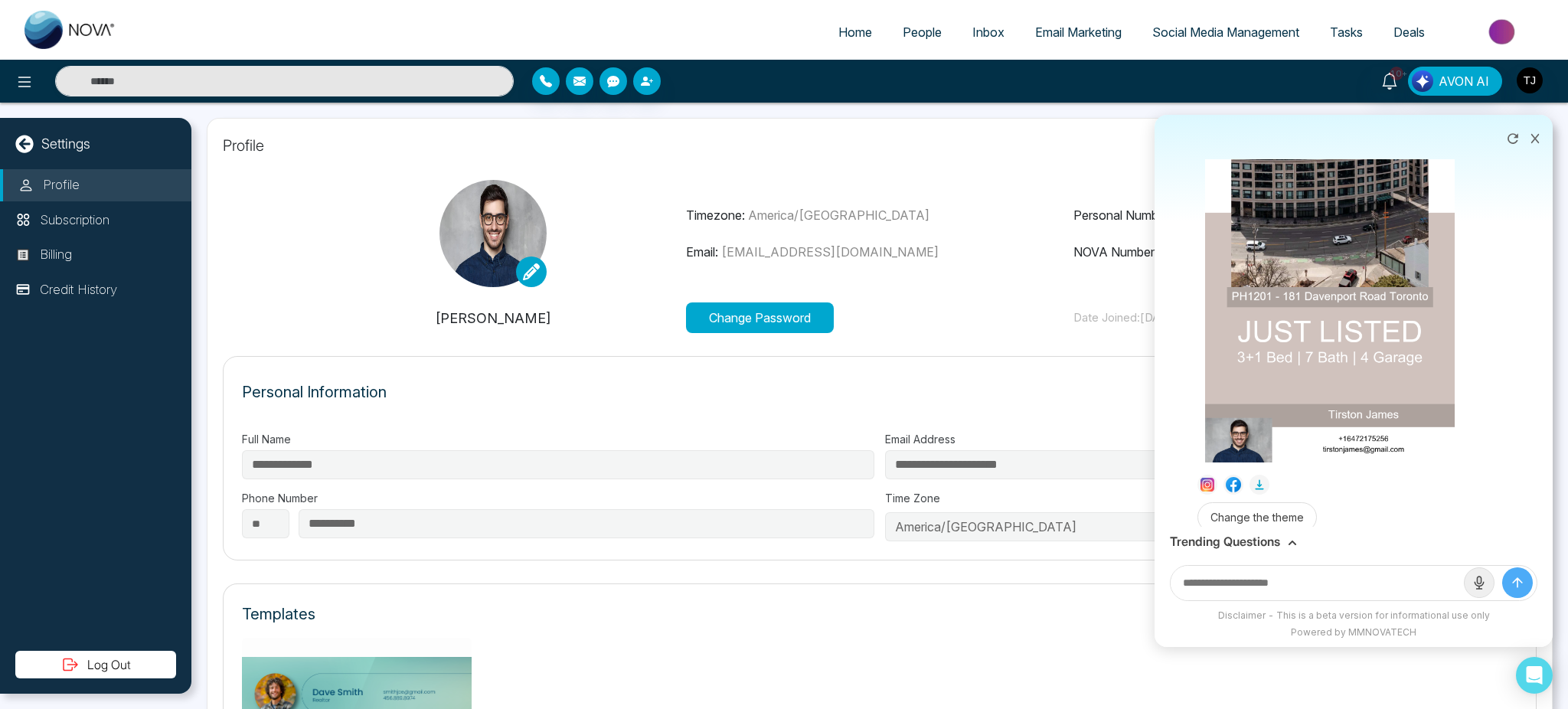
click at [1043, 159] on div "**********" at bounding box center [880, 584] width 1346 height 934
click at [1538, 142] on icon at bounding box center [1535, 138] width 11 height 11
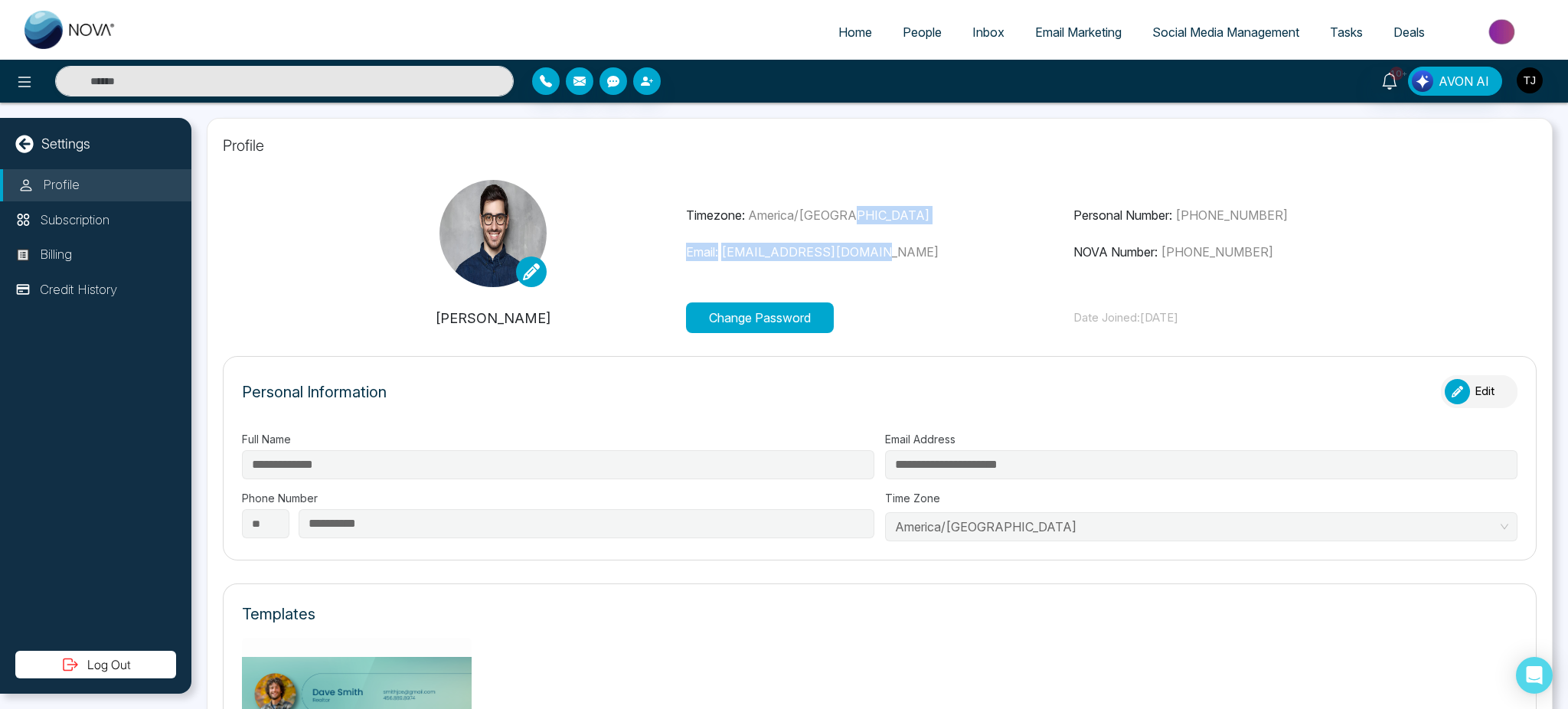
drag, startPoint x: 1064, startPoint y: 204, endPoint x: 1022, endPoint y: 242, distance: 56.6
click at [1022, 242] on div "Timezone: [GEOGRAPHIC_DATA]/[GEOGRAPHIC_DATA] Email: [EMAIL_ADDRESS][DOMAIN_NAM…" at bounding box center [880, 233] width 1161 height 107
click at [1022, 243] on p "Email: [EMAIL_ADDRESS][DOMAIN_NAME]" at bounding box center [879, 252] width 386 height 18
drag, startPoint x: 1264, startPoint y: 318, endPoint x: 1259, endPoint y: 325, distance: 8.6
click at [1259, 325] on p "Date Joined: [DATE]" at bounding box center [1266, 318] width 386 height 18
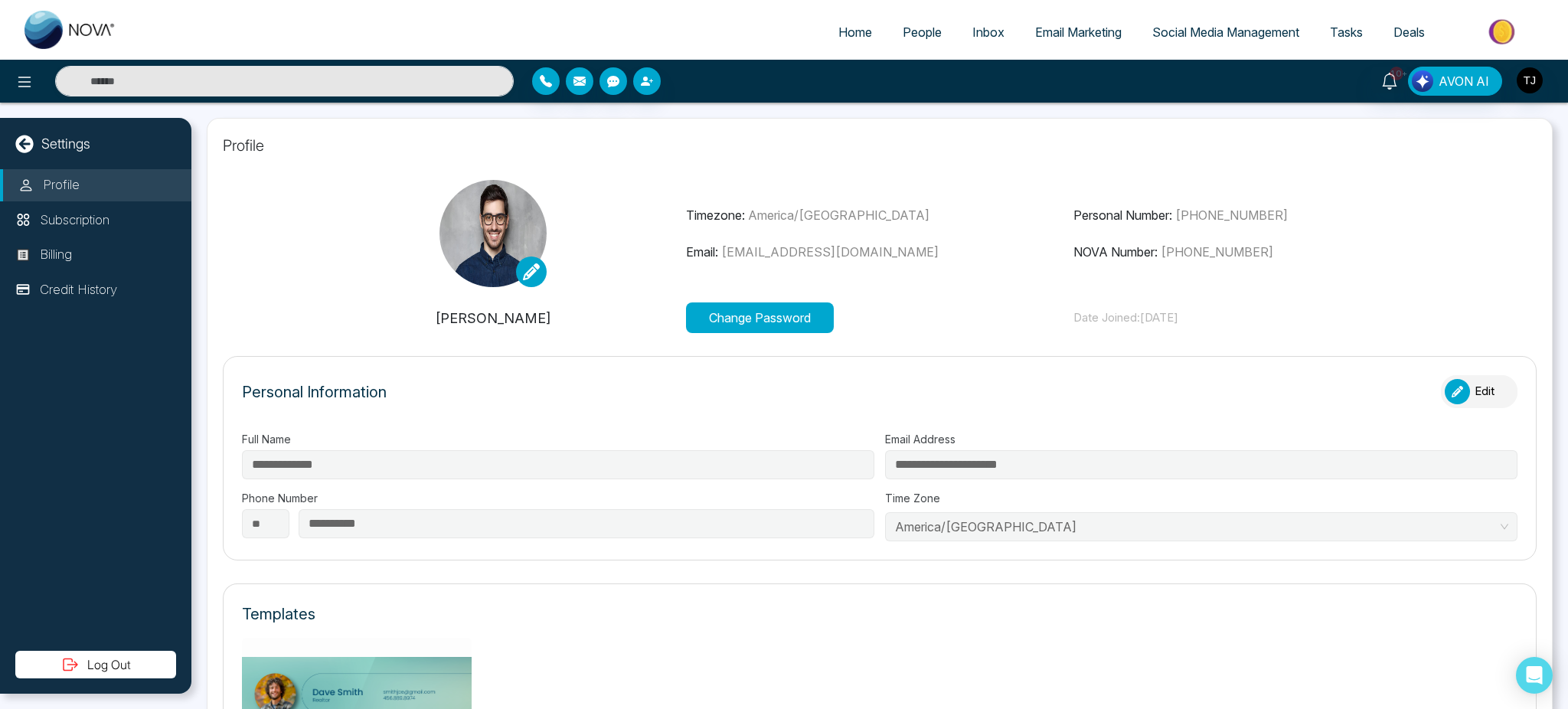
click at [34, 36] on img at bounding box center [70, 30] width 92 height 39
select select "*"
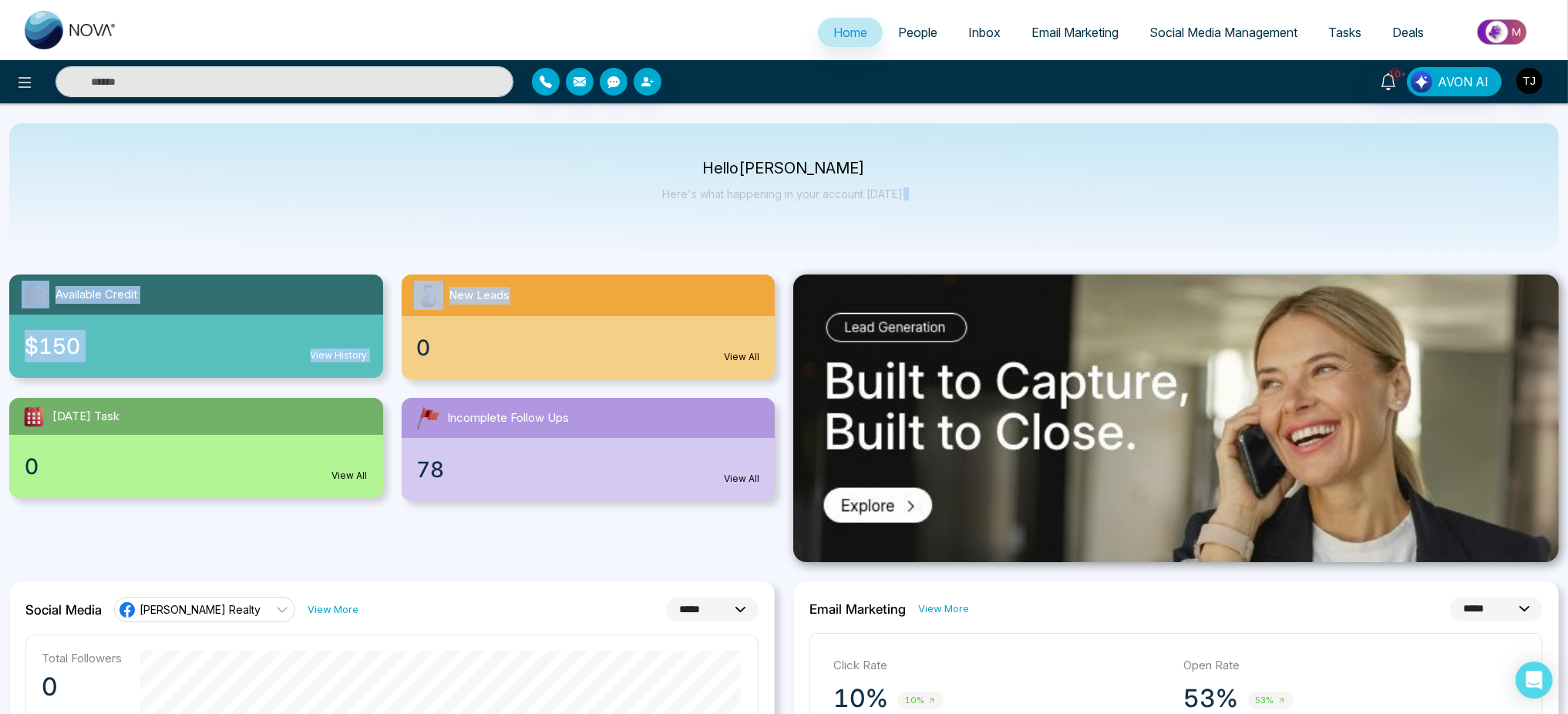
drag, startPoint x: 938, startPoint y: 195, endPoint x: 777, endPoint y: 263, distance: 174.8
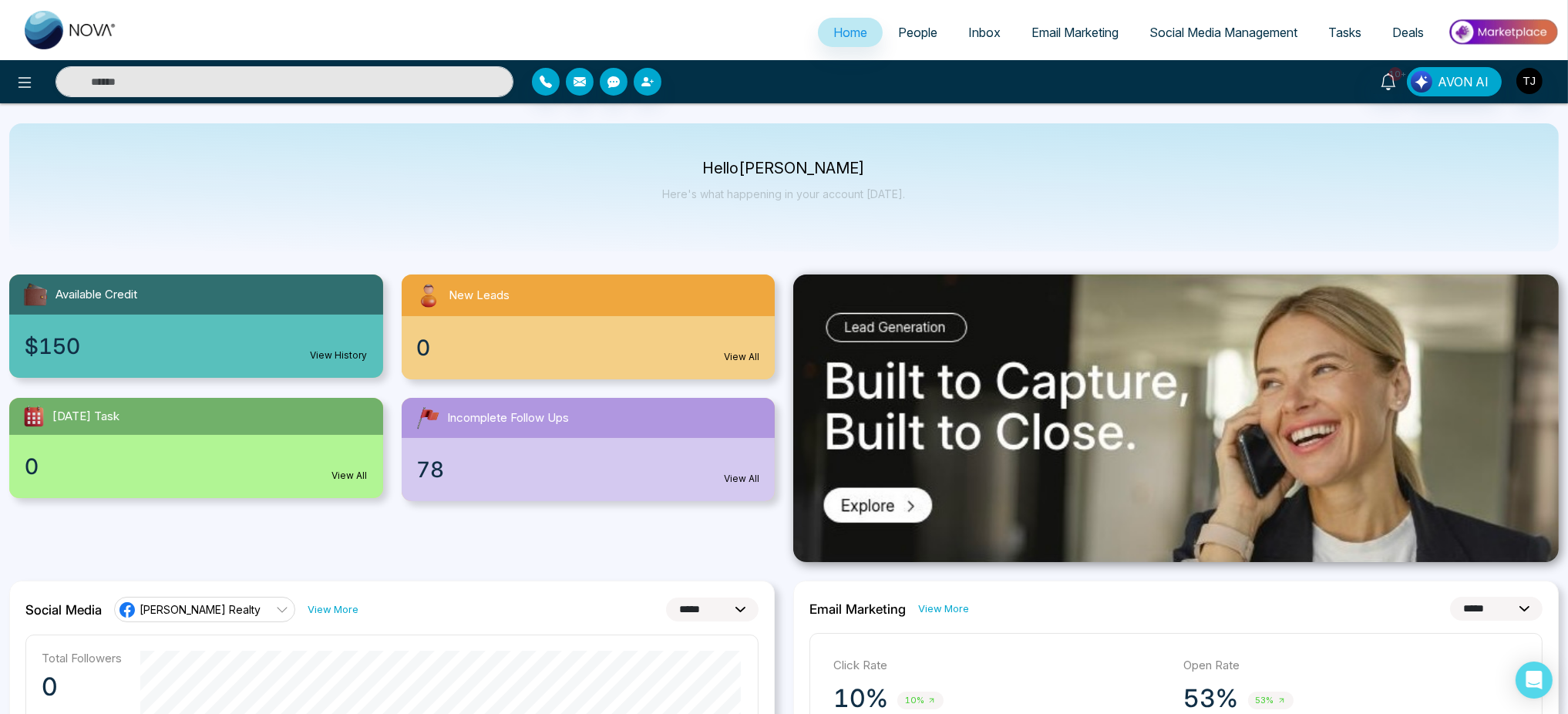
click at [765, 235] on div "Hello [PERSON_NAME] Here's what happening in your account [DATE]." at bounding box center [784, 186] width 1549 height 128
drag, startPoint x: 959, startPoint y: 205, endPoint x: 931, endPoint y: 215, distance: 29.7
click at [931, 215] on div "Hello [PERSON_NAME] Here's what happening in your account [DATE]." at bounding box center [784, 186] width 1549 height 128
drag, startPoint x: 901, startPoint y: 199, endPoint x: 902, endPoint y: 232, distance: 33.0
click at [902, 232] on div "Hello [PERSON_NAME] Here's what happening in your account [DATE]." at bounding box center [784, 186] width 1549 height 128
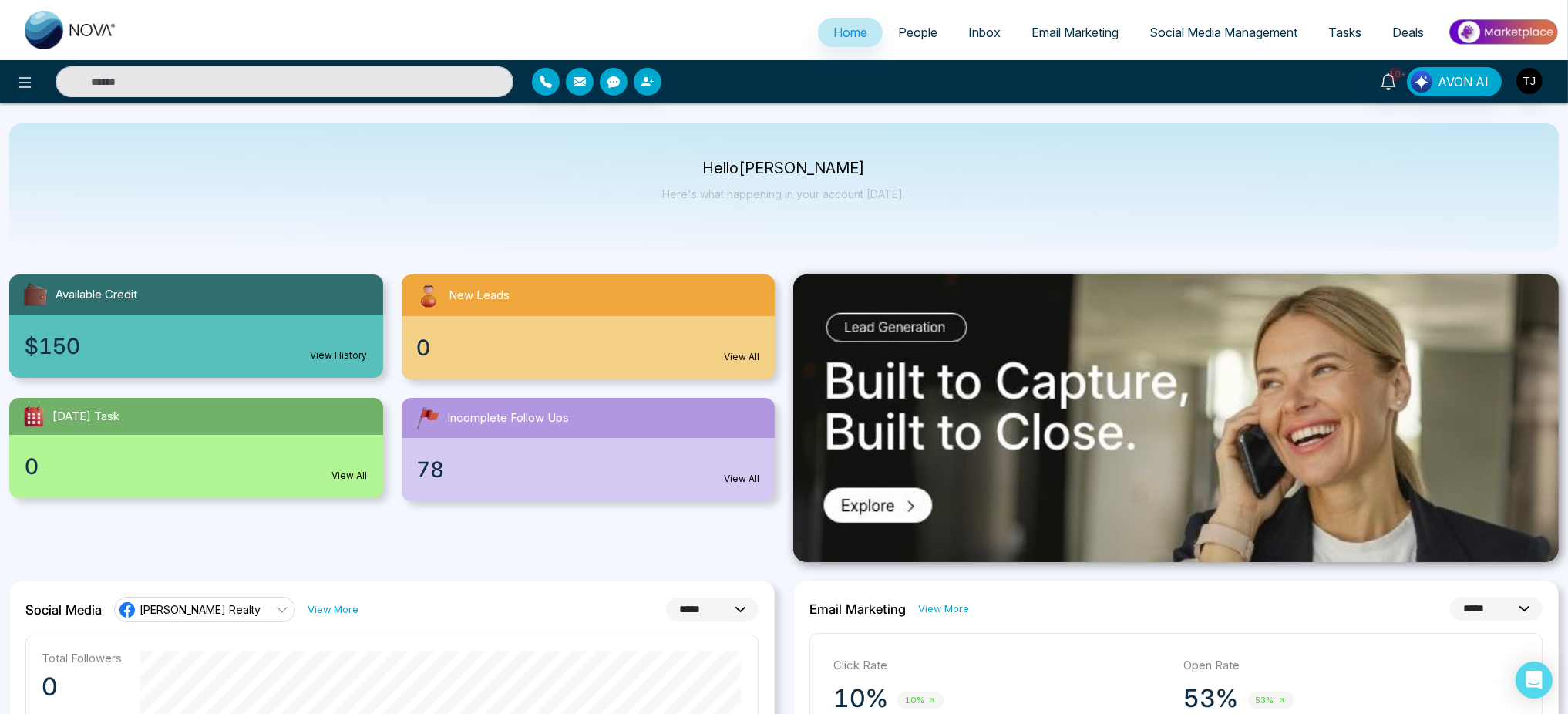
drag, startPoint x: 926, startPoint y: 204, endPoint x: 1017, endPoint y: 188, distance: 92.4
click at [1017, 188] on div "Hello [PERSON_NAME] Here's what happening in your account [DATE]." at bounding box center [784, 186] width 1549 height 128
drag, startPoint x: 988, startPoint y: 205, endPoint x: 944, endPoint y: 180, distance: 50.6
click at [944, 180] on div "Hello [PERSON_NAME] Here's what happening in your account [DATE]." at bounding box center [784, 186] width 1549 height 128
drag, startPoint x: 939, startPoint y: 195, endPoint x: 906, endPoint y: 226, distance: 45.3
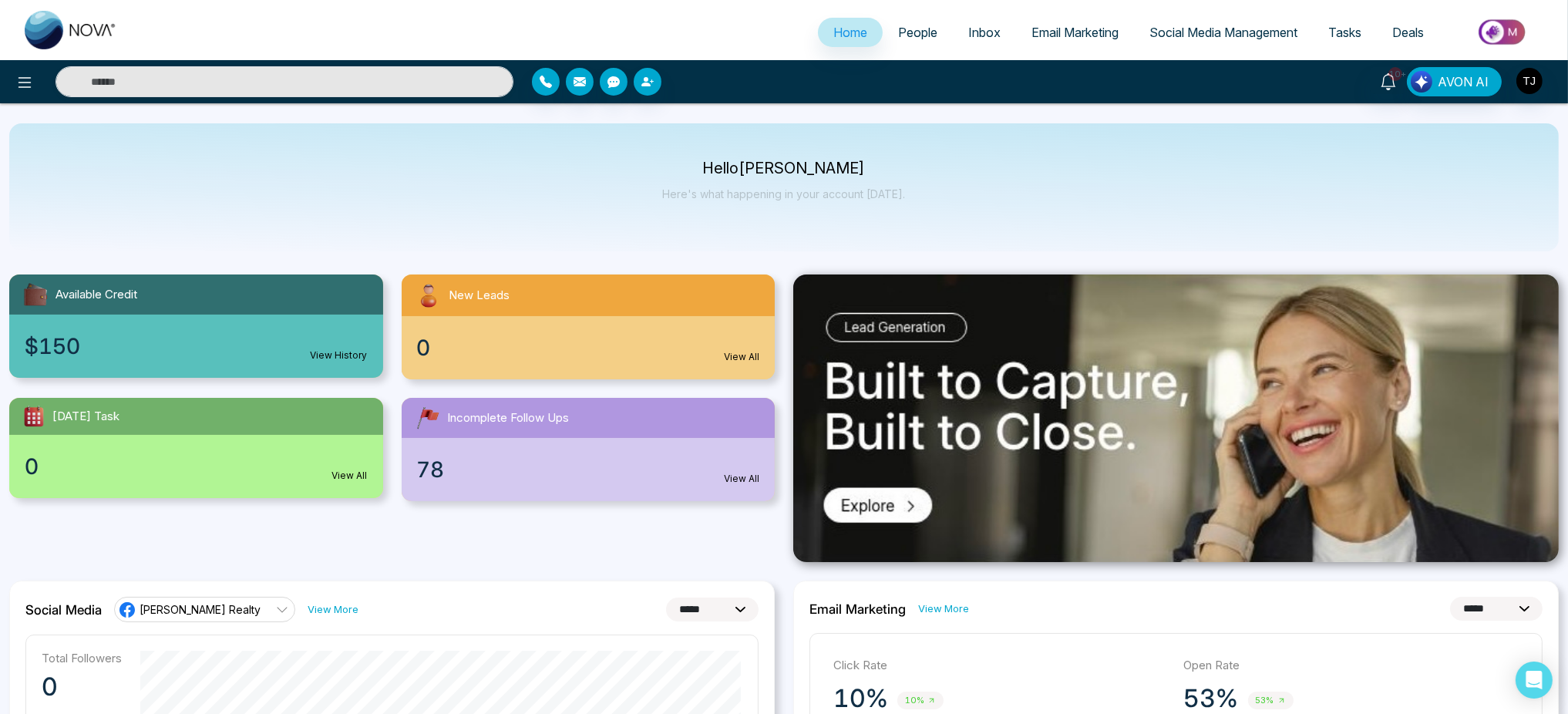
click at [906, 226] on div "Hello [PERSON_NAME] Here's what happening in your account [DATE]." at bounding box center [784, 186] width 1549 height 128
